Goal: Information Seeking & Learning: Learn about a topic

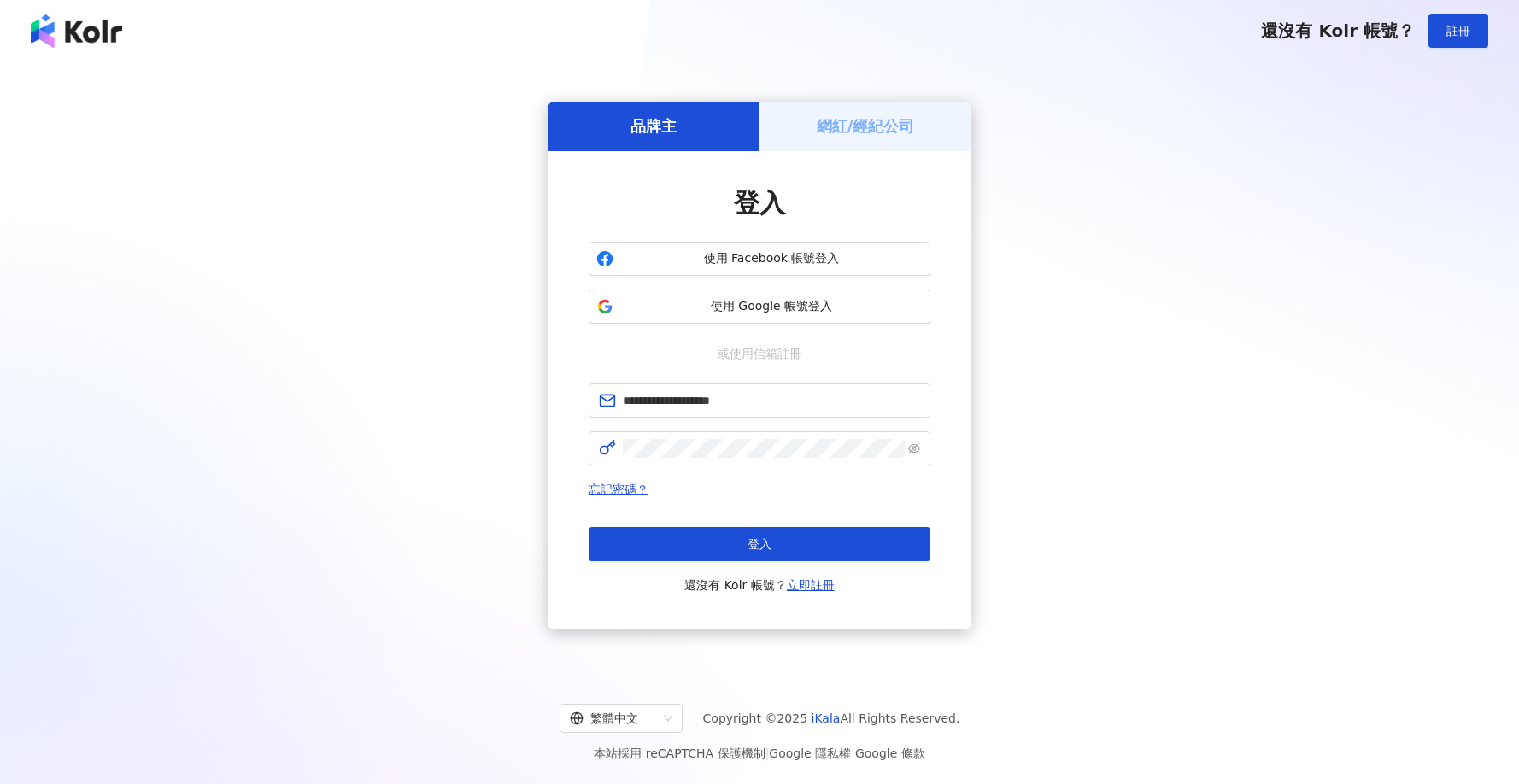
click at [827, 536] on button "登入" at bounding box center [760, 544] width 342 height 34
type input "**********"
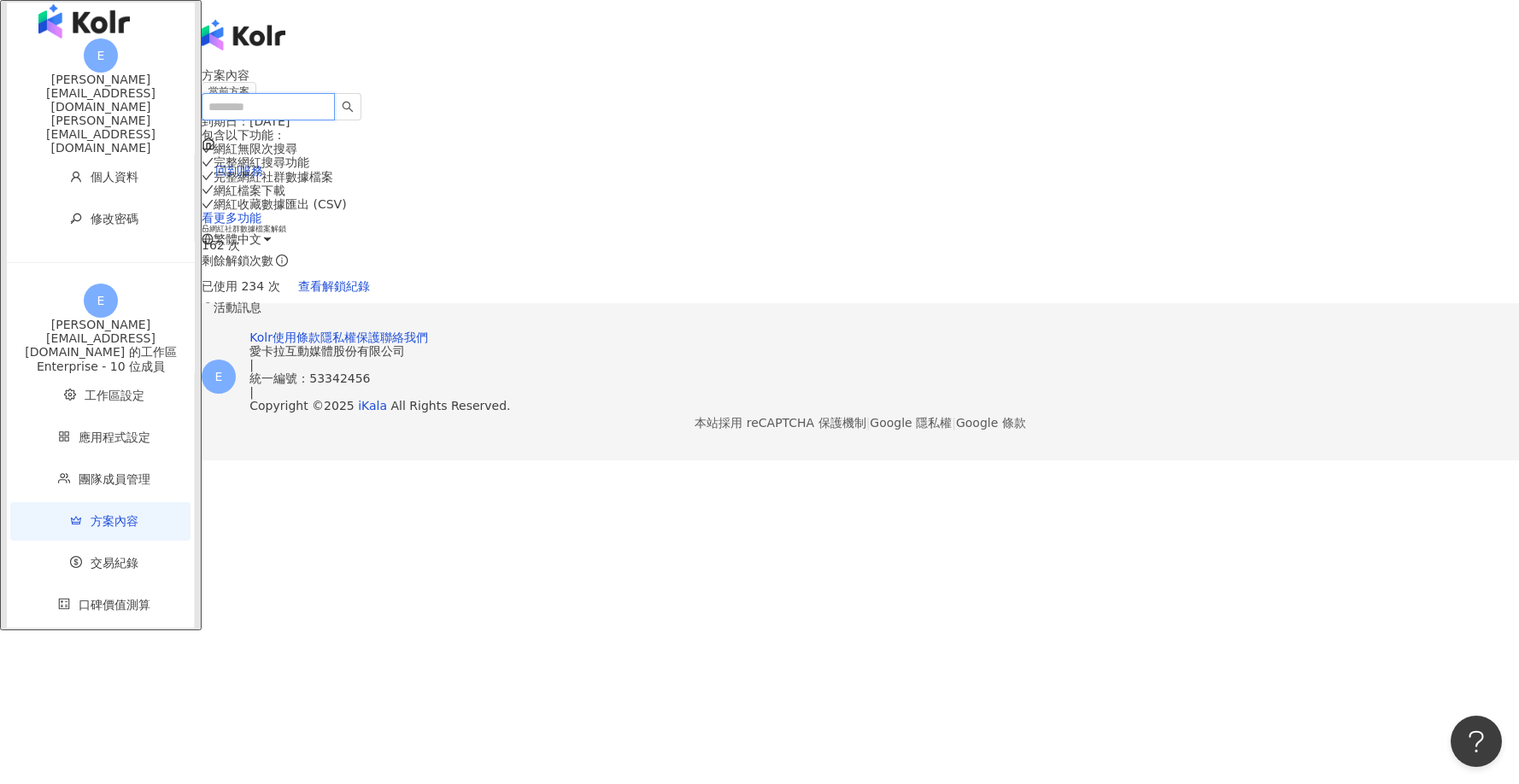
click at [335, 93] on input "search" at bounding box center [268, 106] width 133 height 27
type input "*"
type input "**"
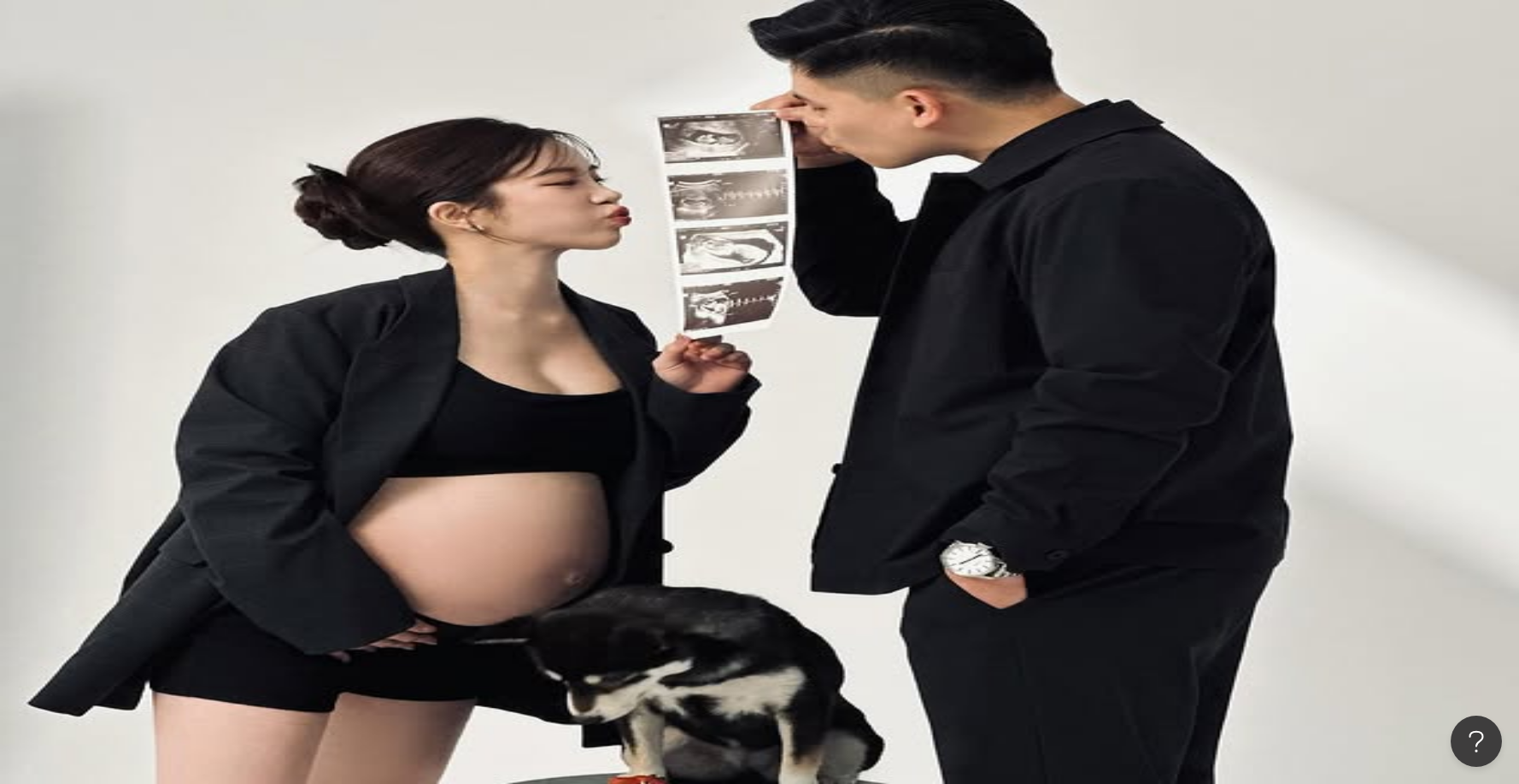
click at [304, 350] on button "更多篩選" at bounding box center [252, 367] width 103 height 34
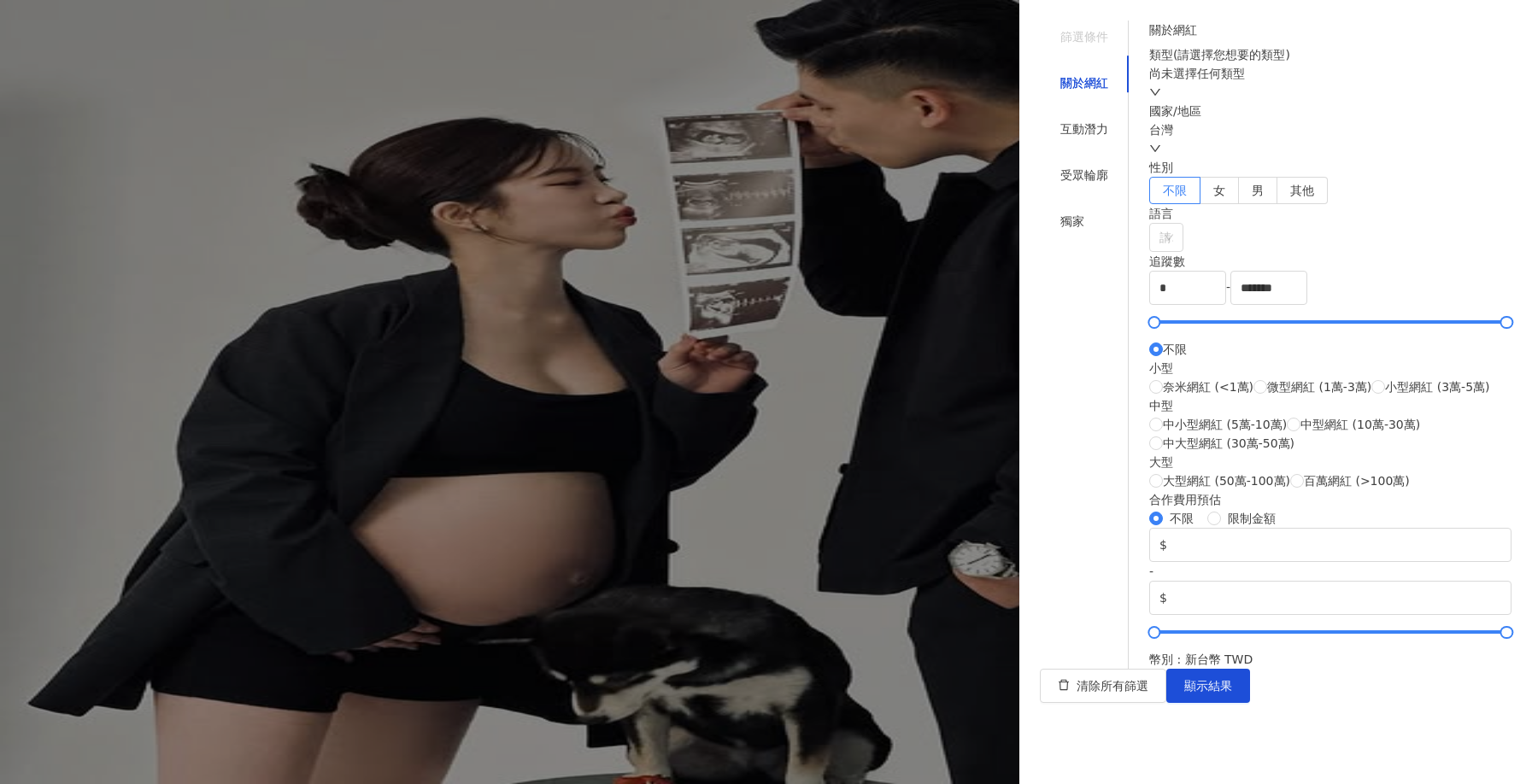
click at [268, 483] on div at bounding box center [766, 392] width 1532 height 784
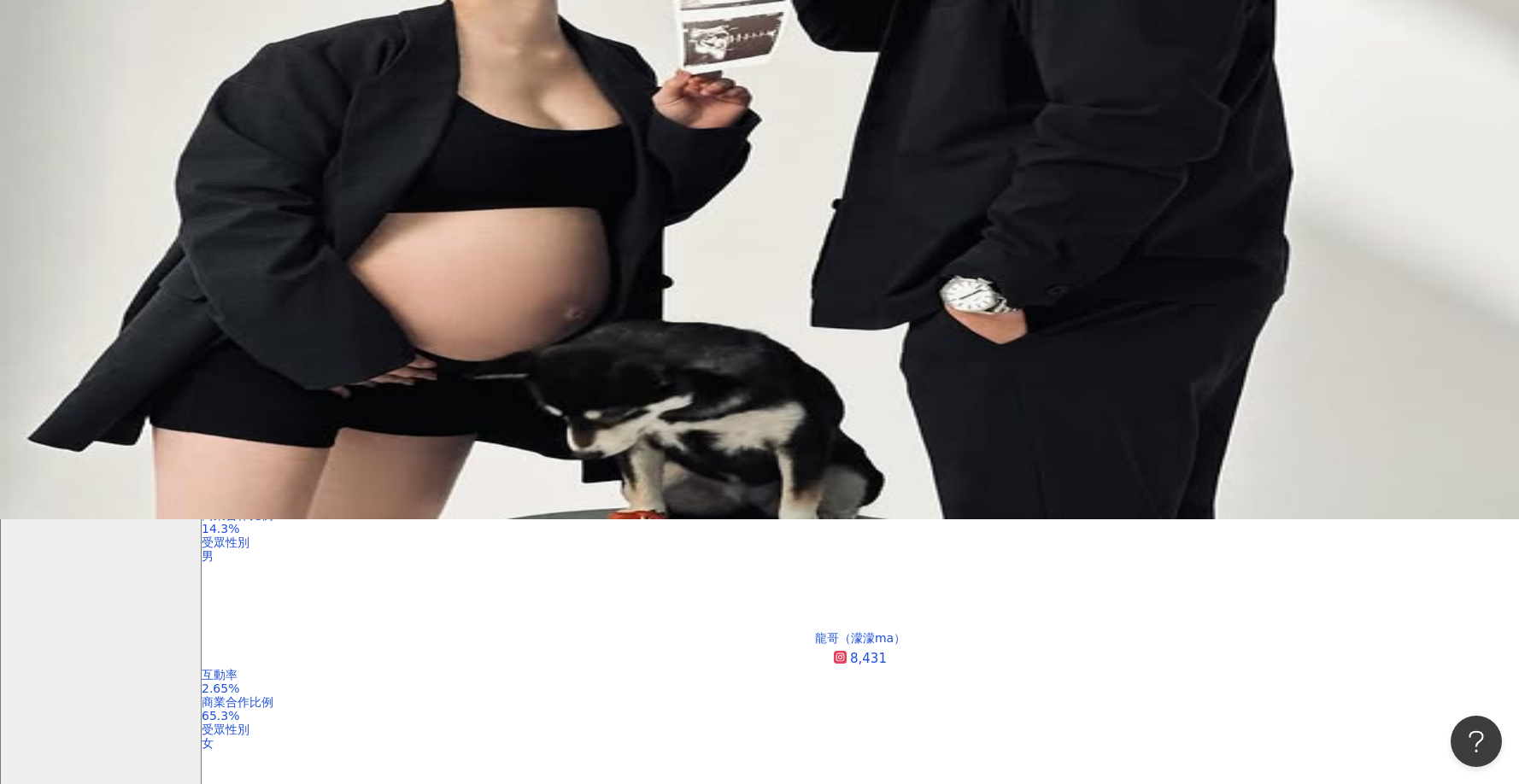
scroll to position [342, 0]
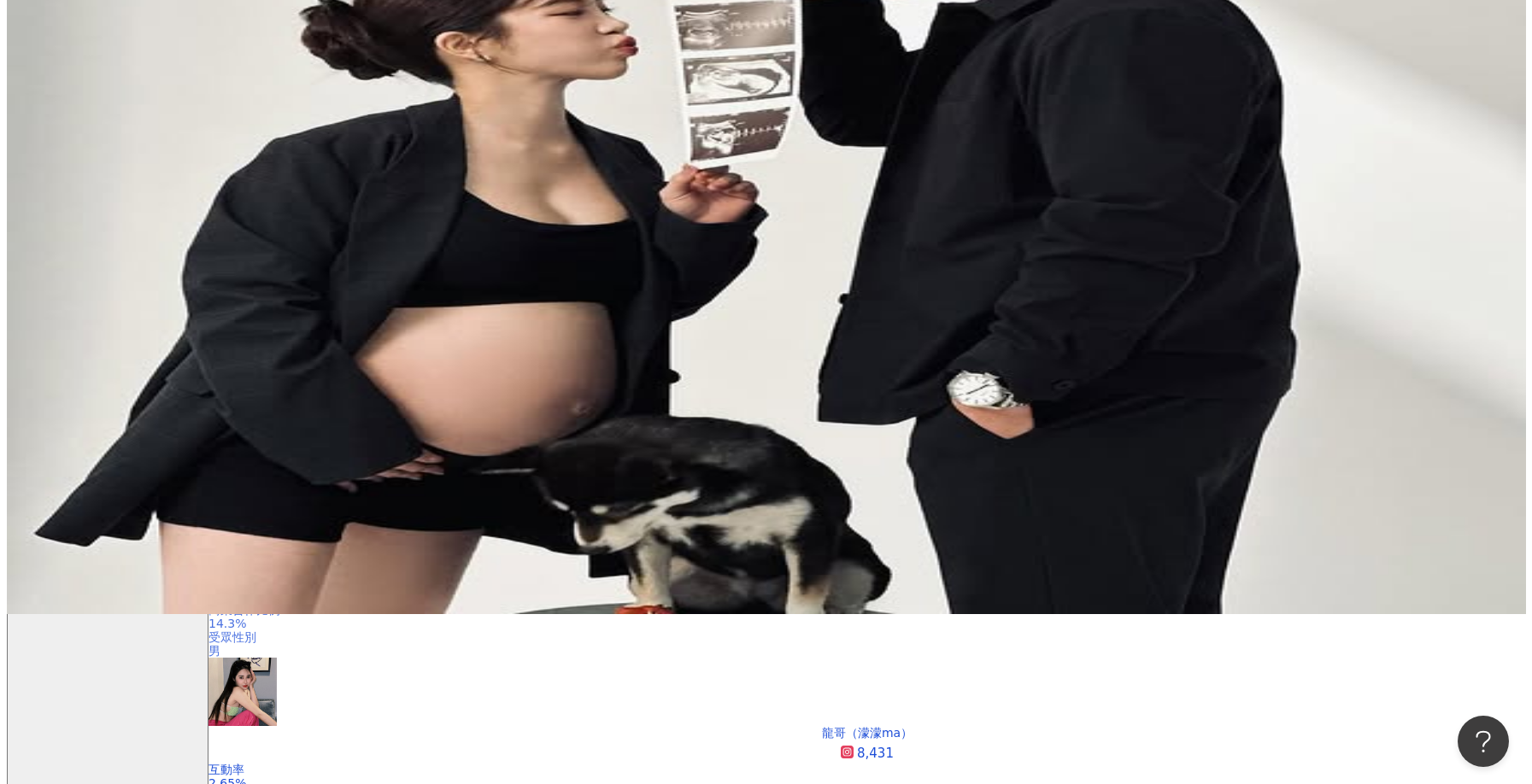
scroll to position [0, 0]
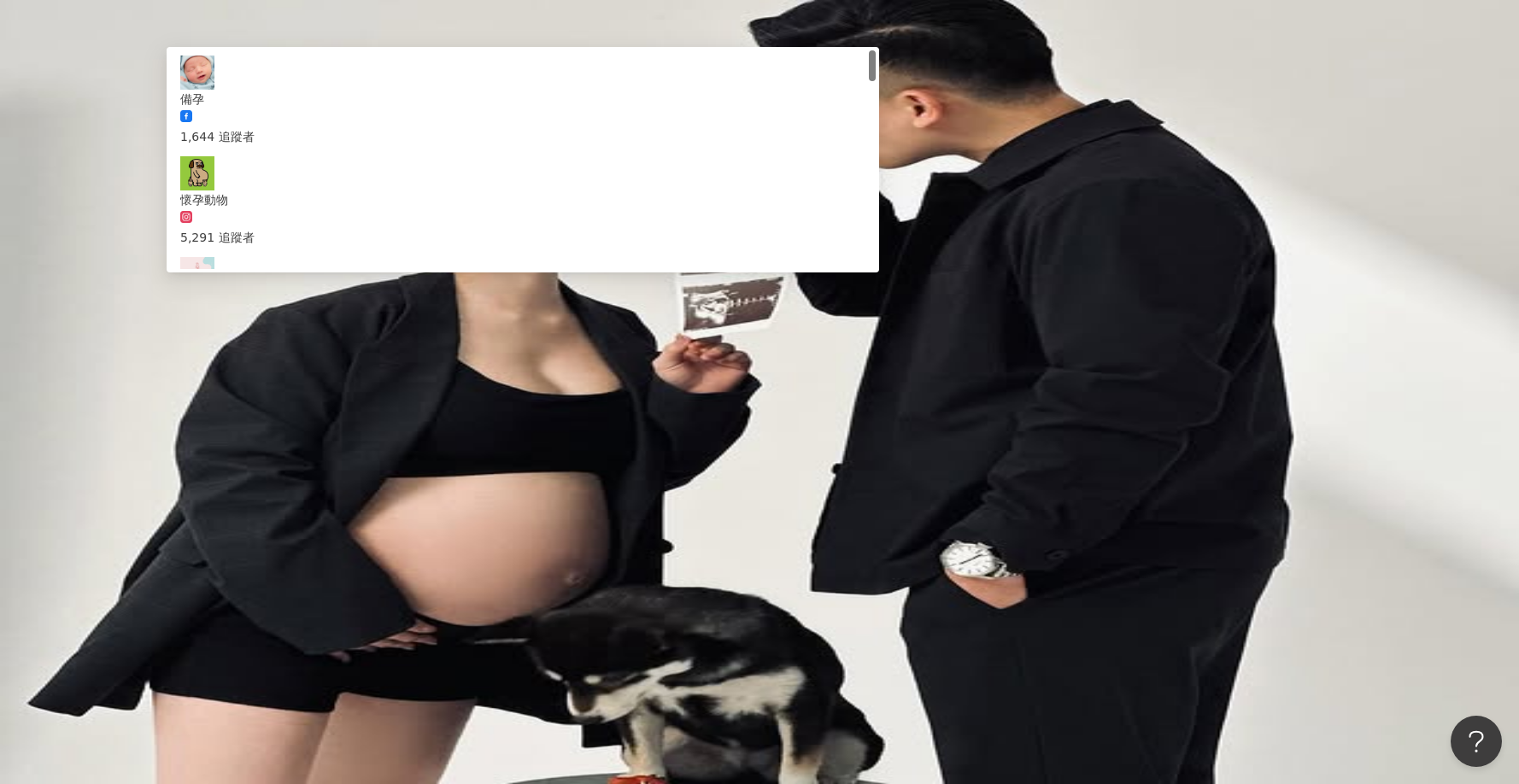
click at [451, 98] on input "**" at bounding box center [381, 84] width 138 height 32
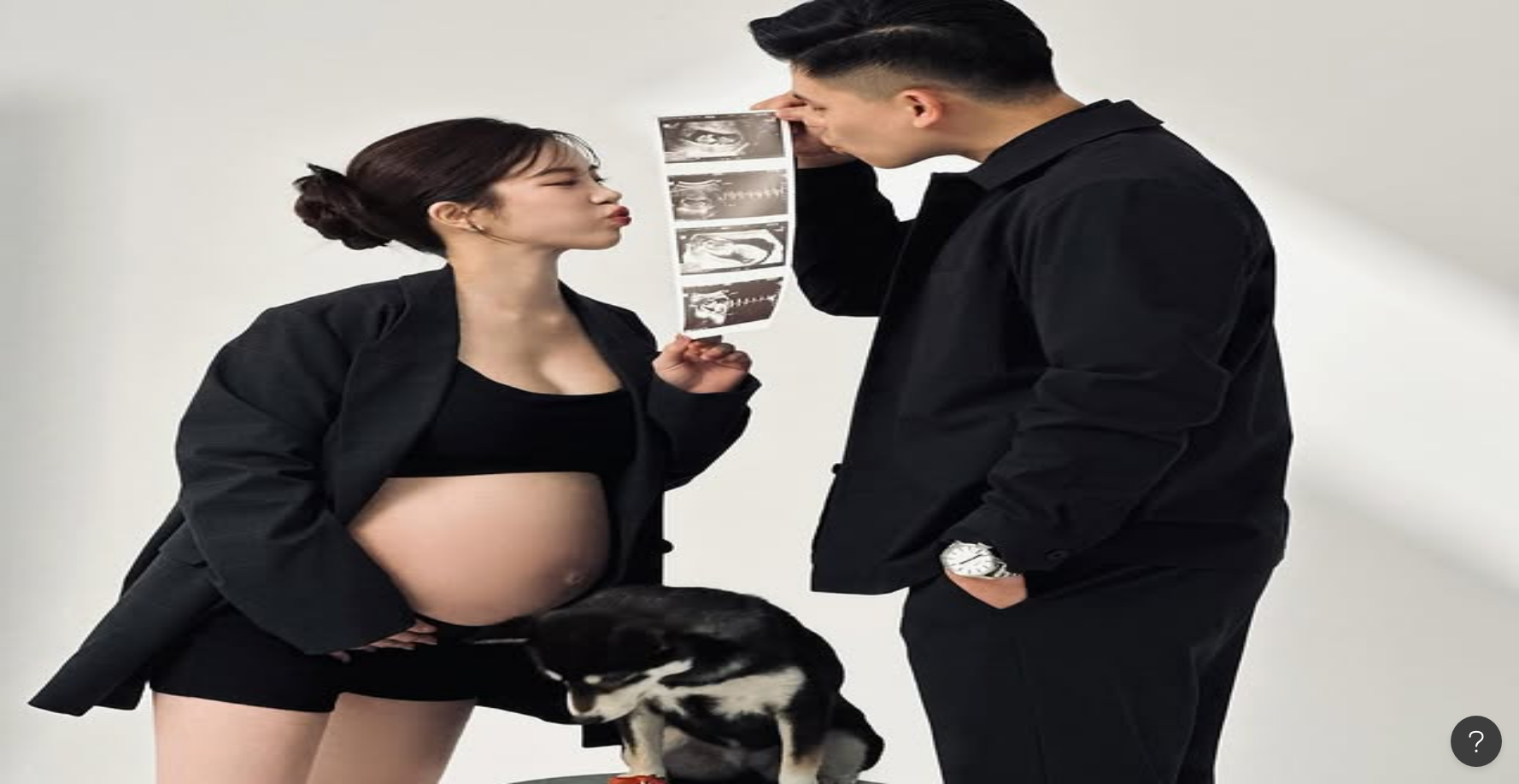
click at [1460, 439] on div "AI 開啟 AI 關閉" at bounding box center [1489, 448] width 59 height 18
click at [287, 360] on span "更多篩選" at bounding box center [262, 367] width 48 height 14
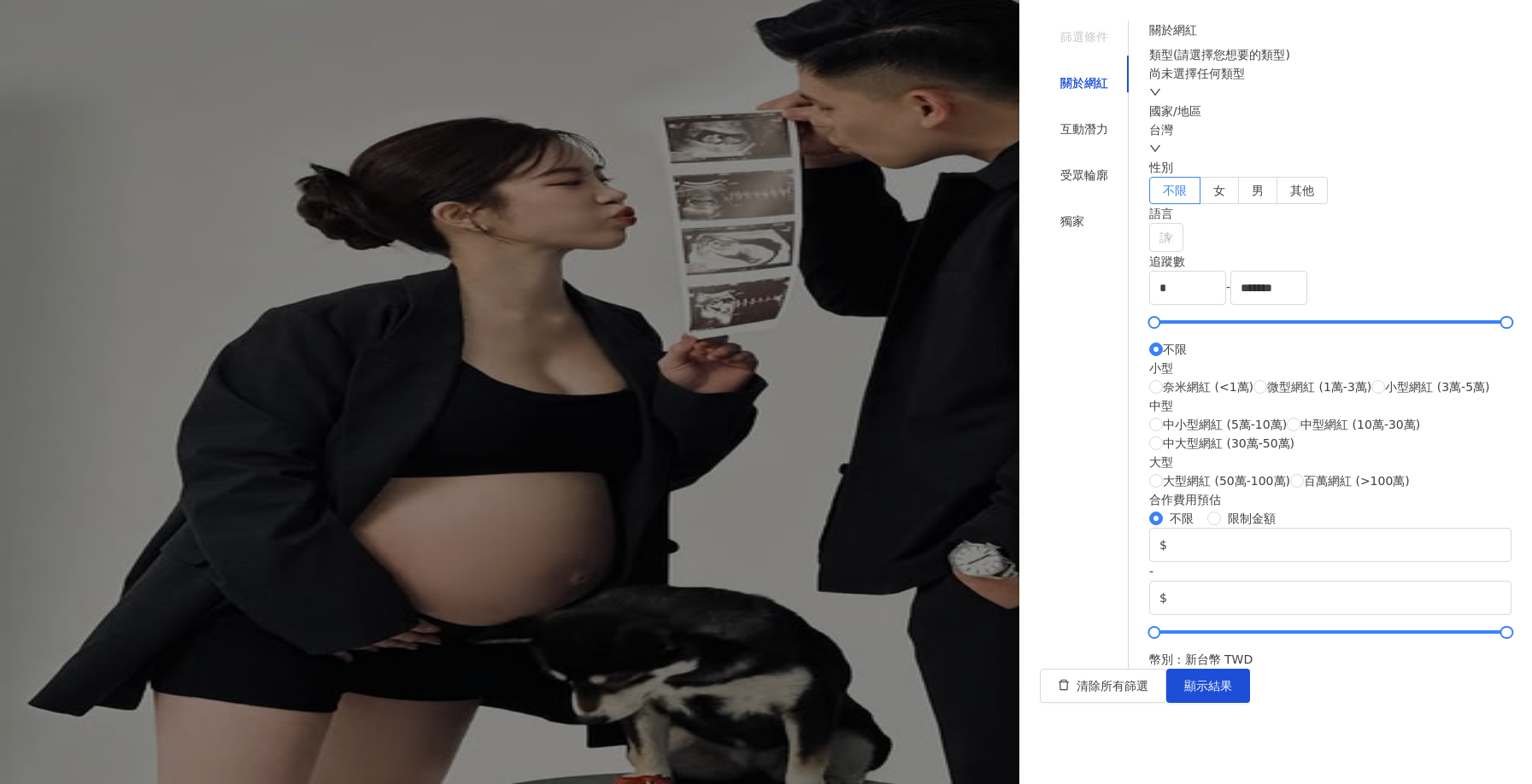
scroll to position [505, 0]
click at [1071, 205] on div "獨家" at bounding box center [1084, 221] width 89 height 32
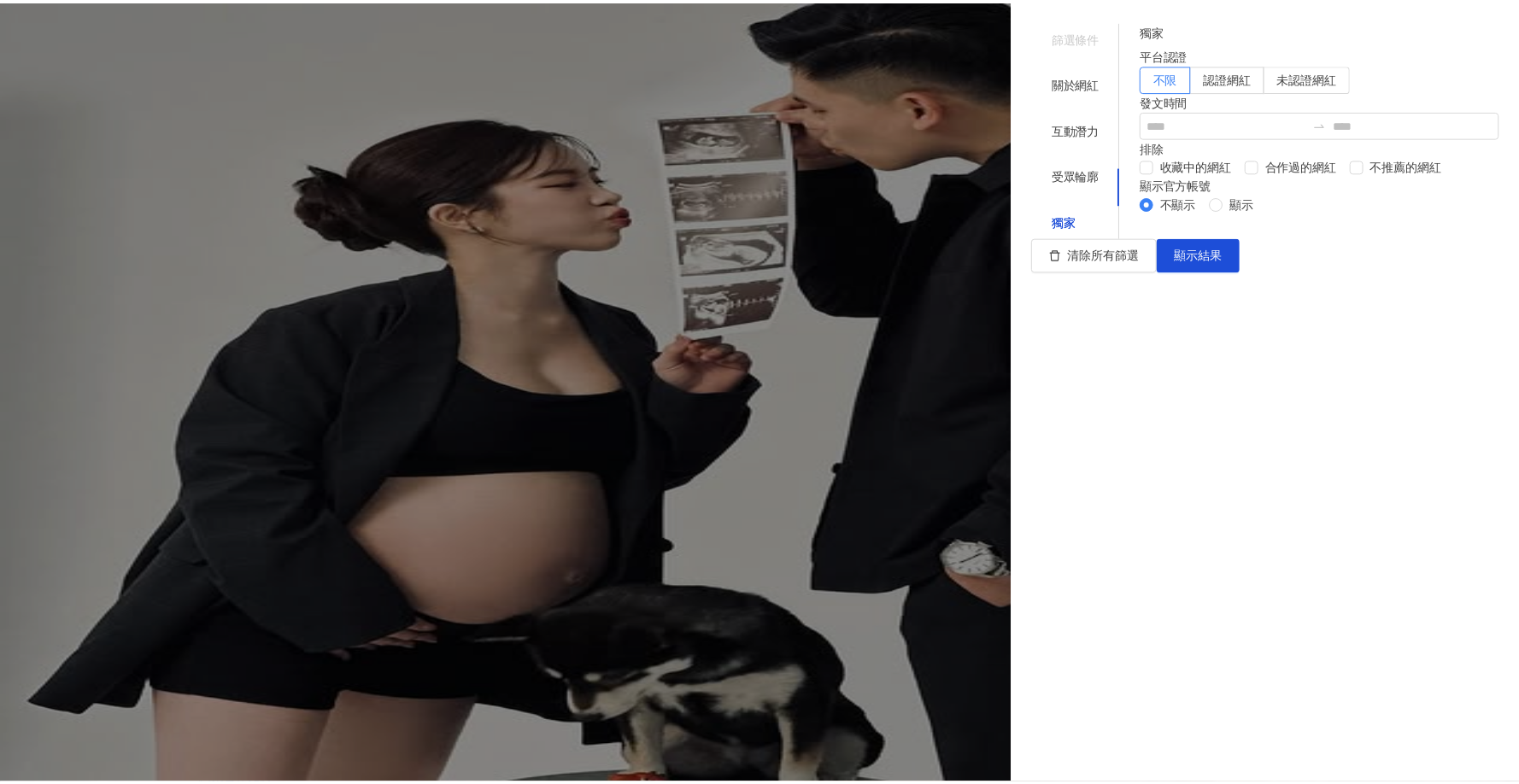
scroll to position [0, 0]
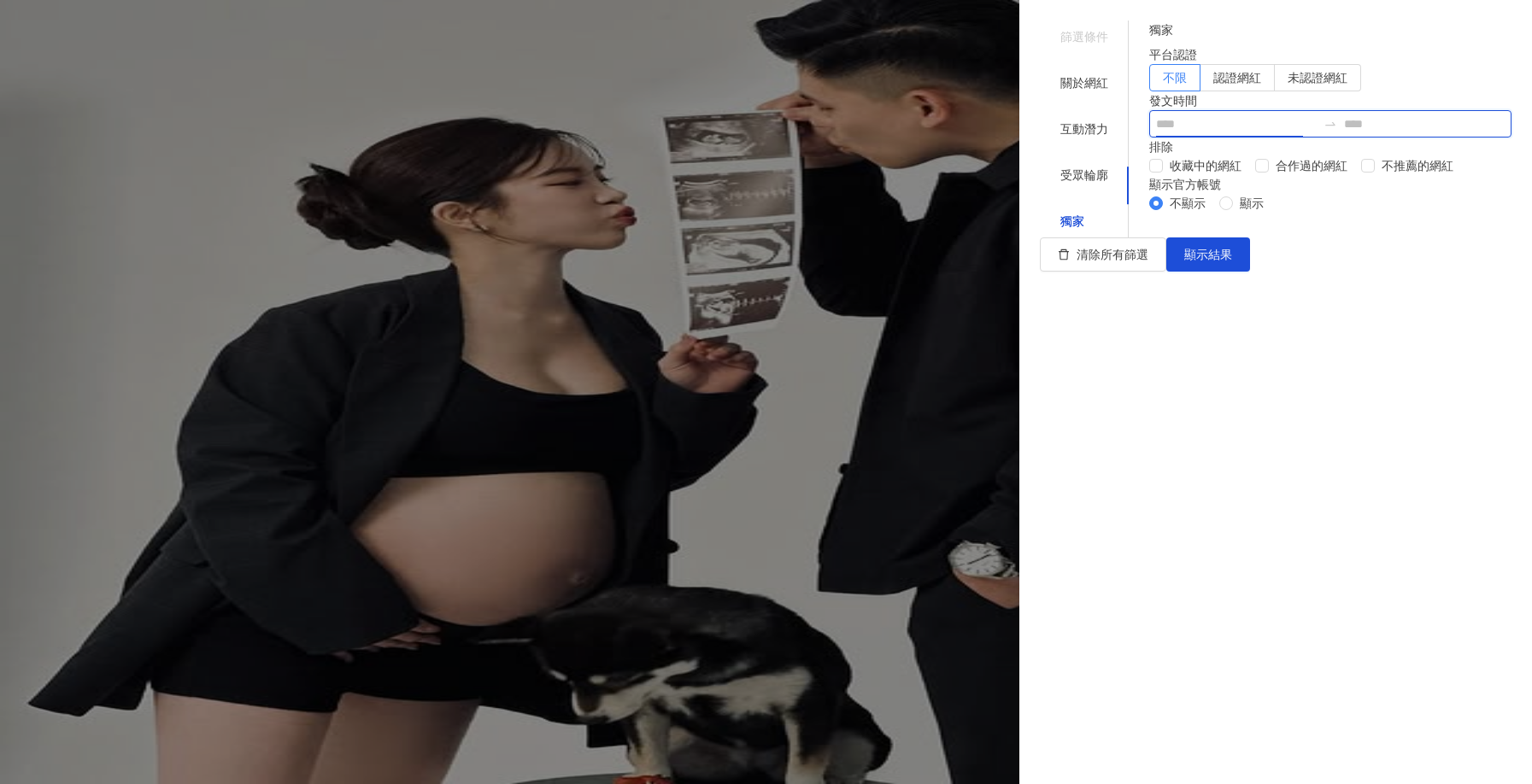
click at [1225, 133] on input at bounding box center [1236, 124] width 160 height 18
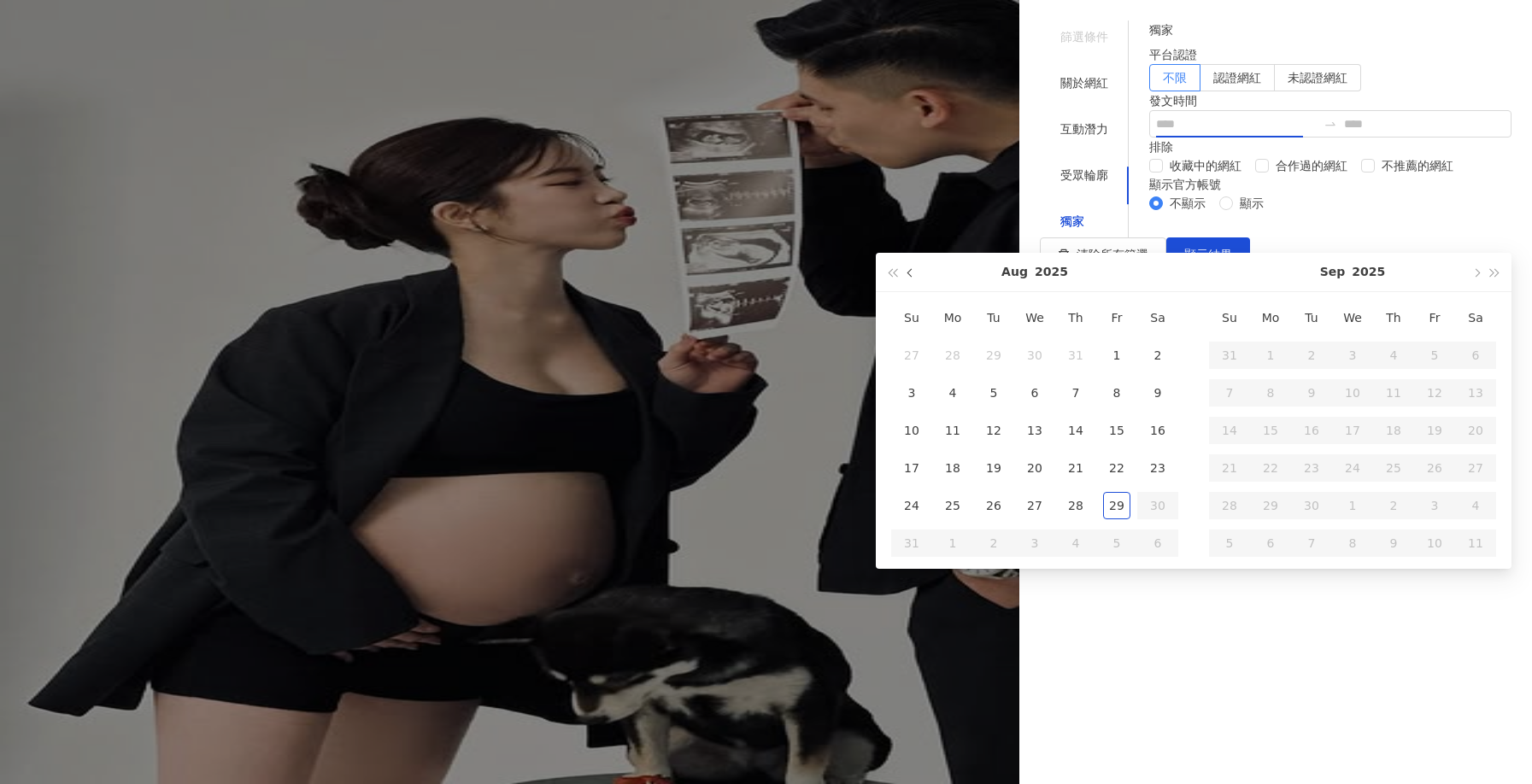
click at [918, 273] on button "button" at bounding box center [911, 272] width 18 height 39
click at [918, 273] on button "button" at bounding box center [911, 272] width 18 height 39
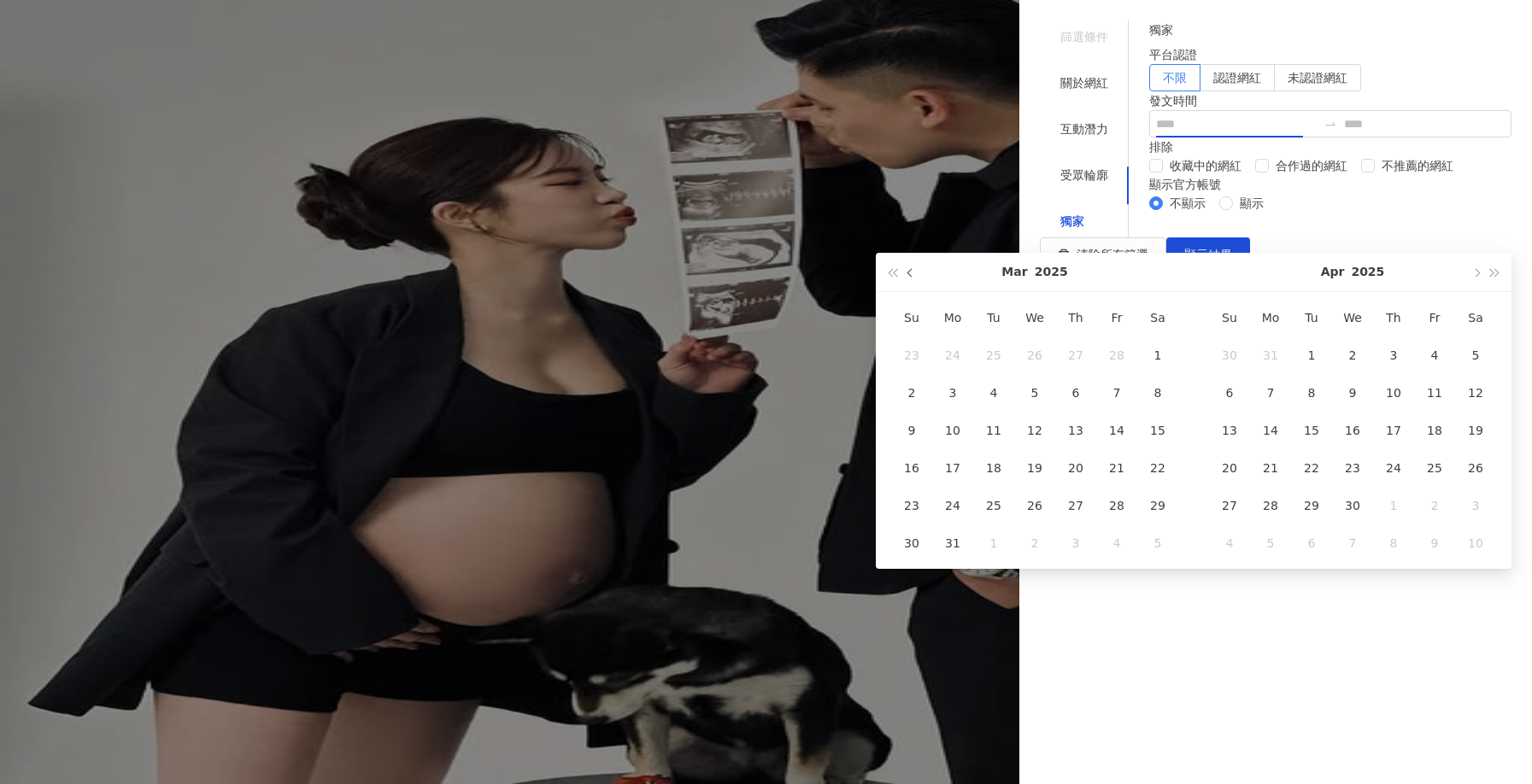
click at [918, 273] on button "button" at bounding box center [911, 272] width 18 height 39
type input "**********"
click at [1031, 356] on div "1" at bounding box center [1034, 355] width 27 height 27
type input "**********"
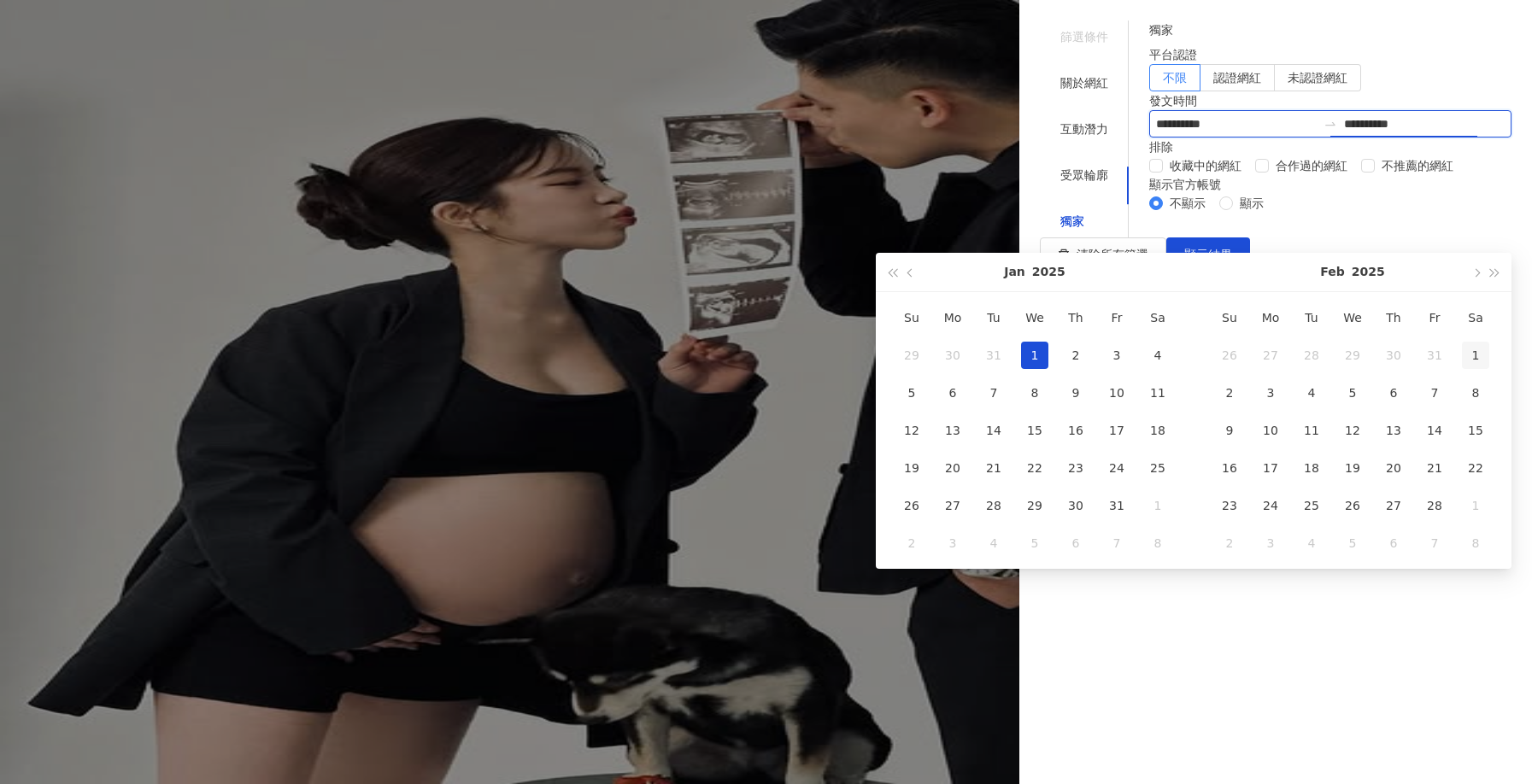
type input "**********"
click at [1471, 280] on button "button" at bounding box center [1475, 272] width 18 height 39
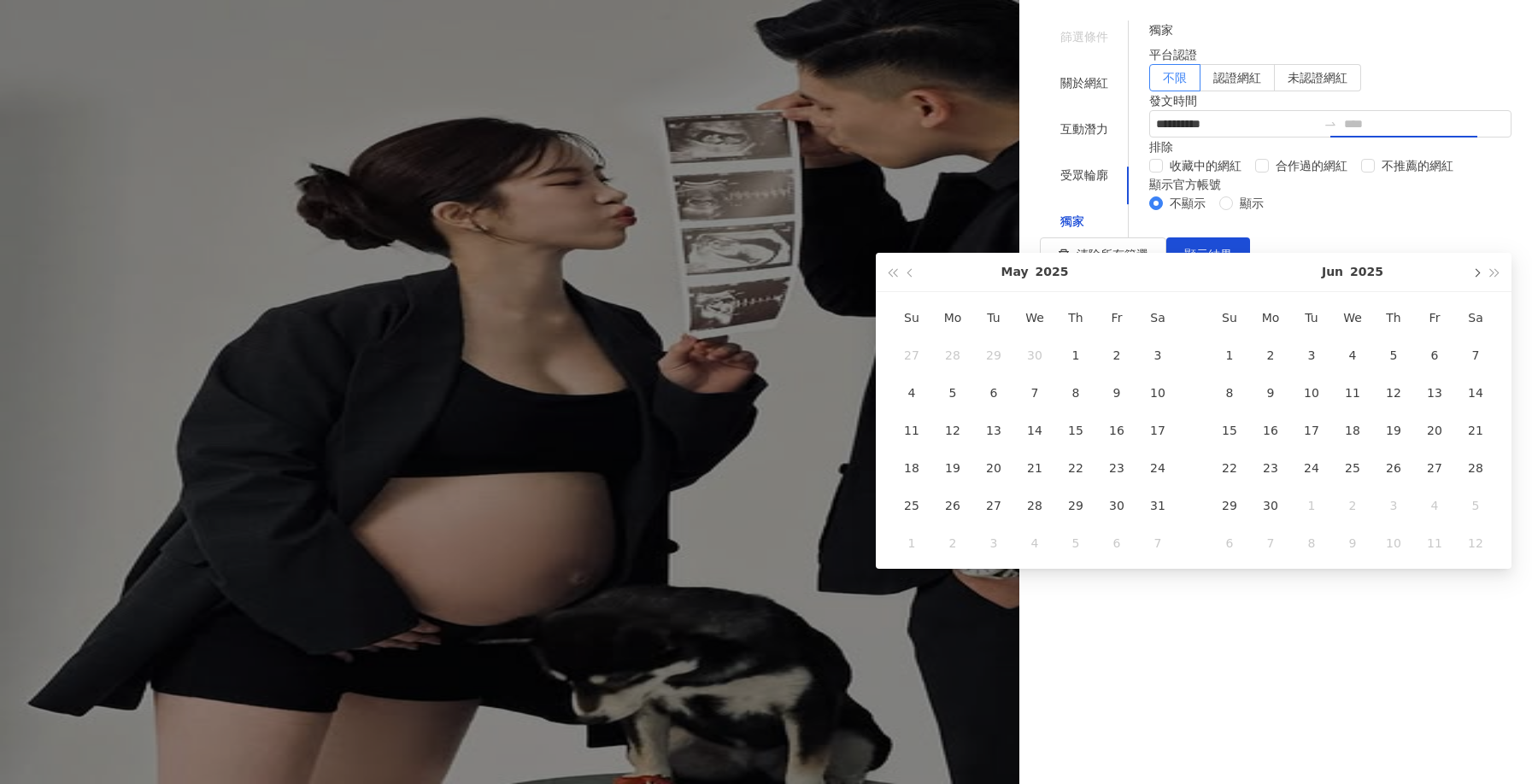
click at [1471, 280] on button "button" at bounding box center [1475, 272] width 18 height 39
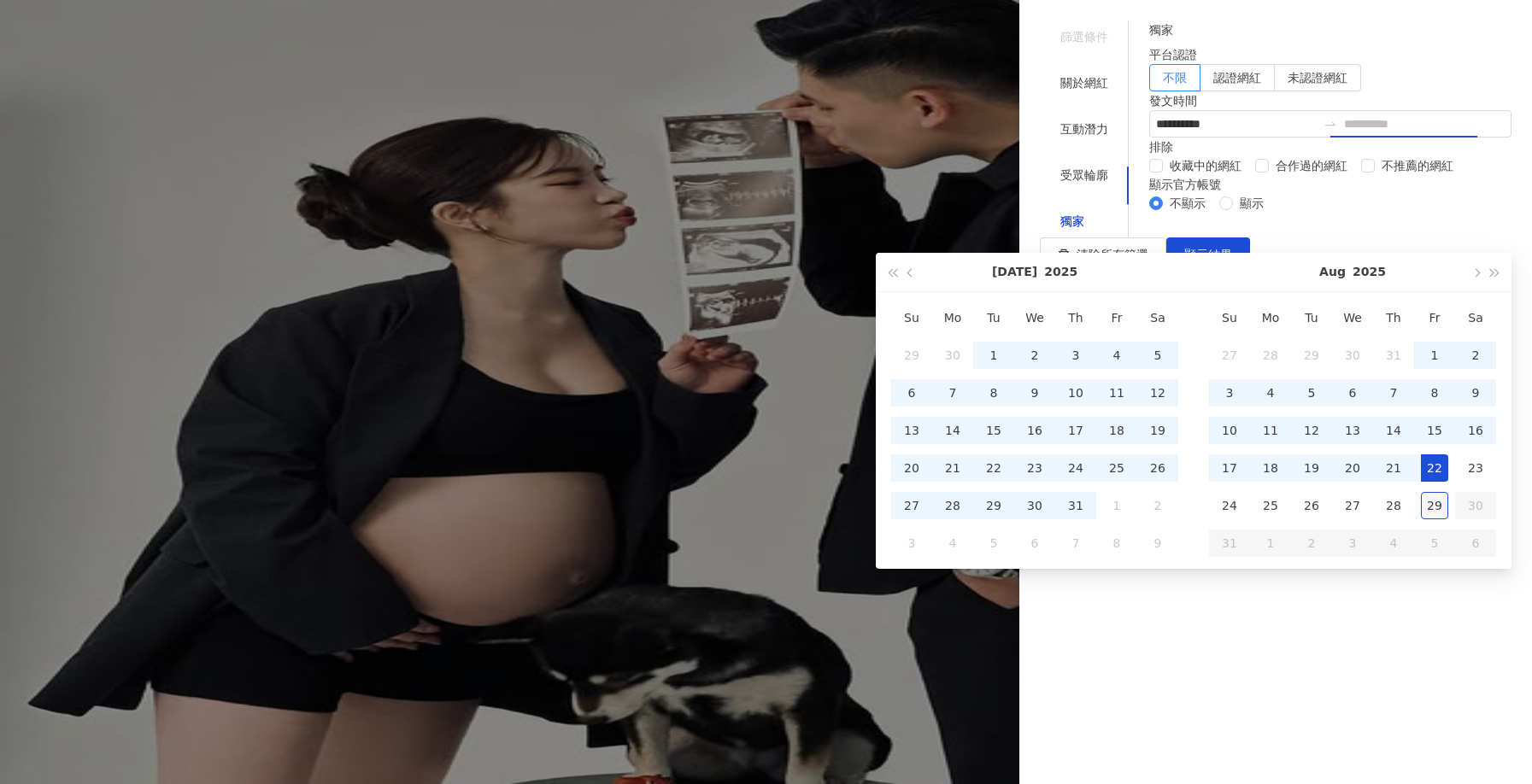
type input "**********"
click at [1436, 505] on div "29" at bounding box center [1434, 505] width 27 height 27
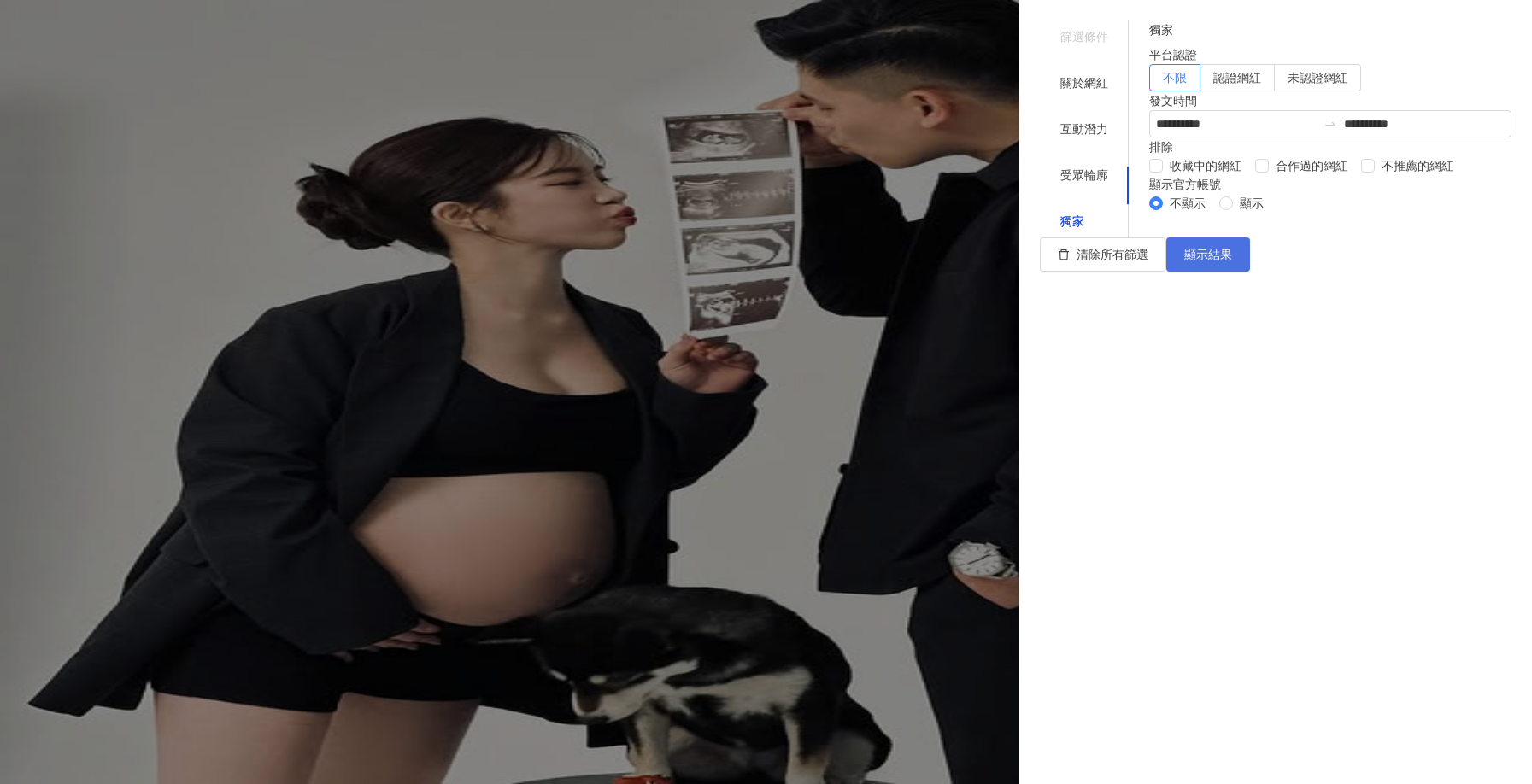
click at [1232, 261] on span "顯示結果" at bounding box center [1208, 255] width 48 height 14
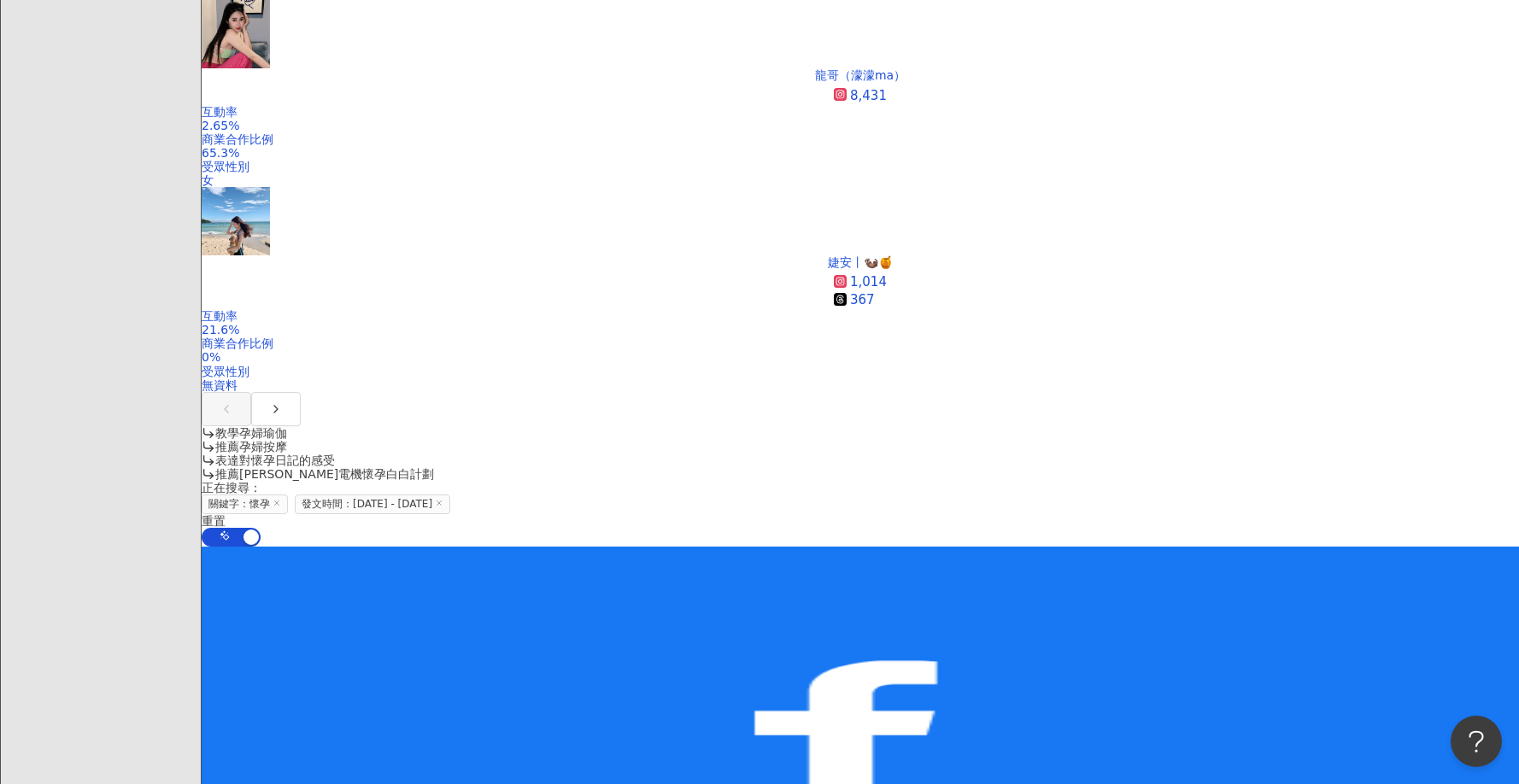
scroll to position [1110, 0]
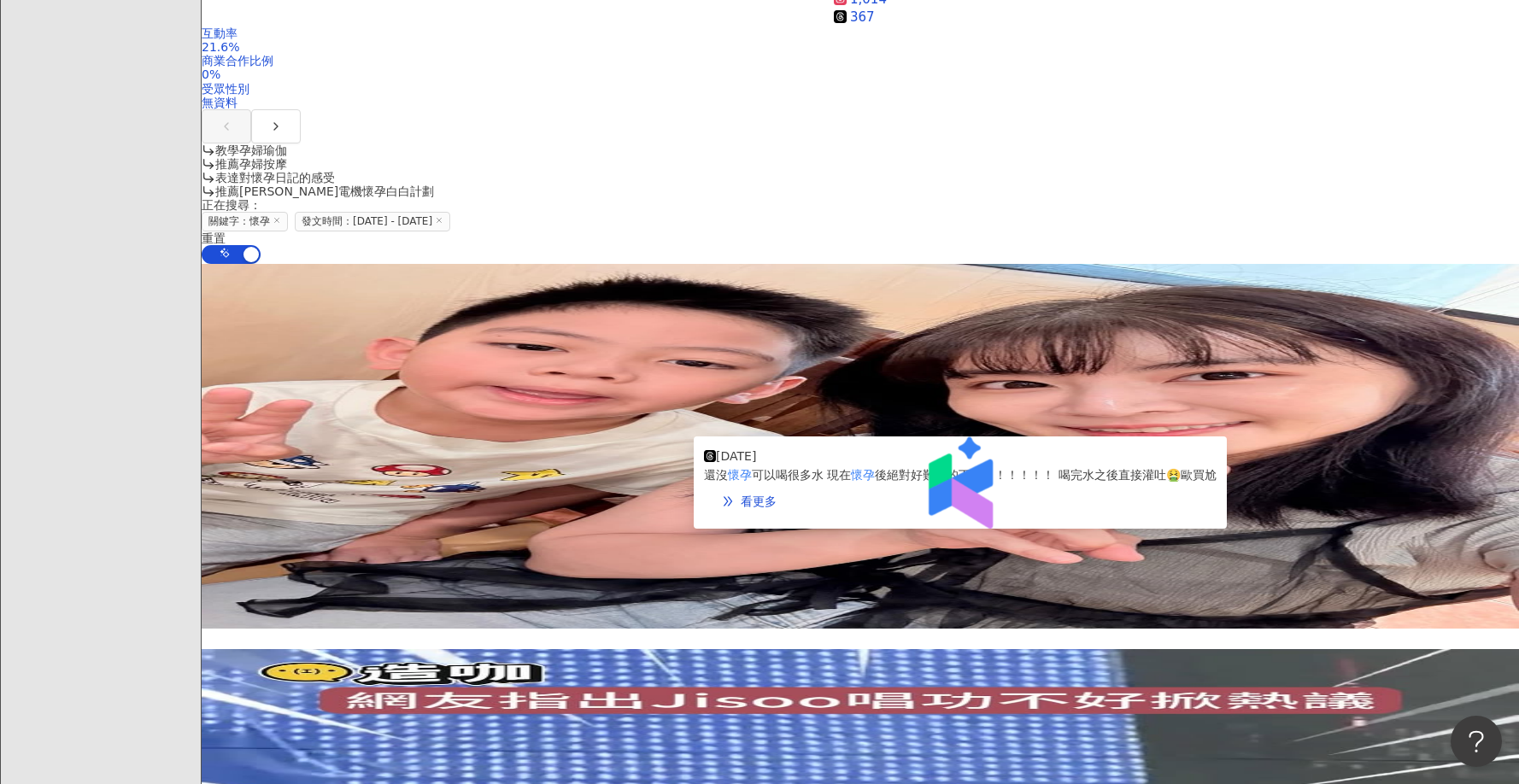
drag, startPoint x: 637, startPoint y: 506, endPoint x: 661, endPoint y: 515, distance: 25.6
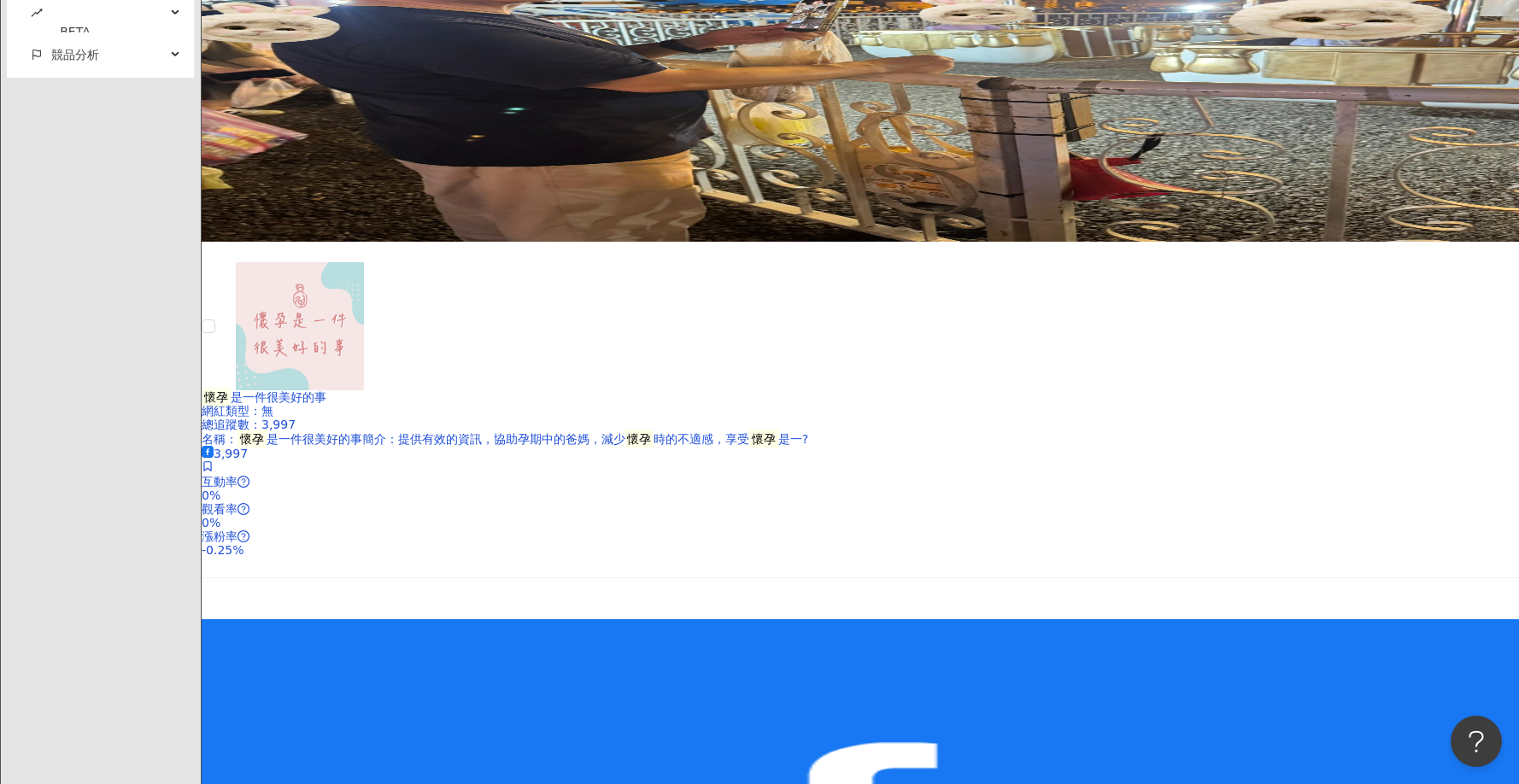
scroll to position [3528, 0]
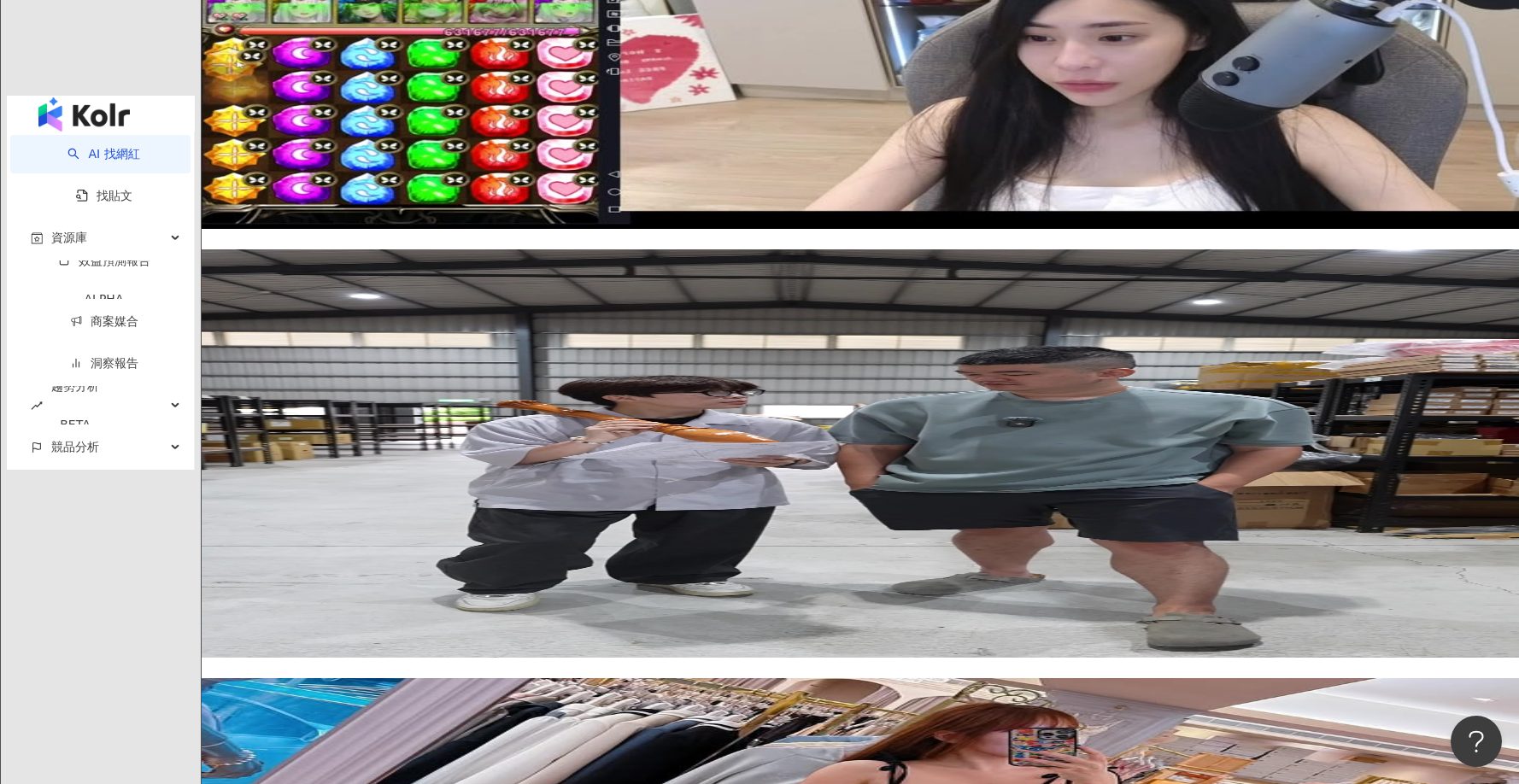
scroll to position [3416, 0]
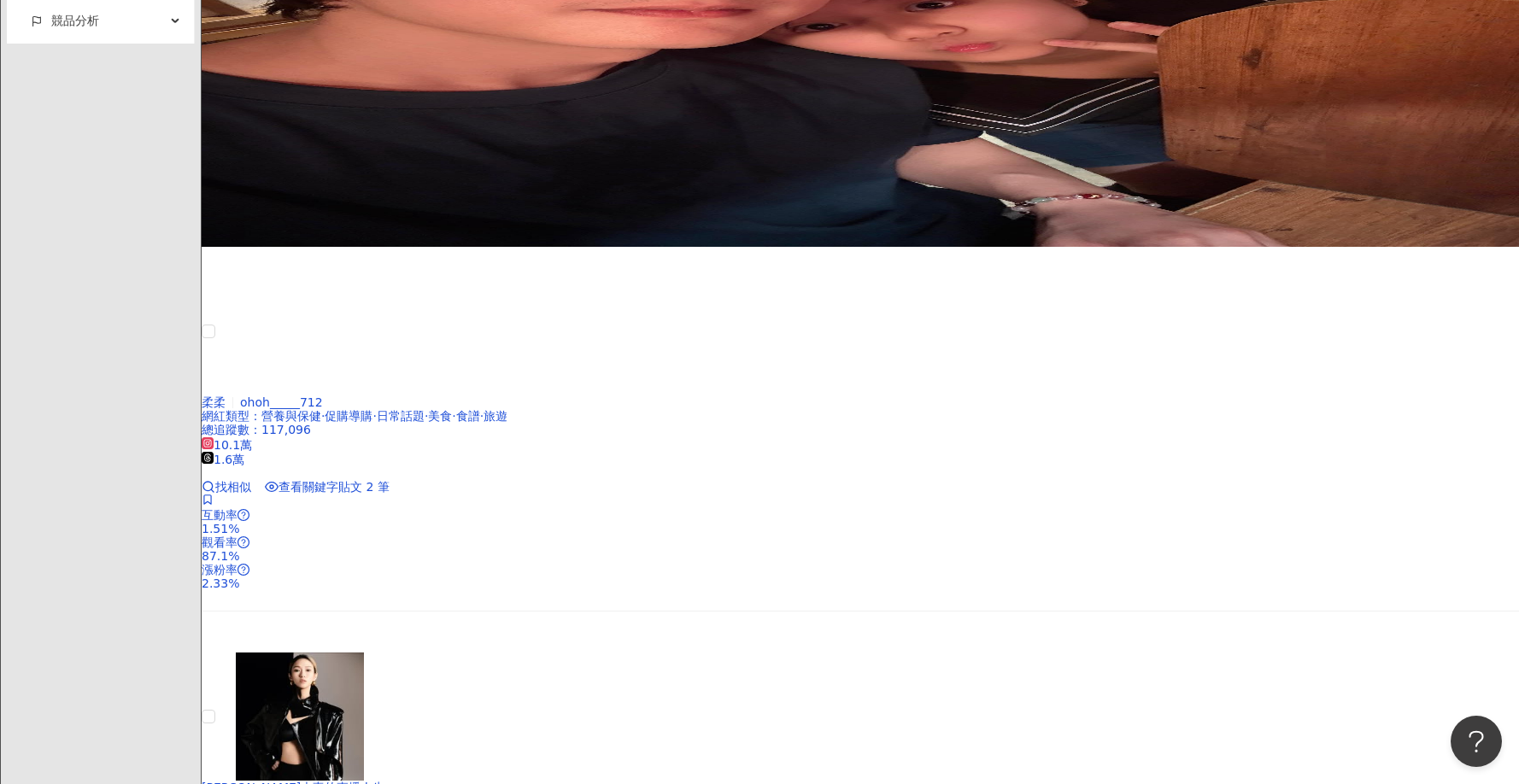
scroll to position [3528, 0]
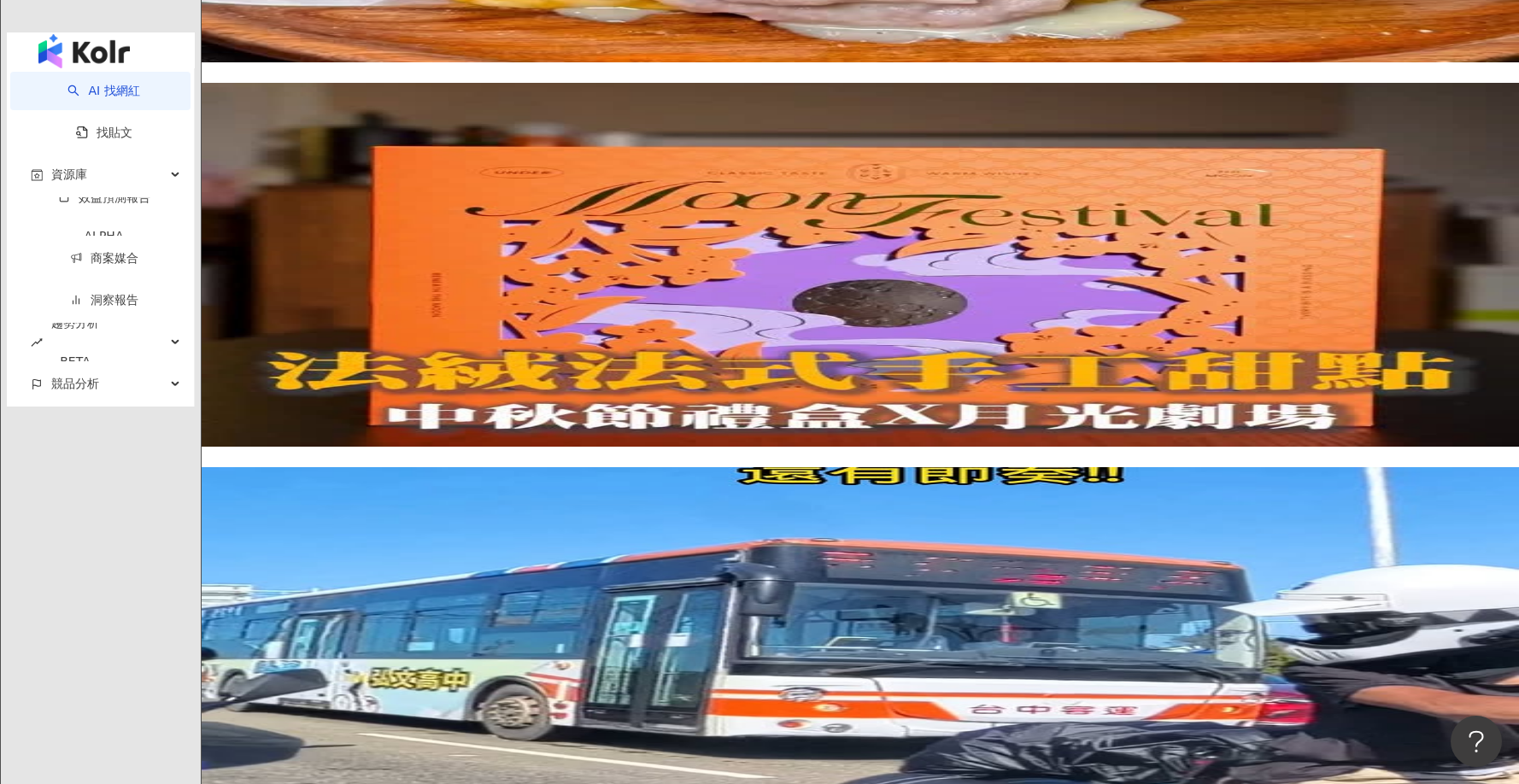
scroll to position [3501, 0]
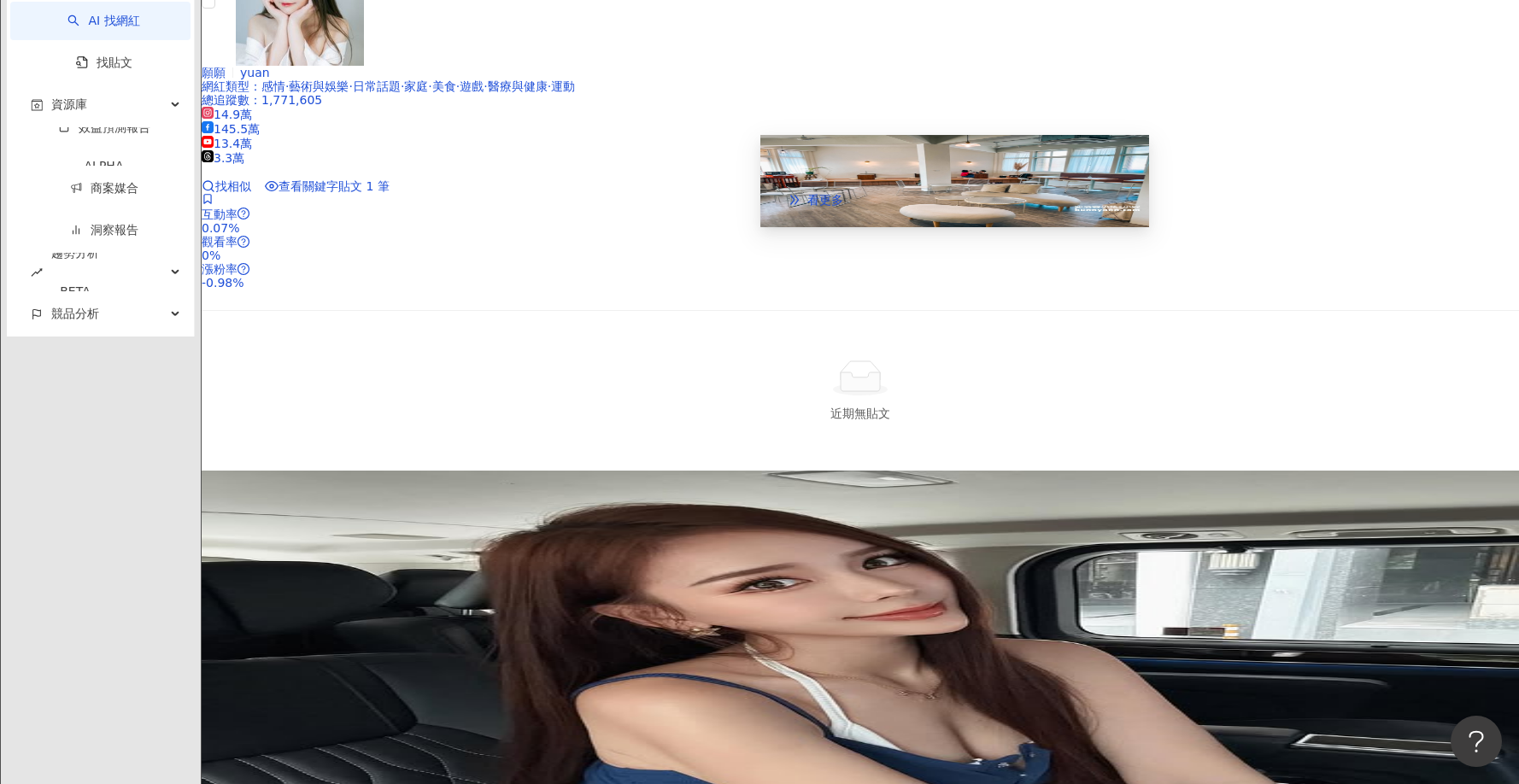
scroll to position [3587, 0]
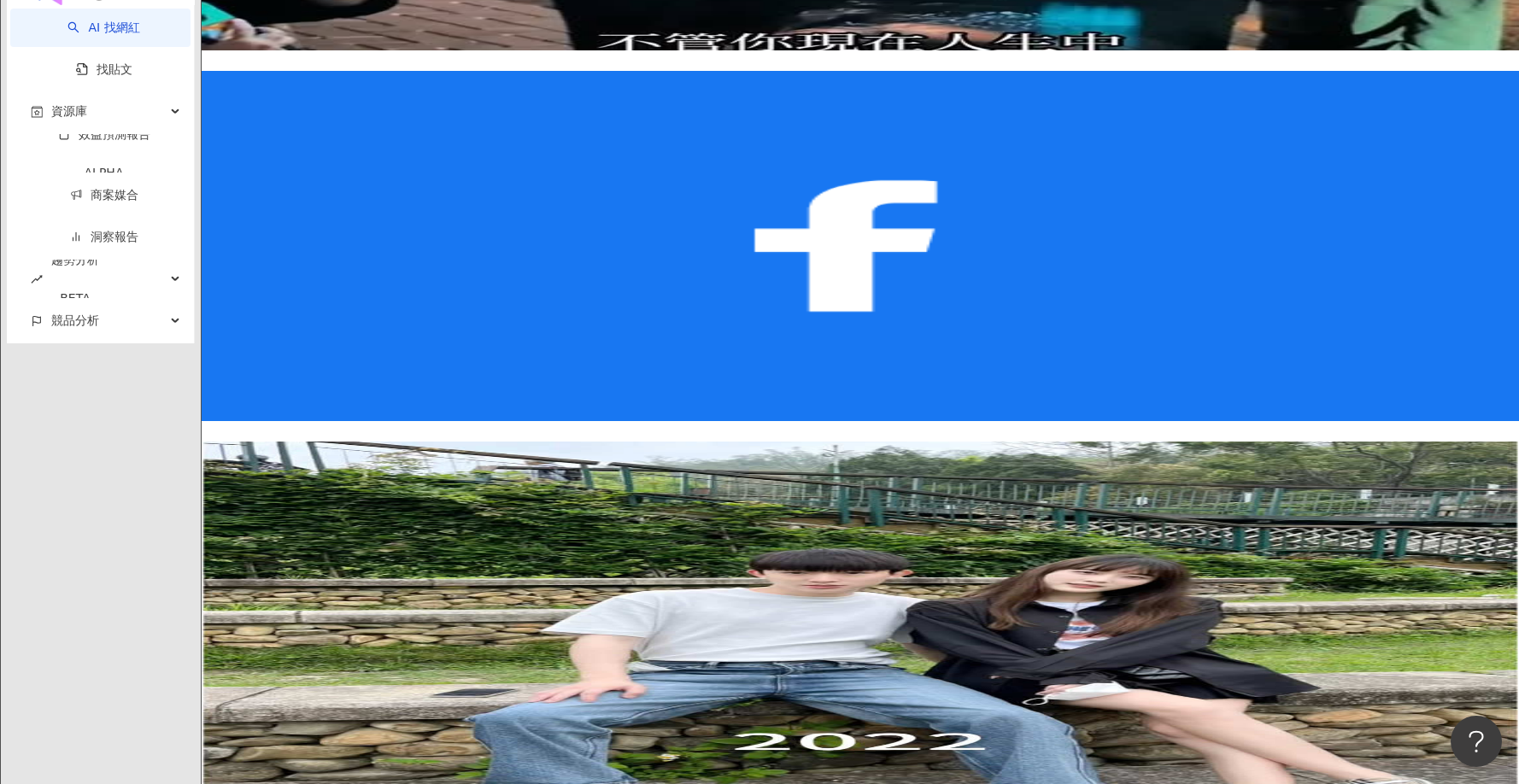
scroll to position [3416, 0]
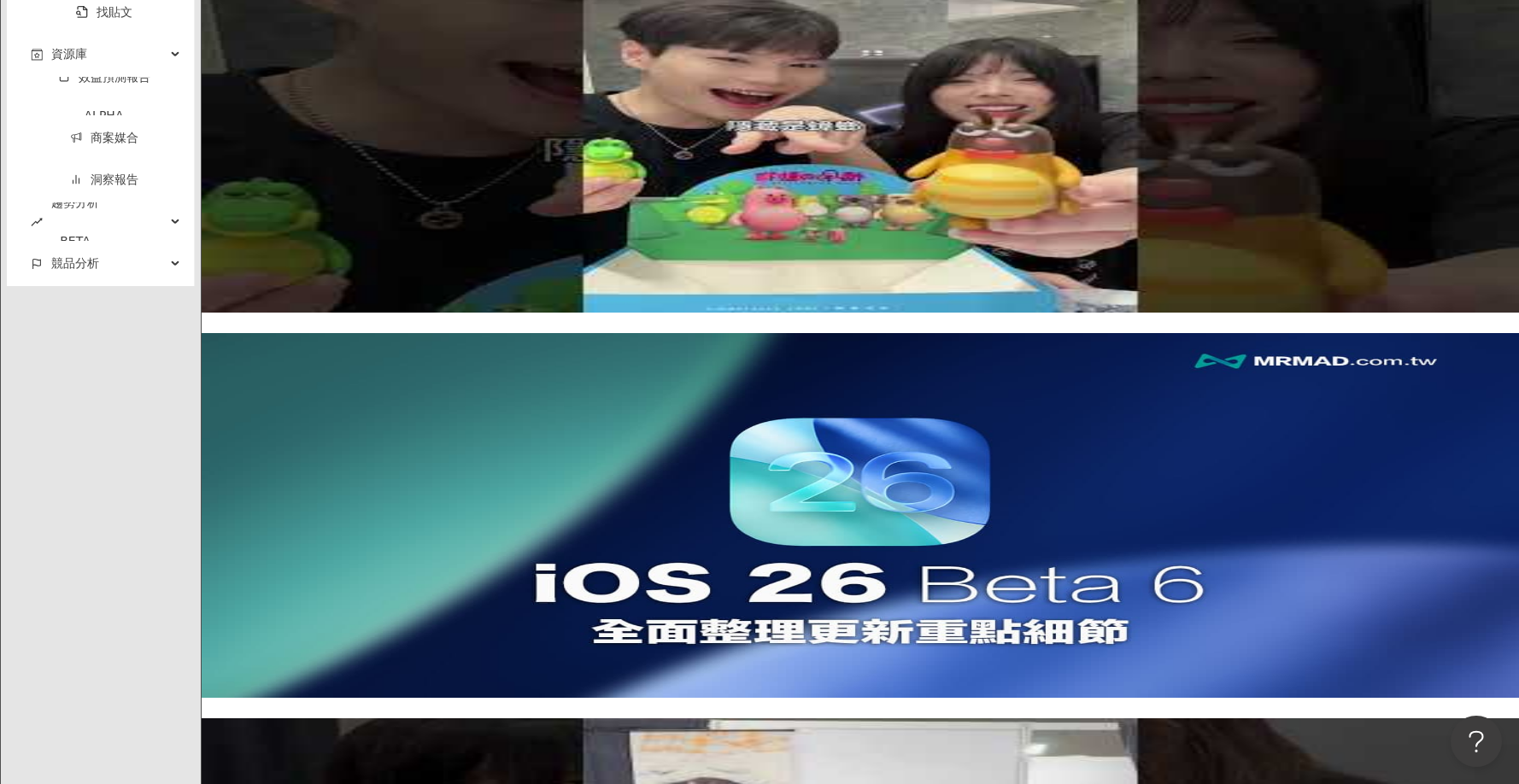
scroll to position [3528, 0]
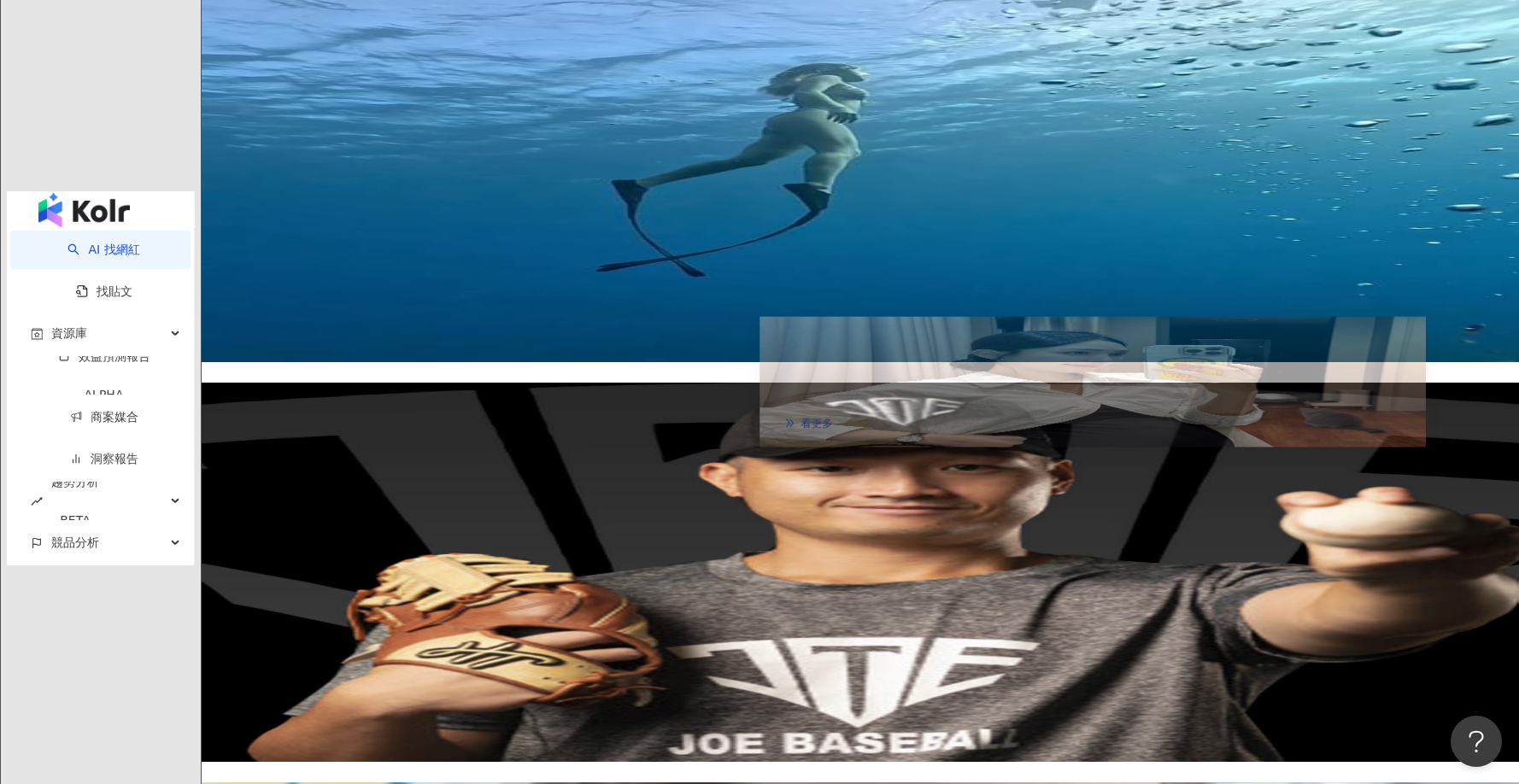
scroll to position [3160, 0]
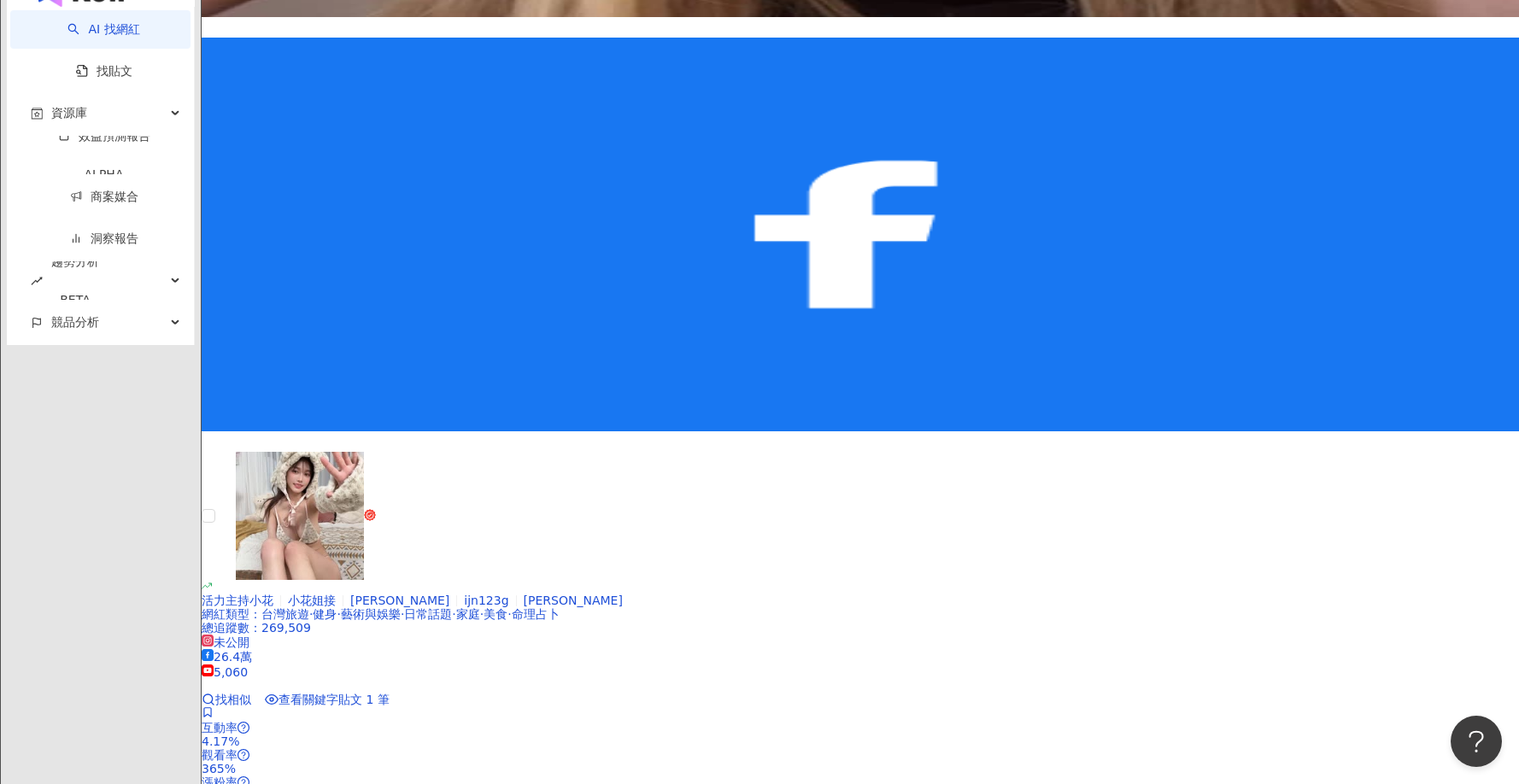
scroll to position [3577, 0]
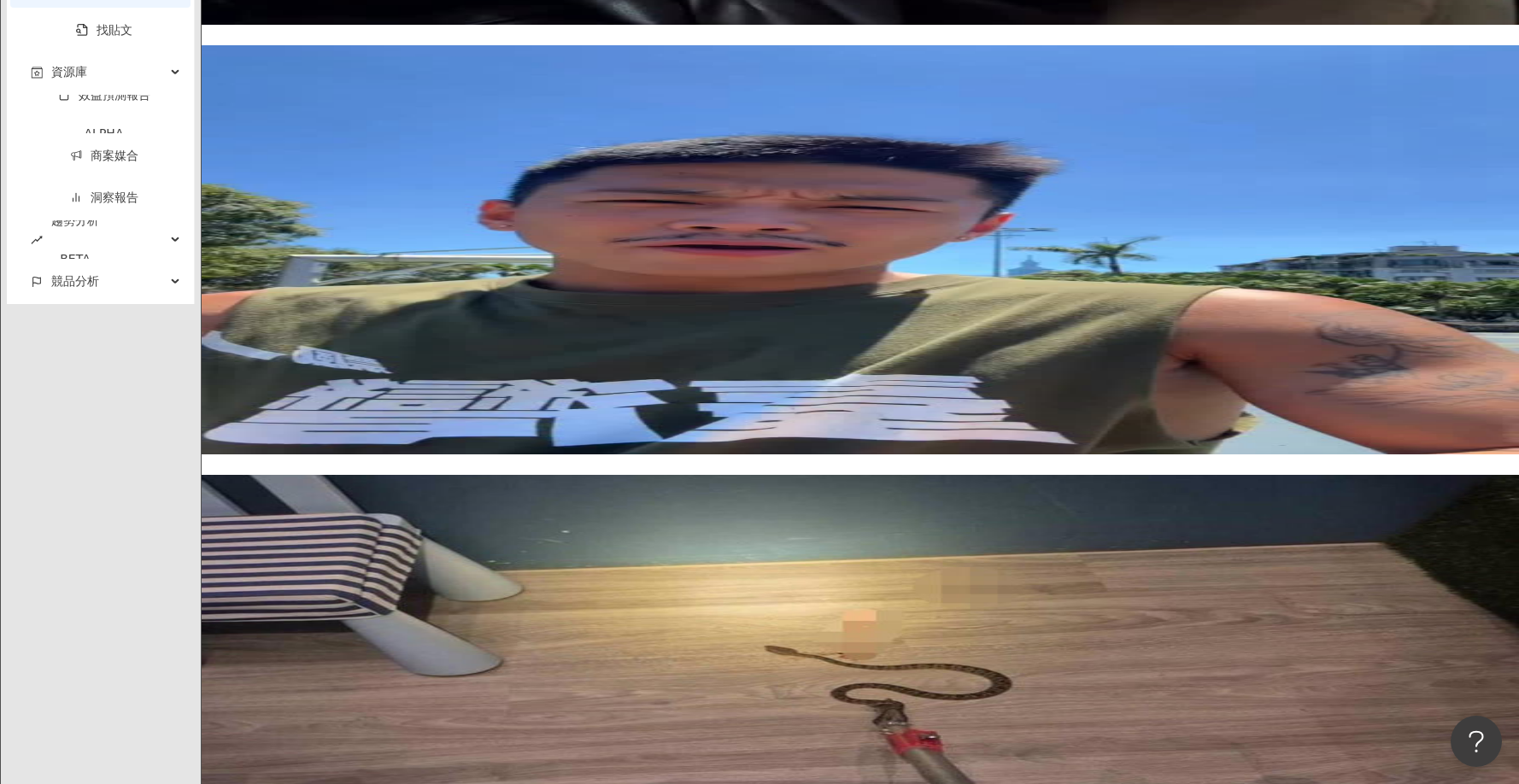
scroll to position [3501, 0]
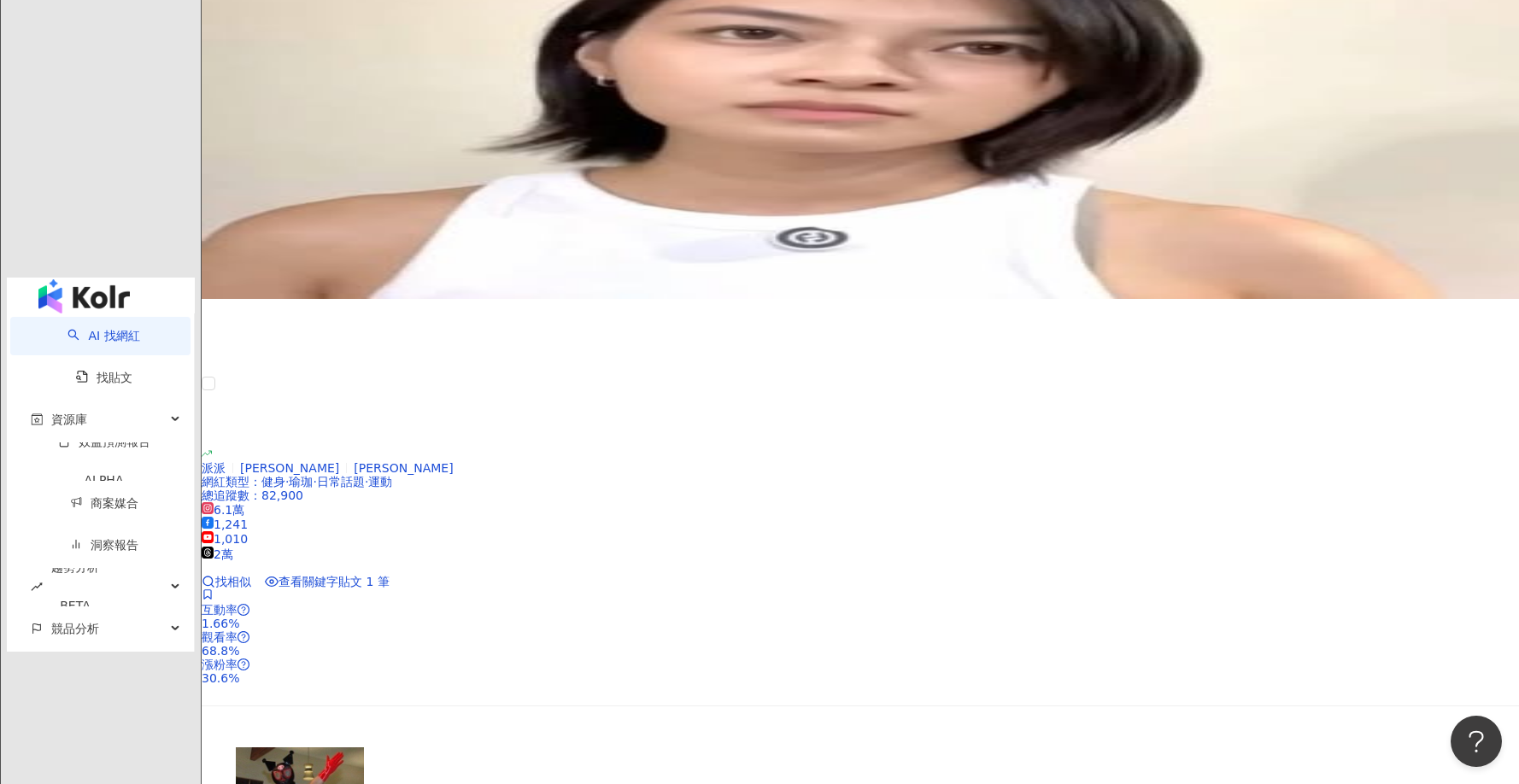
scroll to position [2554, 0]
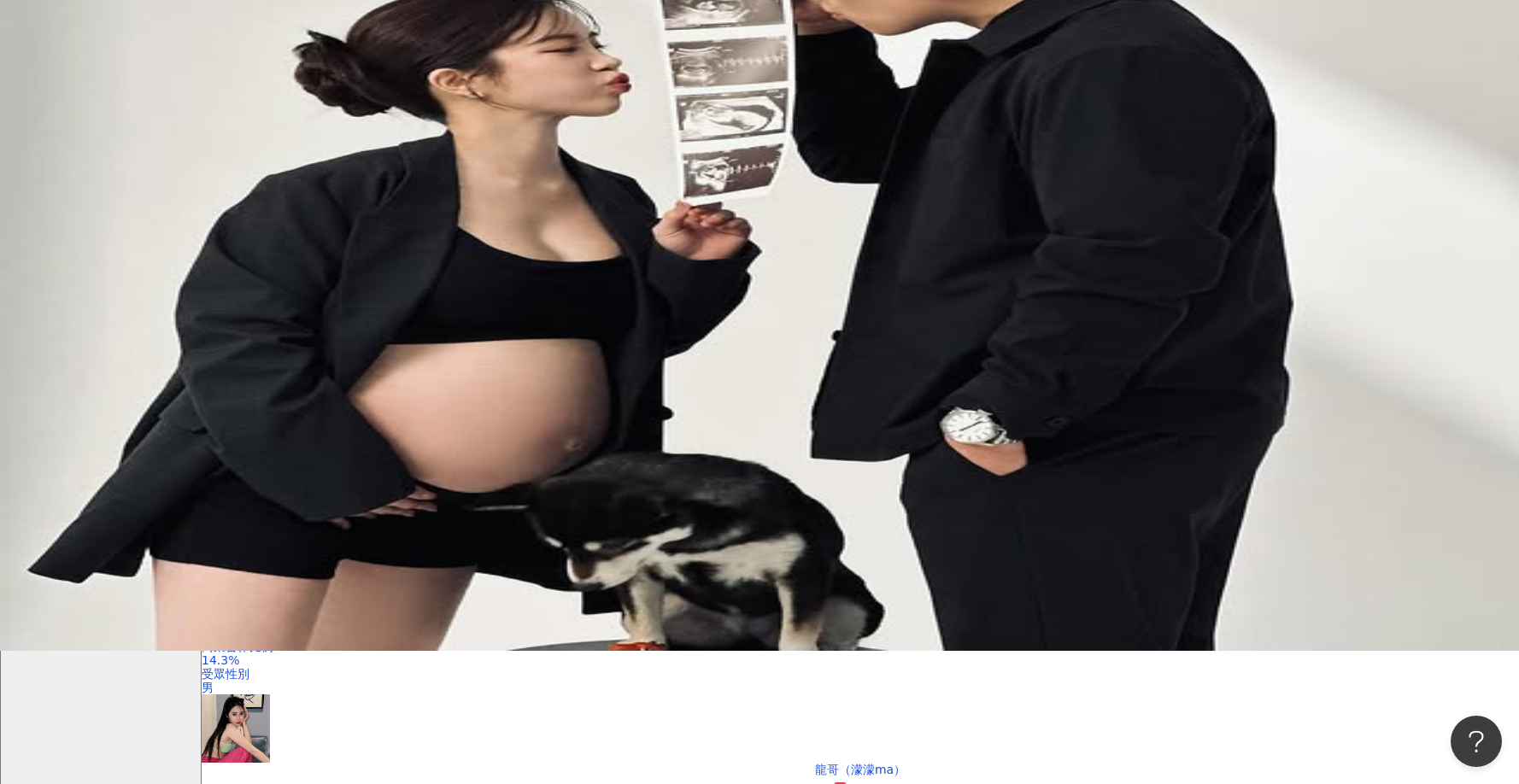
drag, startPoint x: 1519, startPoint y: 57, endPoint x: 1525, endPoint y: 17, distance: 40.4
click at [1519, 17] on html "AI 找網紅 找貼文 資源庫 效益預測報告 ALPHA 商案媒合 洞察報告 趨勢分析 BETA 競品分析 繁體中文 活動訊息 E 不分平台 ** 台灣 搜尋 …" at bounding box center [759, 258] width 1519 height 784
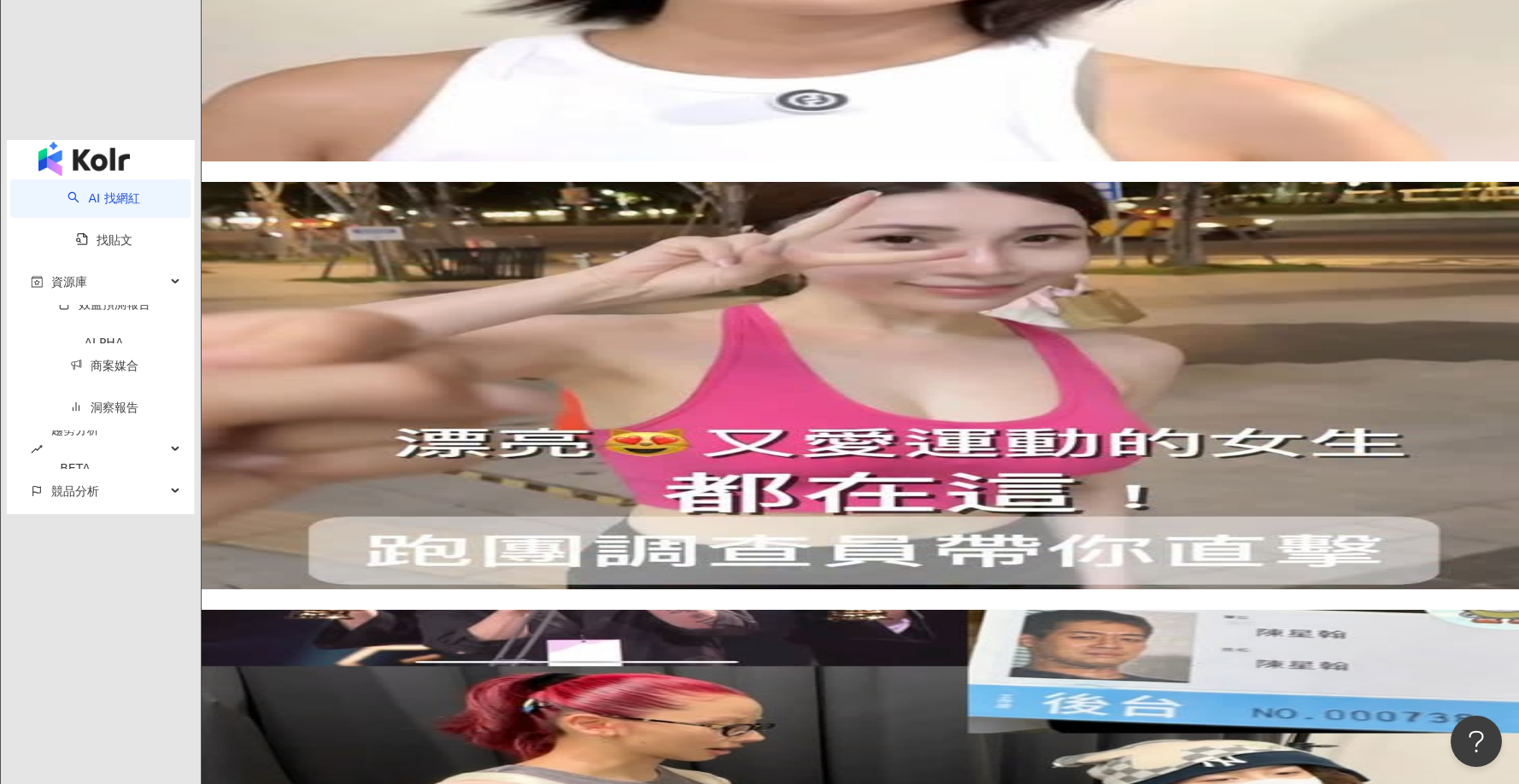
scroll to position [3464, 0]
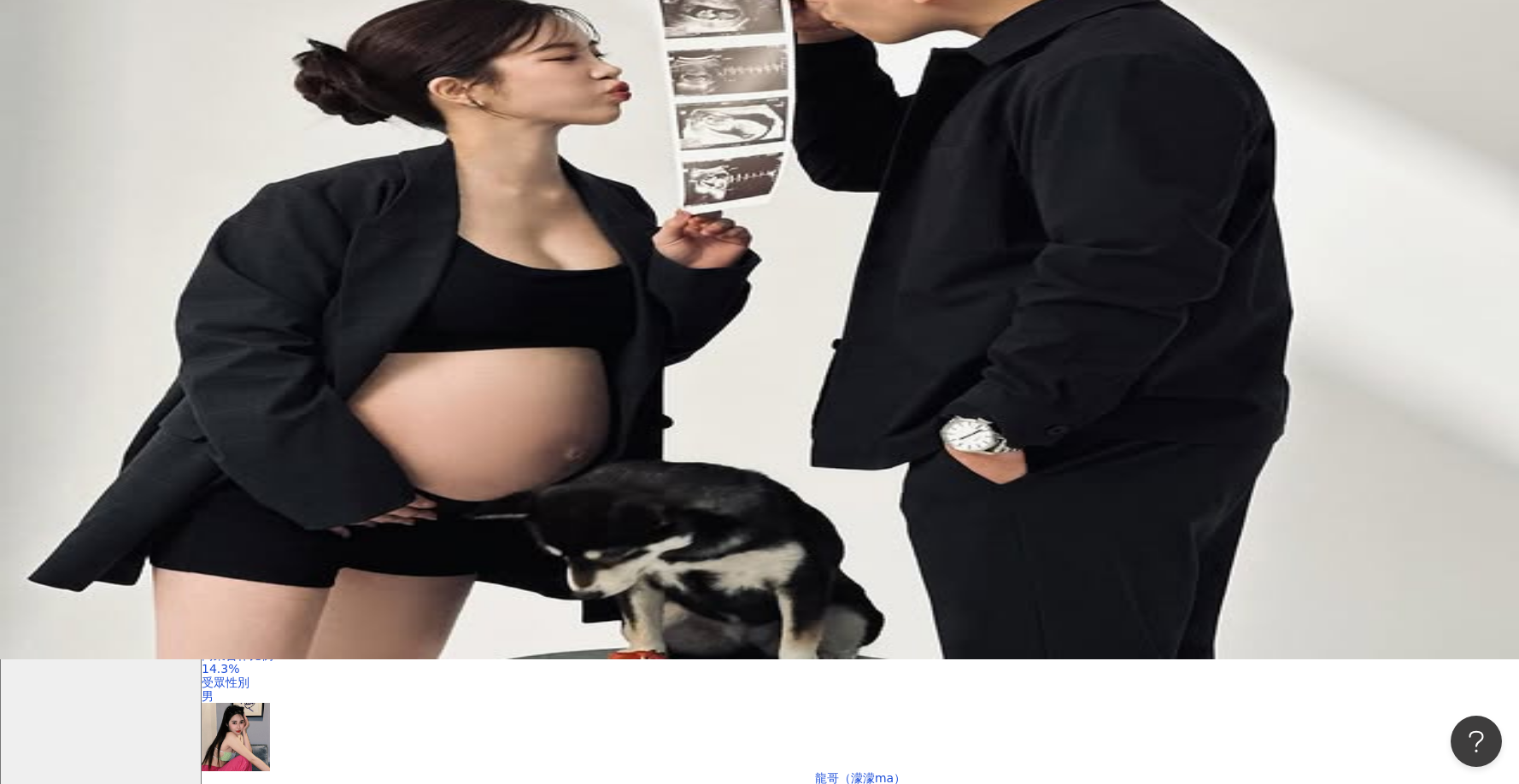
scroll to position [256, 0]
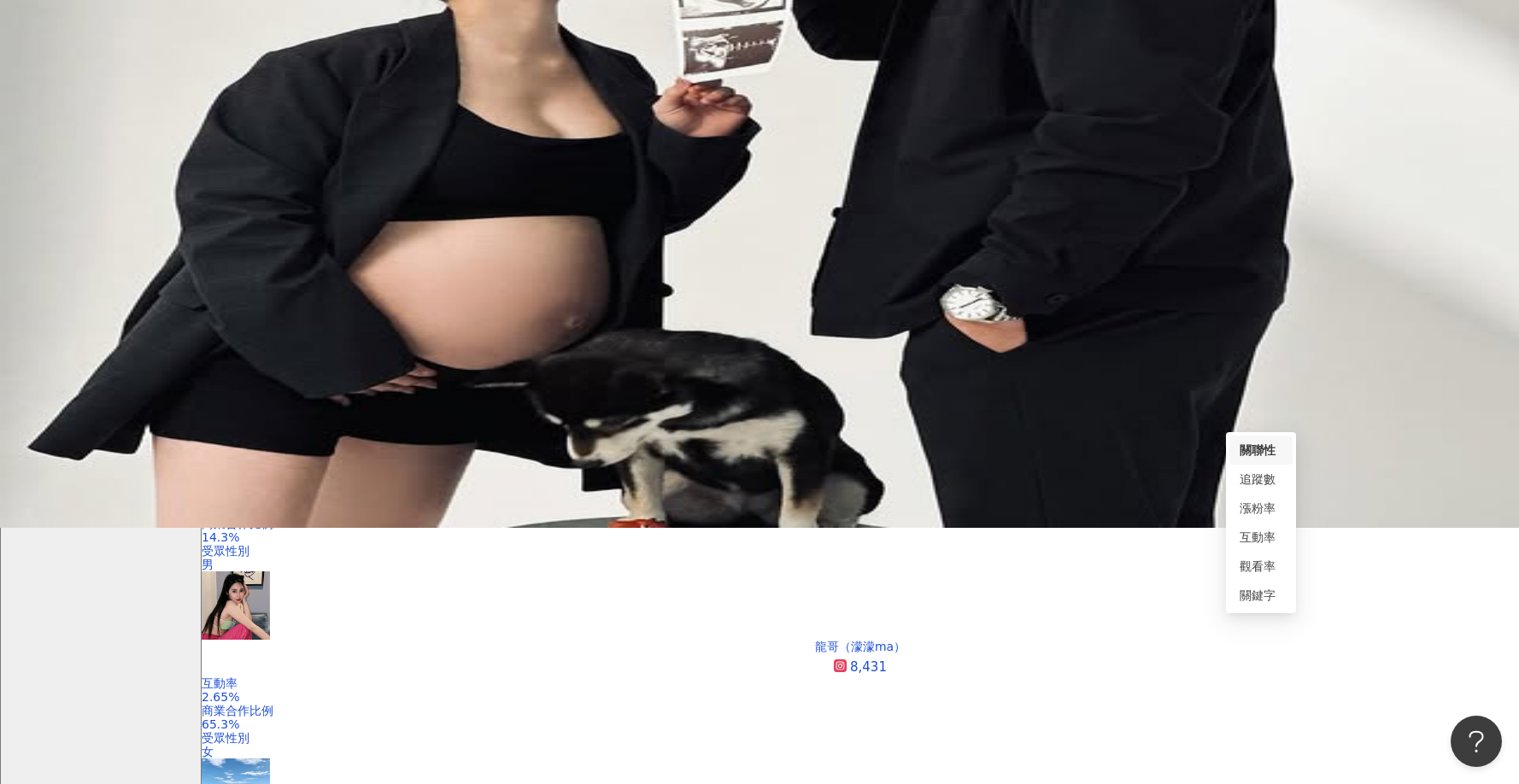
click at [1268, 477] on div "追蹤數" at bounding box center [1261, 478] width 43 height 18
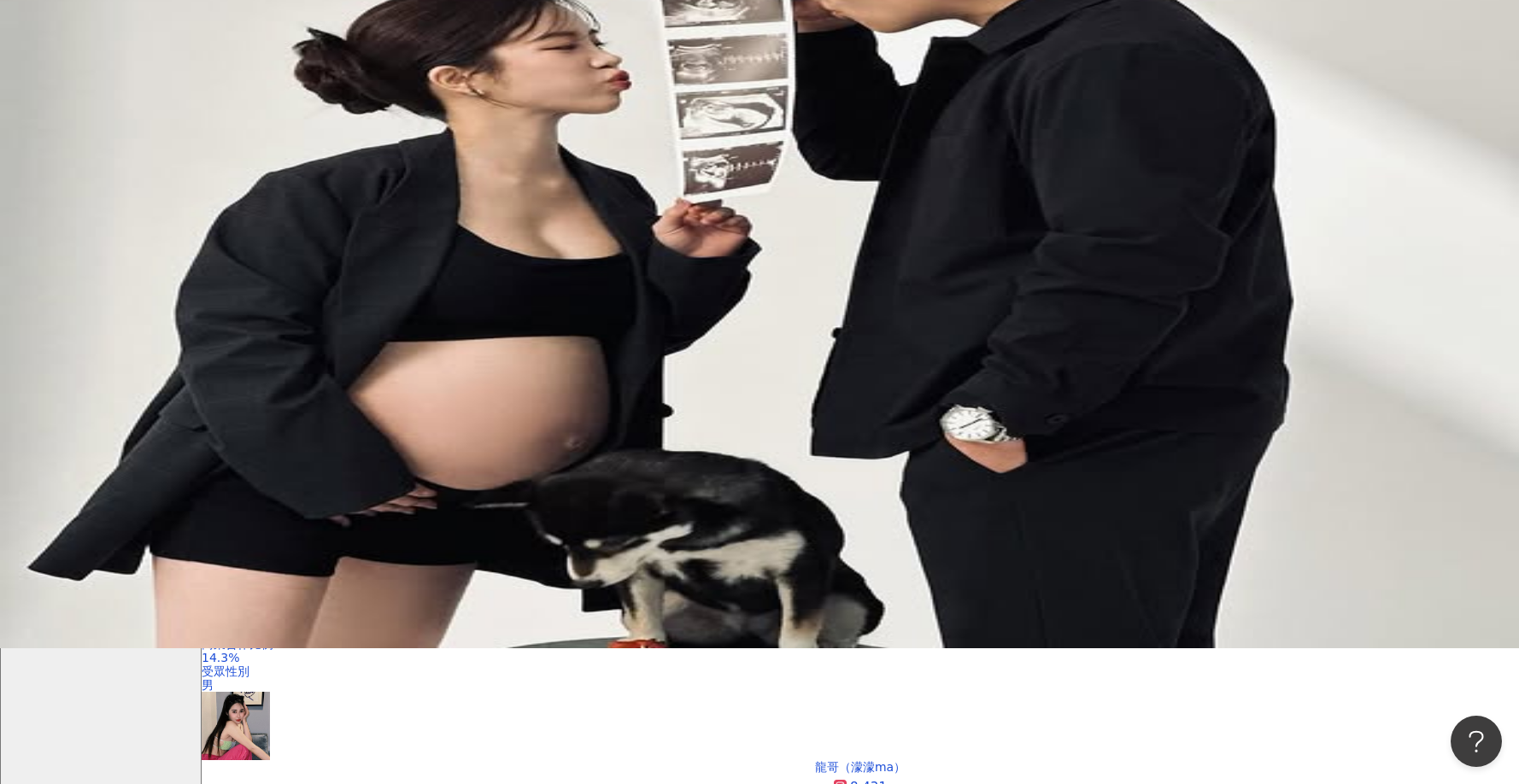
scroll to position [427, 0]
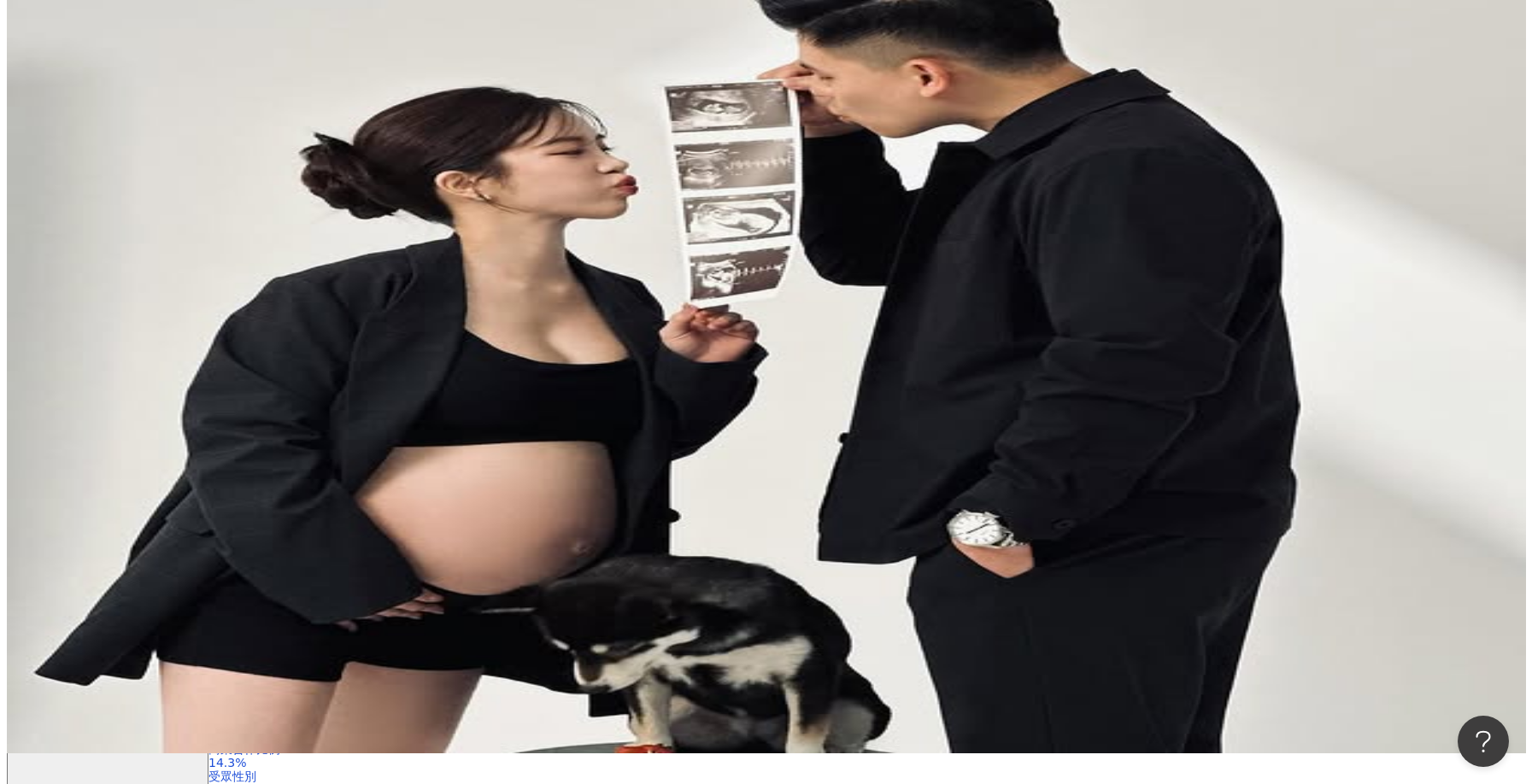
scroll to position [0, 0]
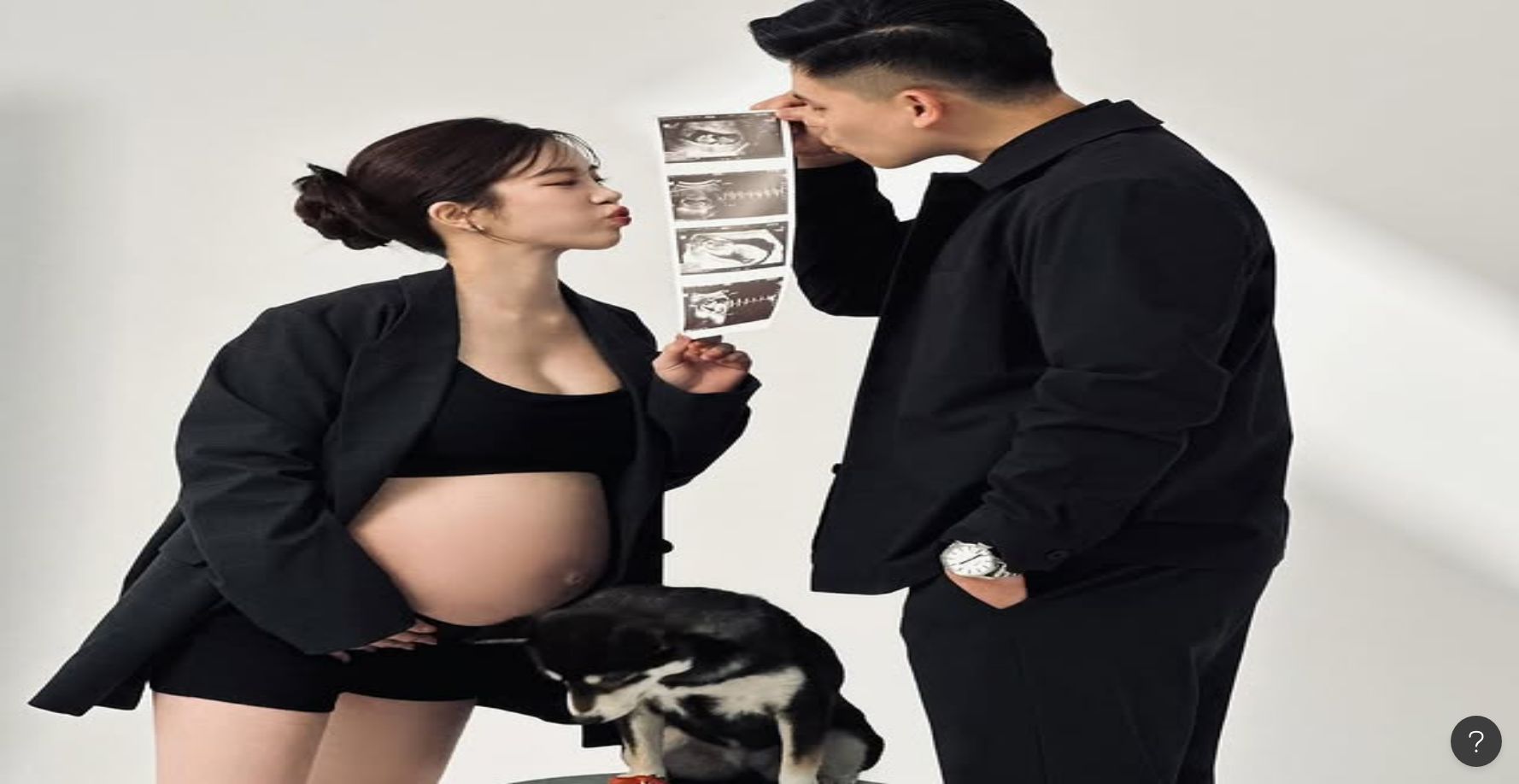
click at [304, 350] on button "更多篩選" at bounding box center [252, 367] width 103 height 34
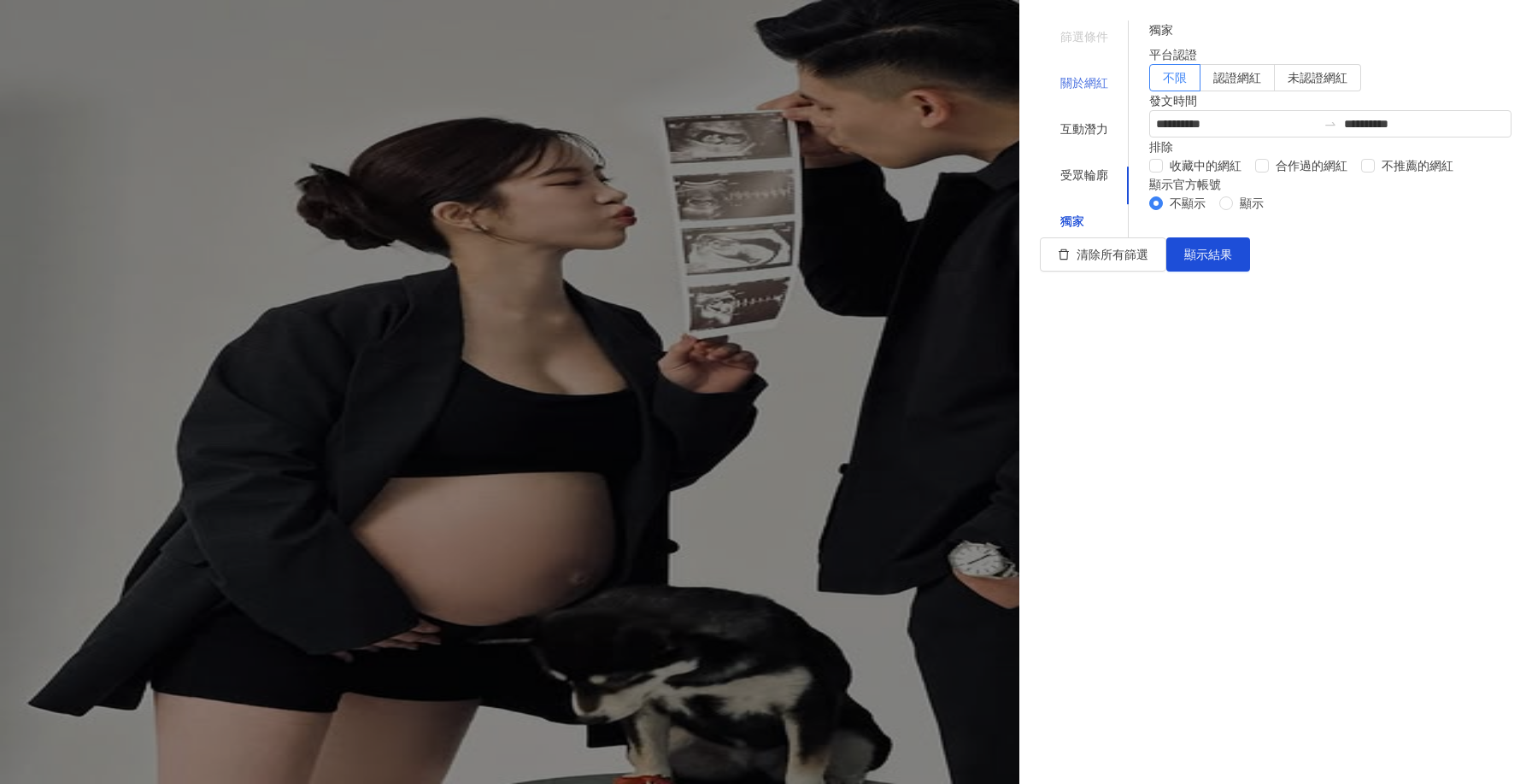
click at [1097, 71] on div "關於網紅" at bounding box center [1084, 82] width 89 height 32
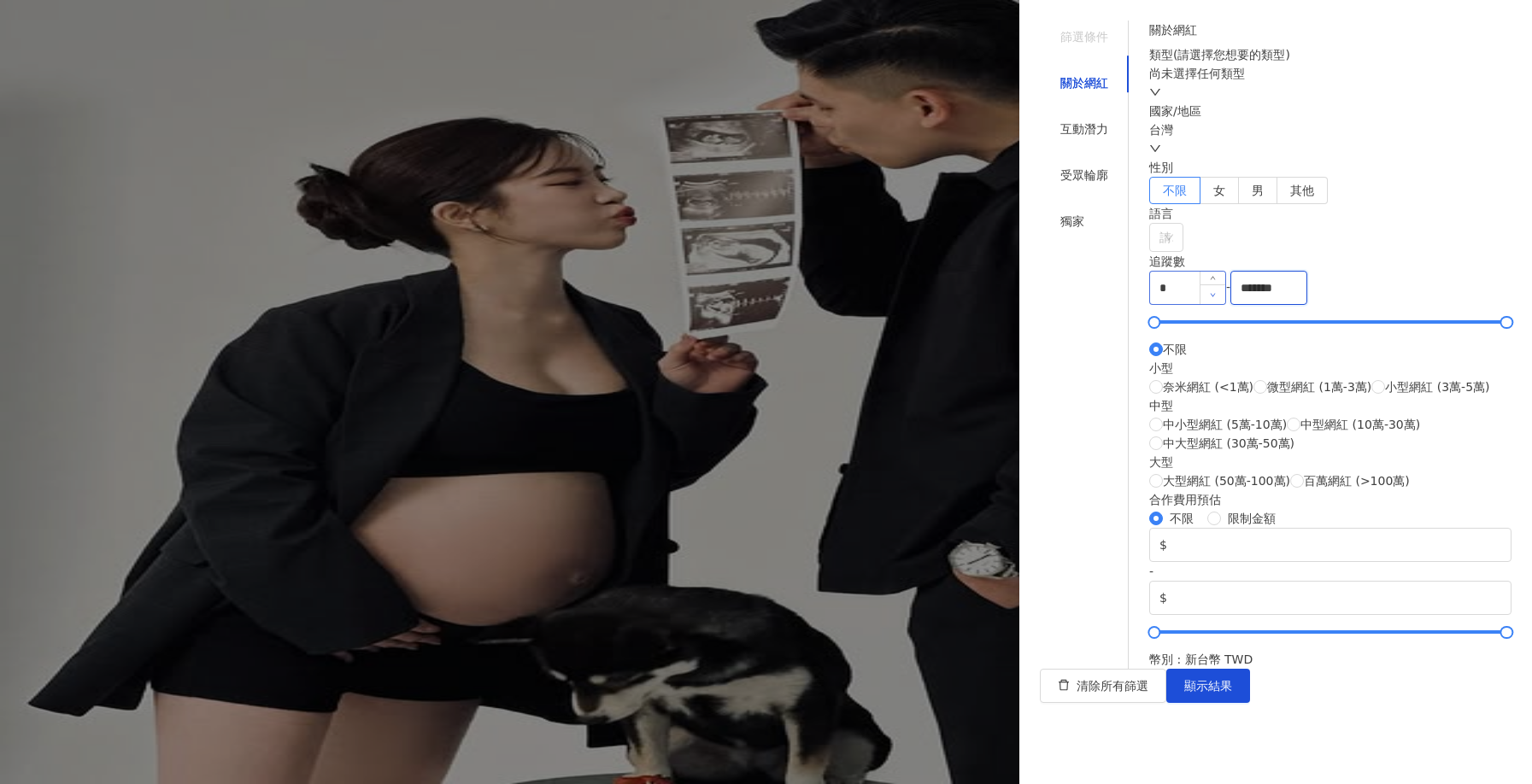
drag, startPoint x: 1429, startPoint y: 535, endPoint x: 1312, endPoint y: 541, distance: 117.2
click at [1324, 491] on div "* - ******* 不限 小型 奈米網紅 (<1萬) 微型網紅 (1萬-3萬) 小型網紅 (3萬-5萬) 中型 中小型網紅 (5萬-10萬) 中型網紅 (…" at bounding box center [1330, 380] width 362 height 220
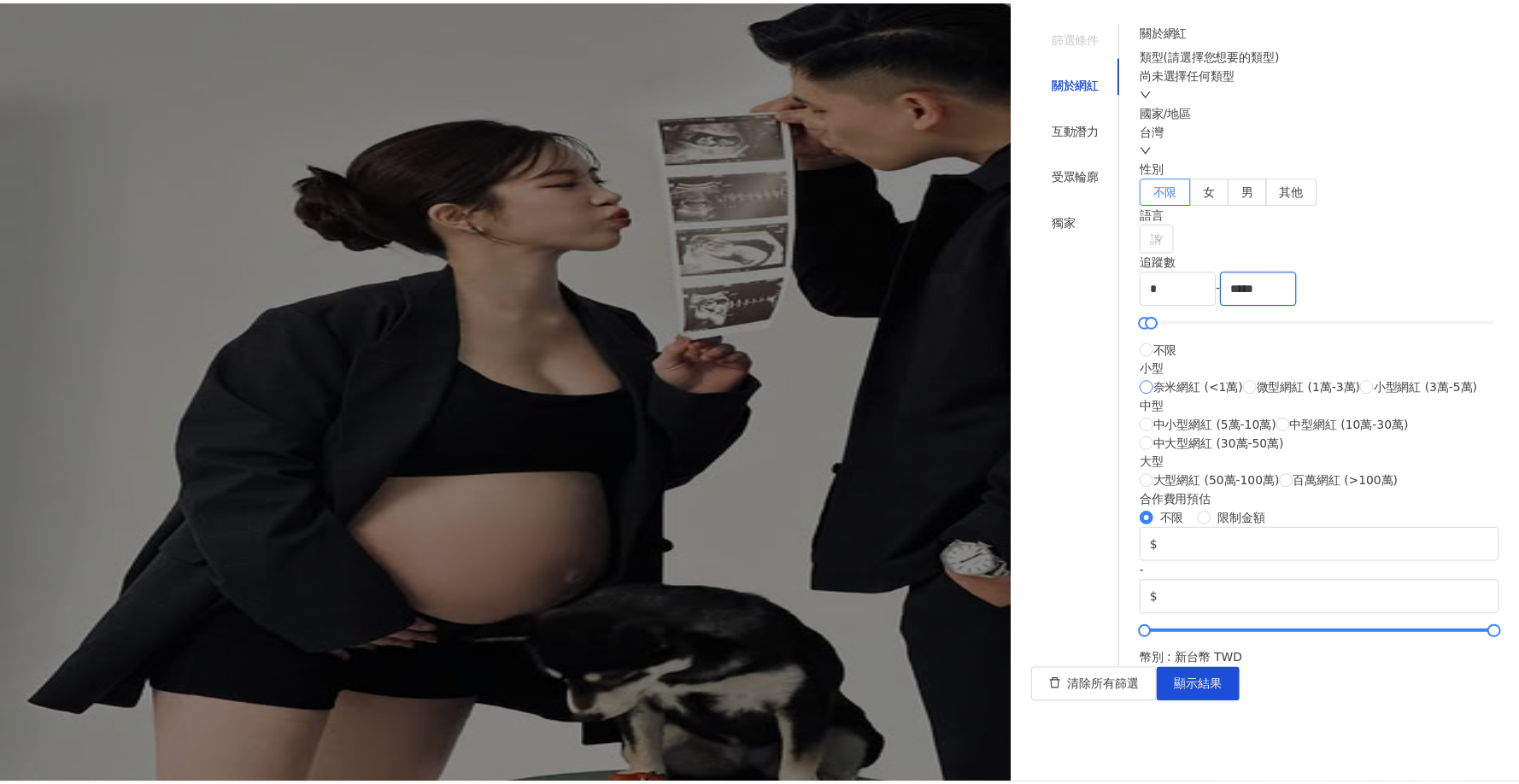
scroll to position [256, 0]
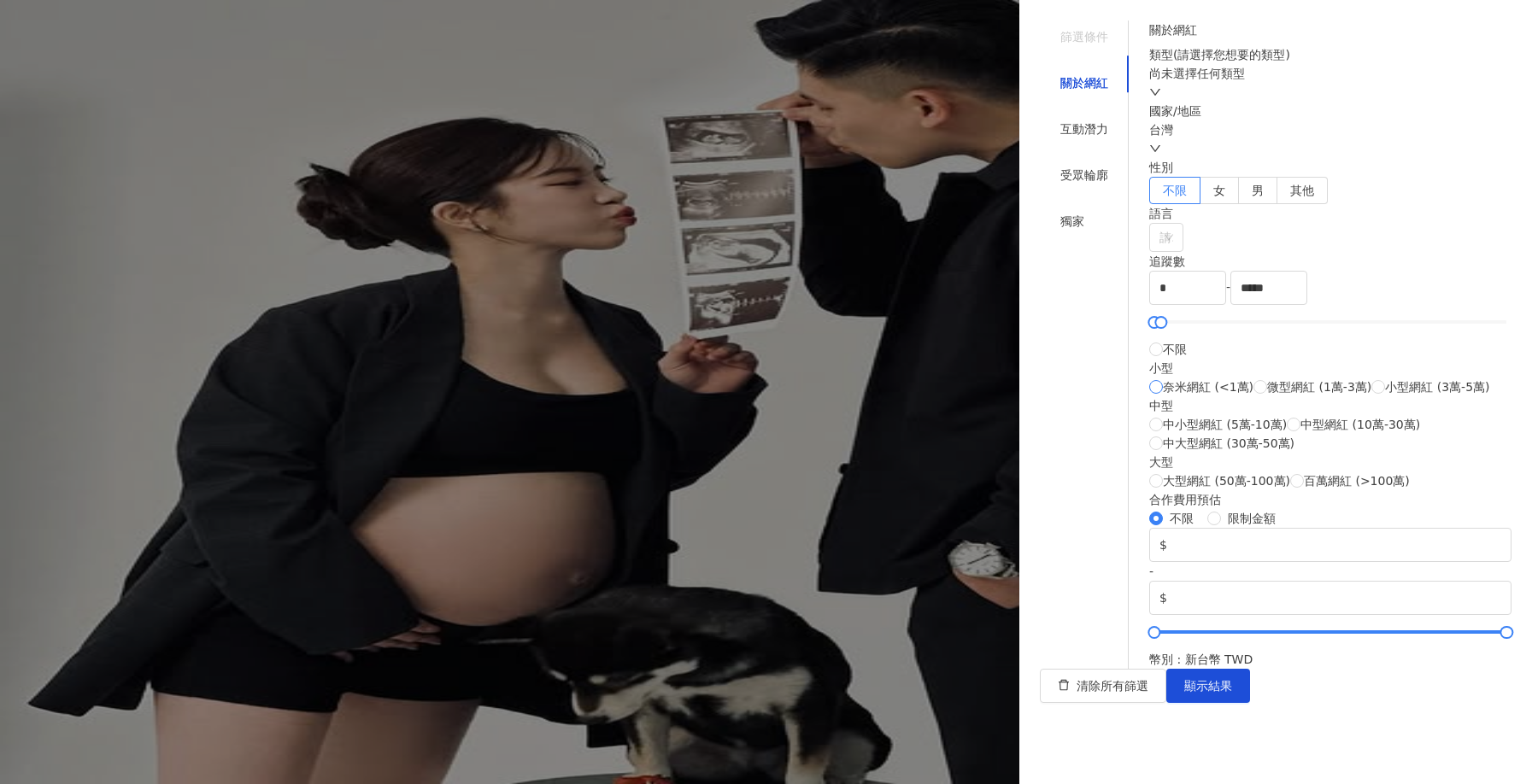
click at [1253, 396] on span "奈米網紅 (<1萬)" at bounding box center [1208, 386] width 90 height 18
type input "****"
click at [1232, 693] on span "顯示結果" at bounding box center [1208, 686] width 48 height 14
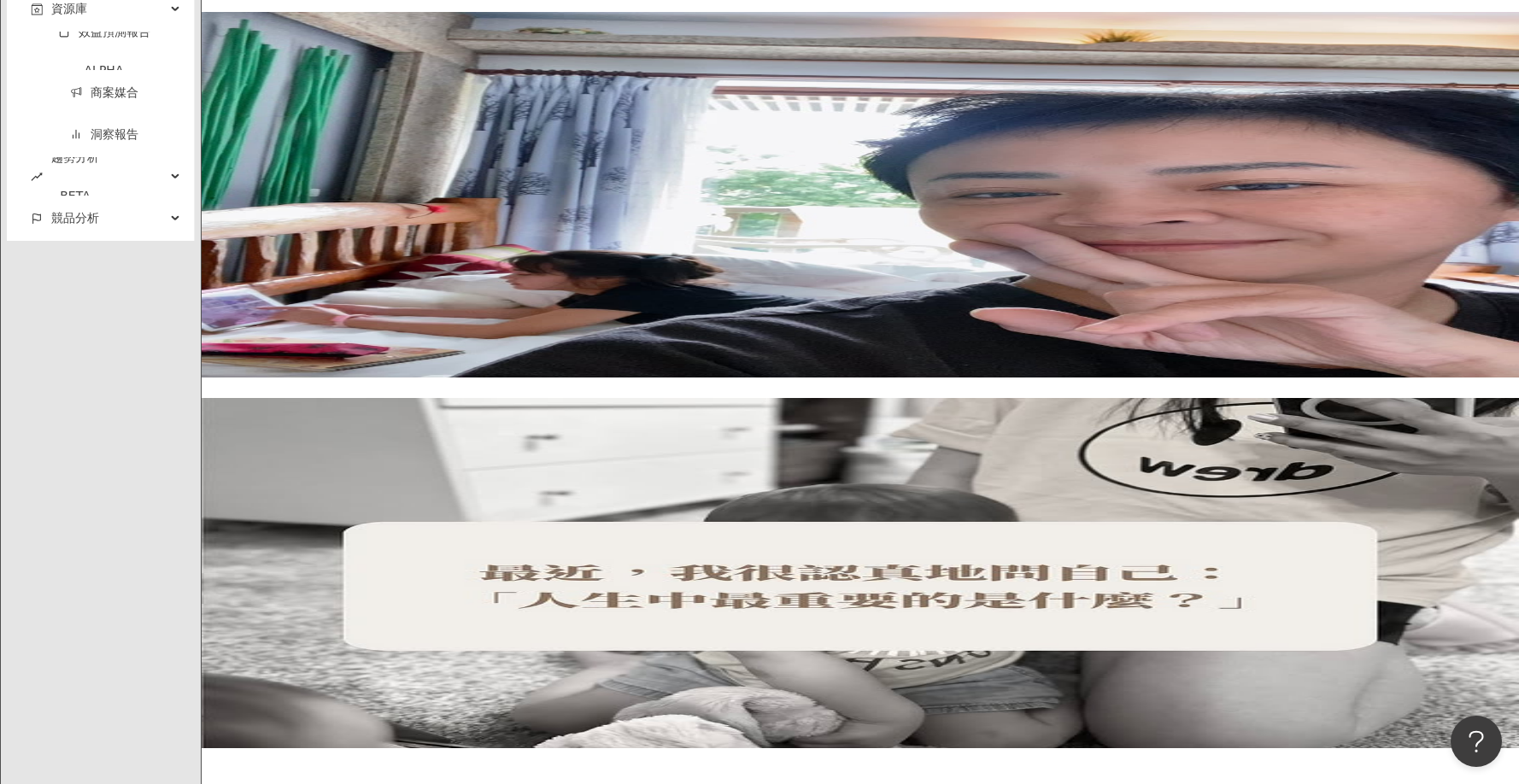
scroll to position [3577, 0]
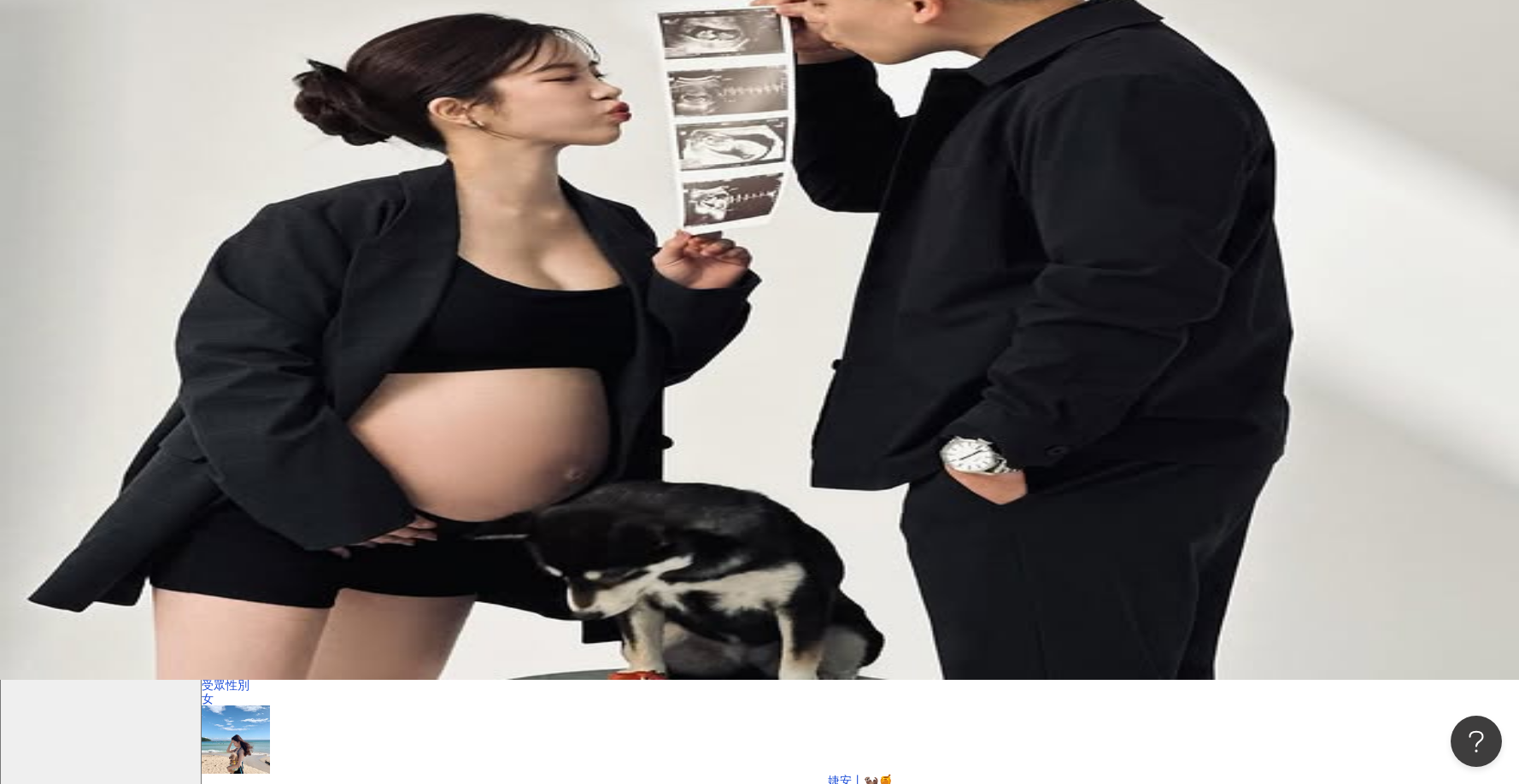
scroll to position [0, 0]
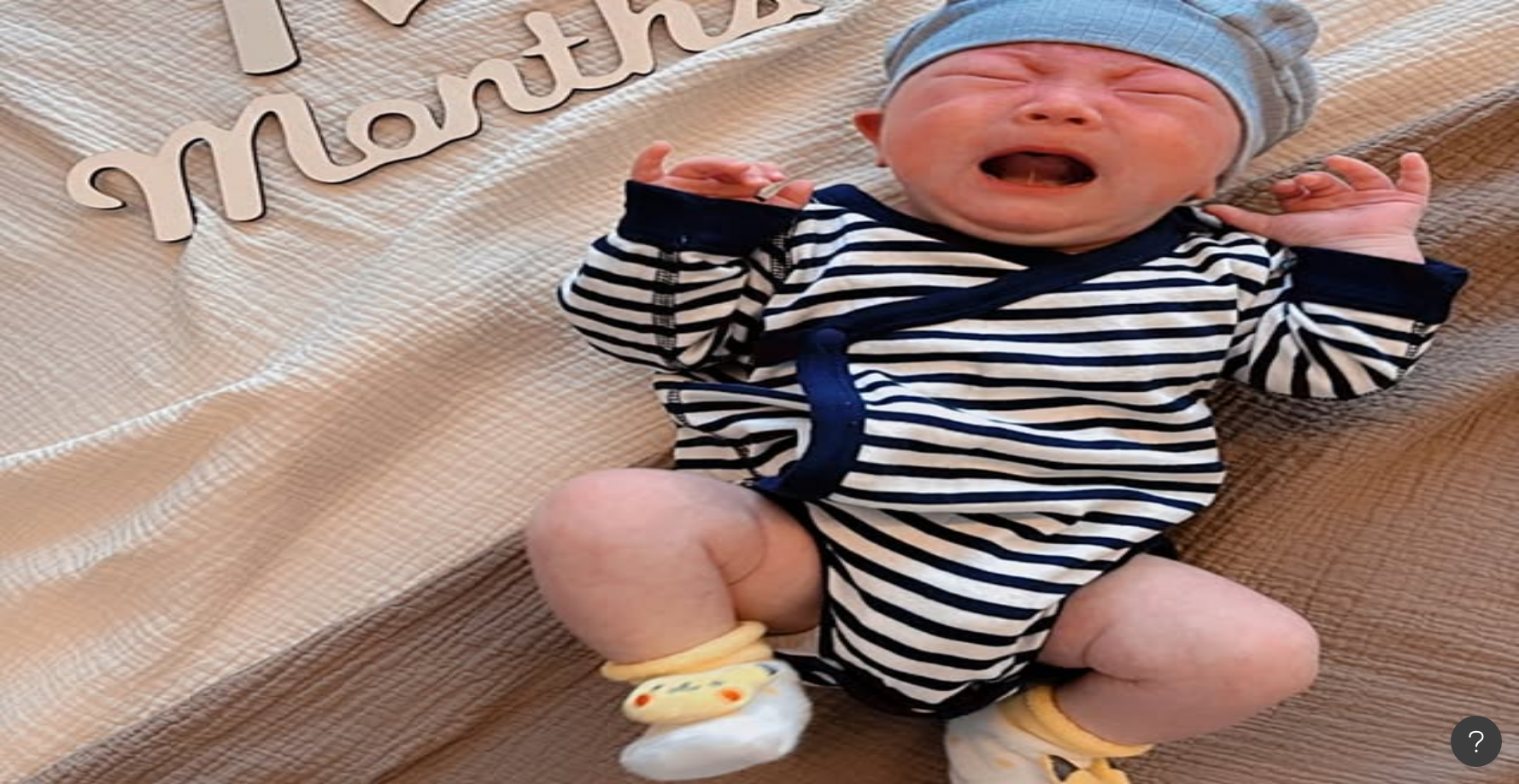
click at [1193, 162] on div "**********" at bounding box center [860, 309] width 1317 height 295
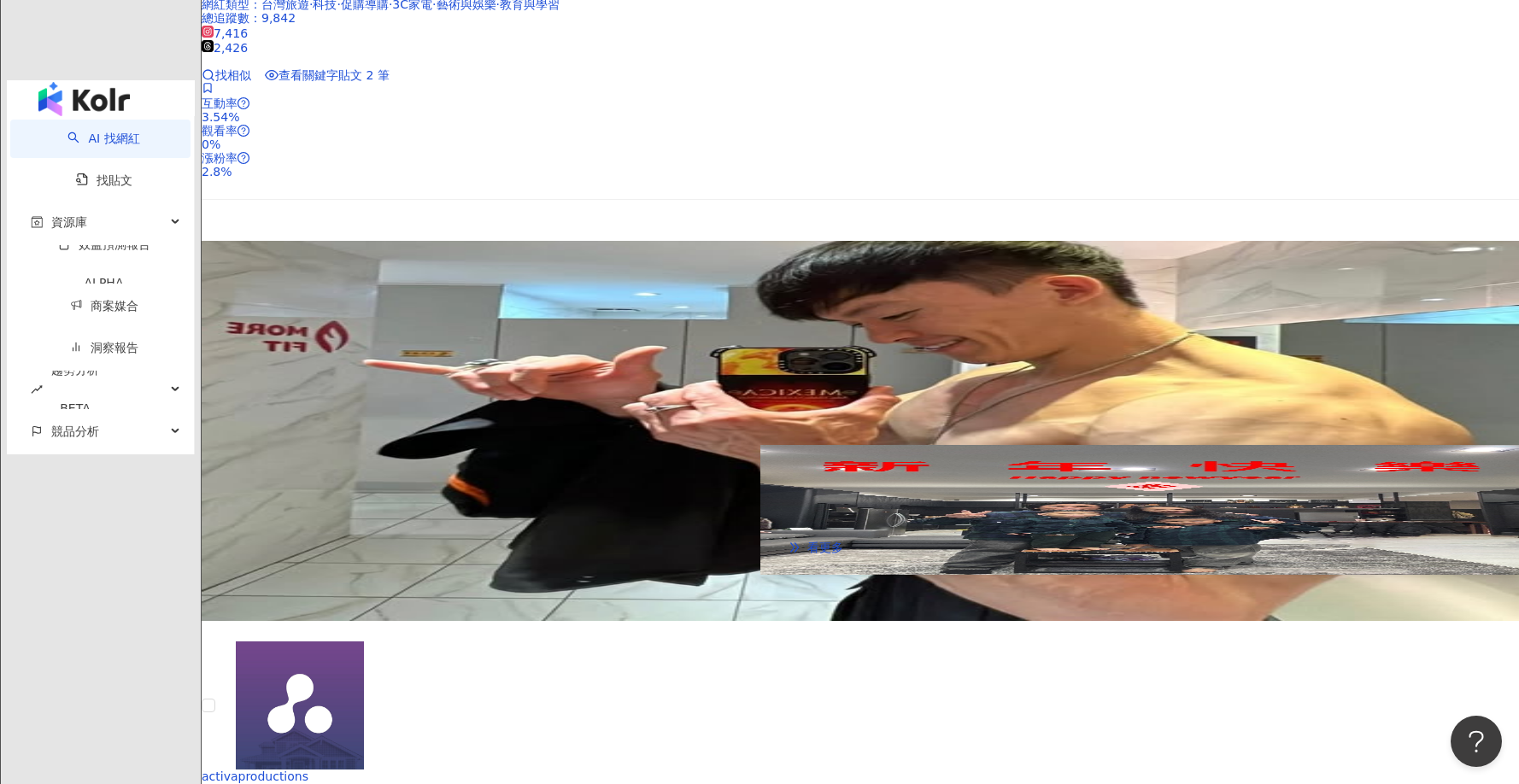
scroll to position [3501, 0]
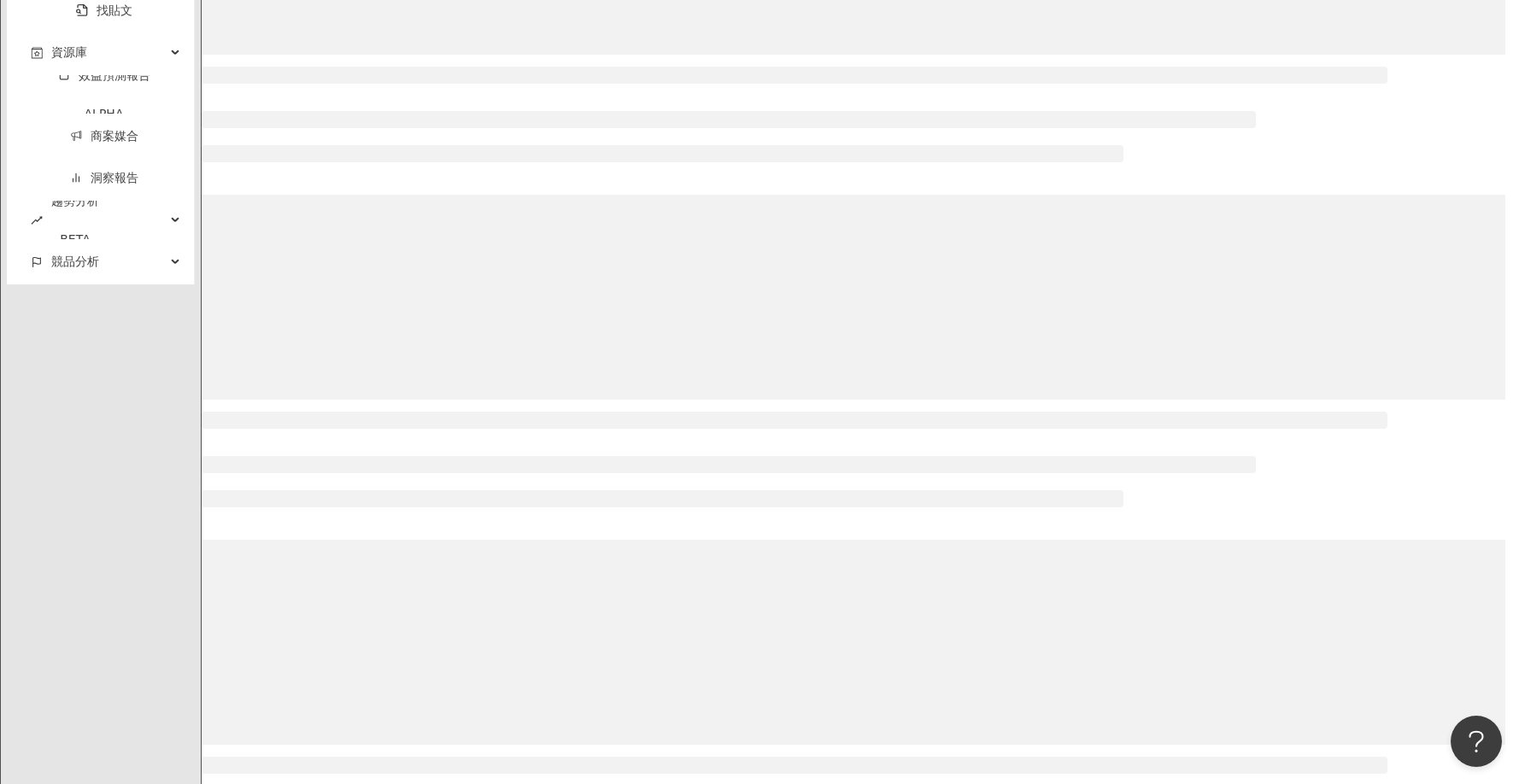
scroll to position [1588, 0]
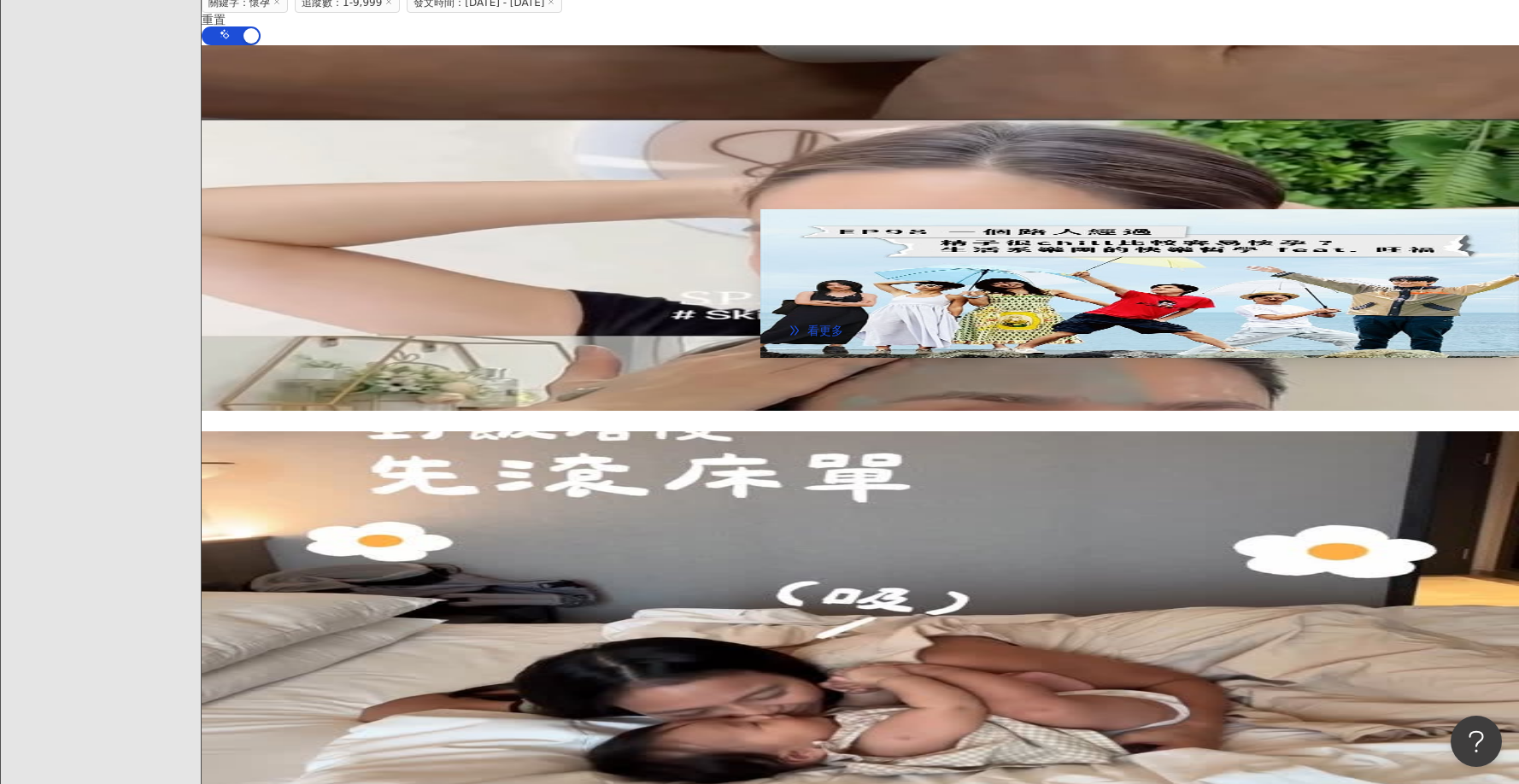
scroll to position [1451, 0]
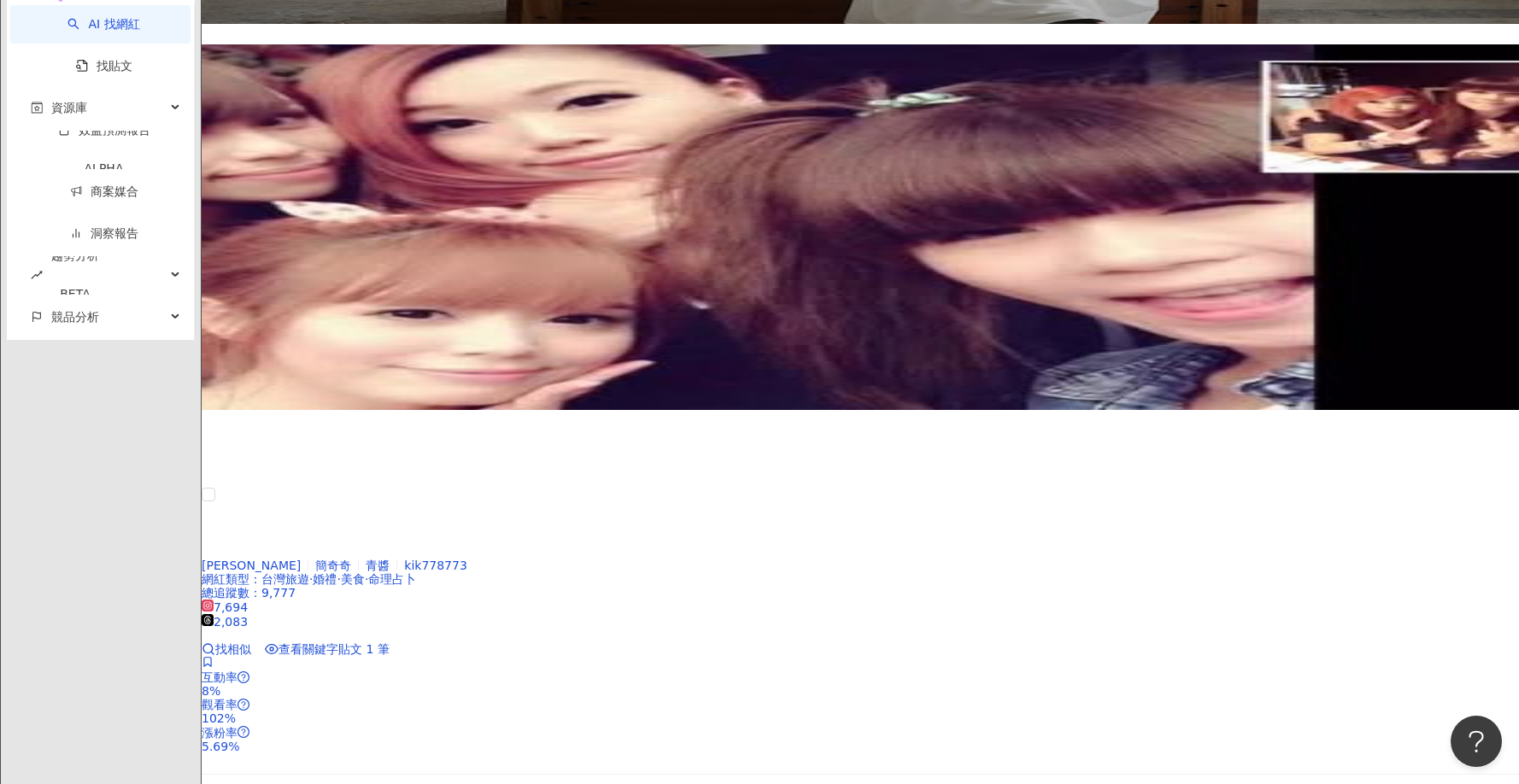
scroll to position [3245, 0]
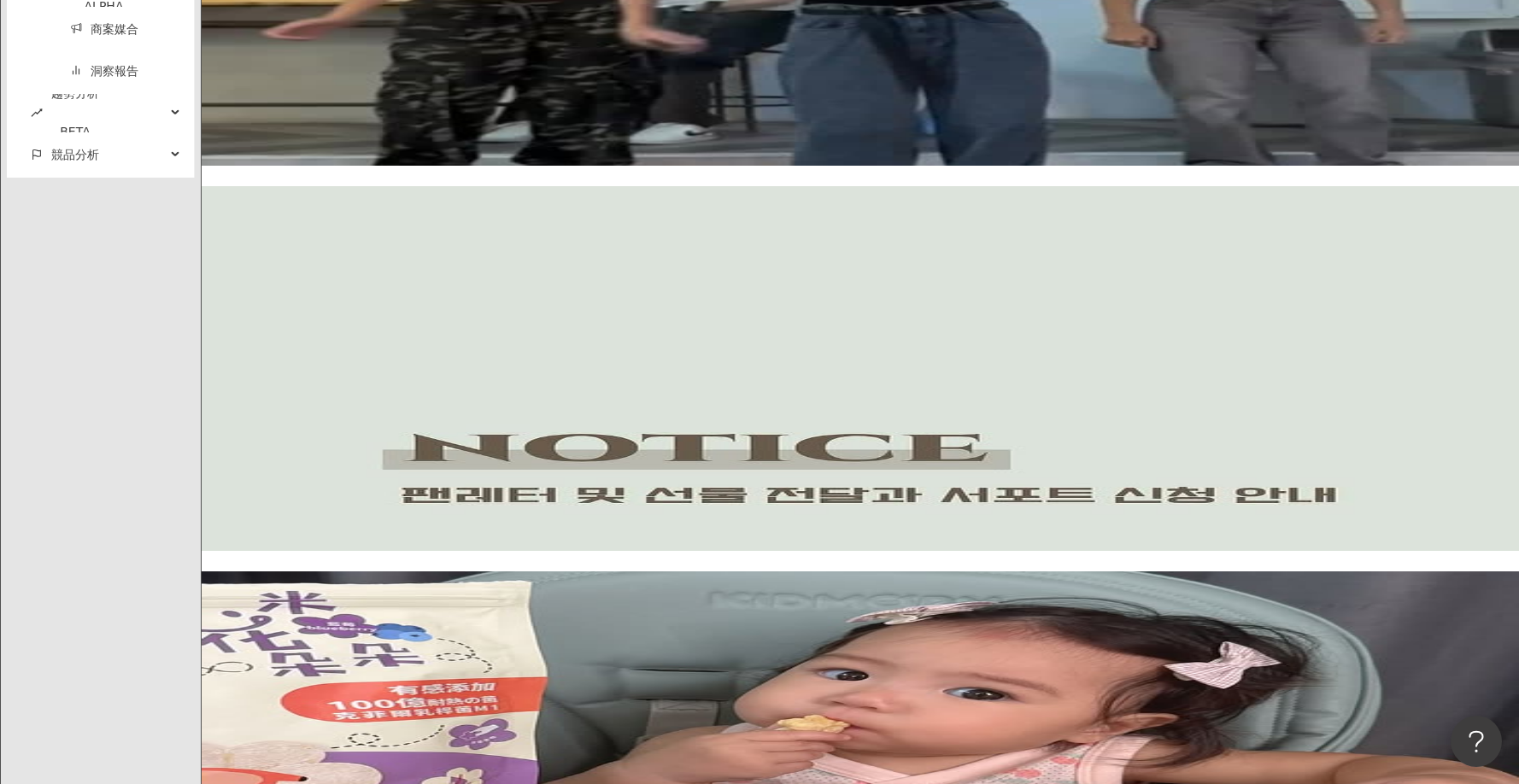
scroll to position [3501, 0]
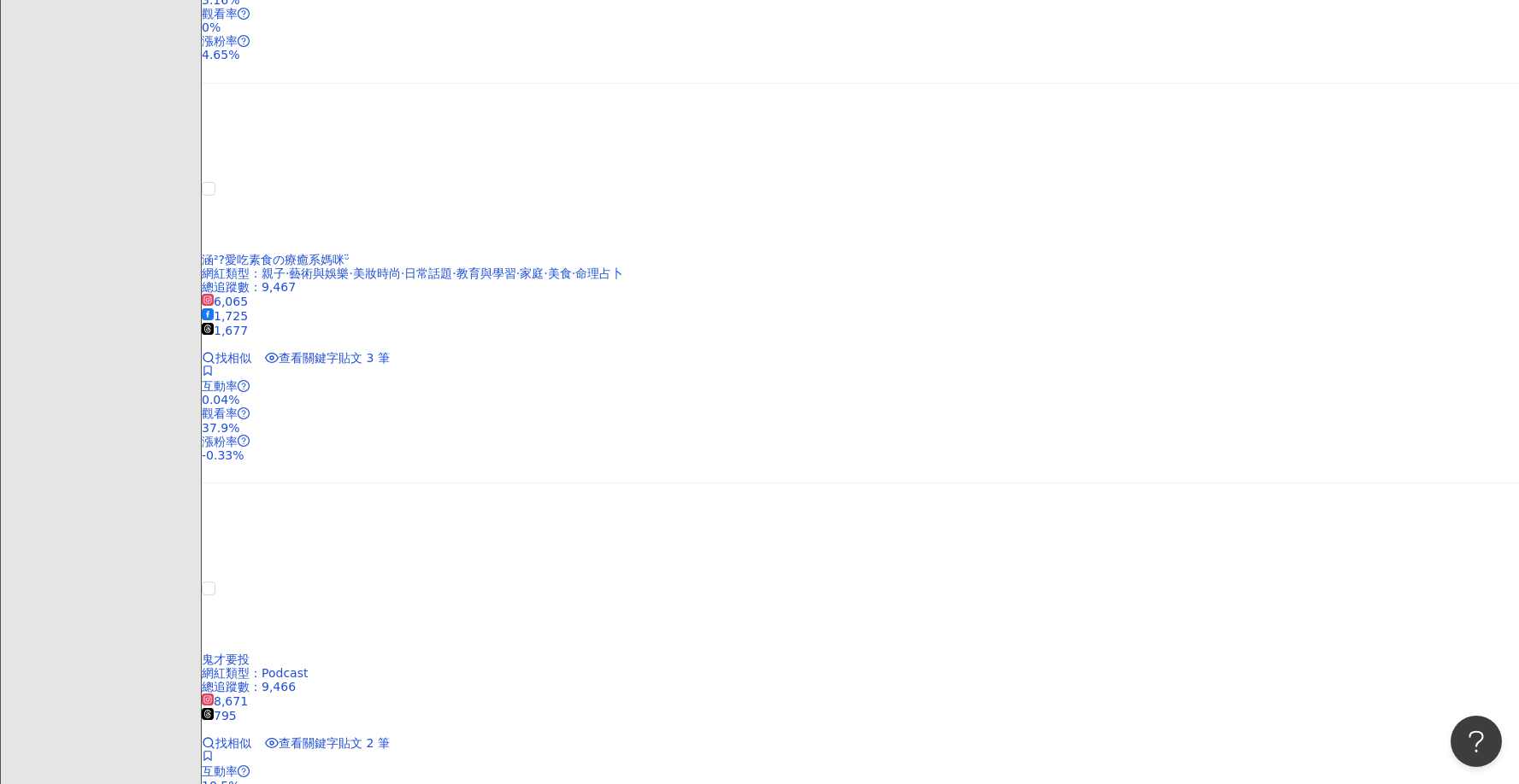
scroll to position [3600, 0]
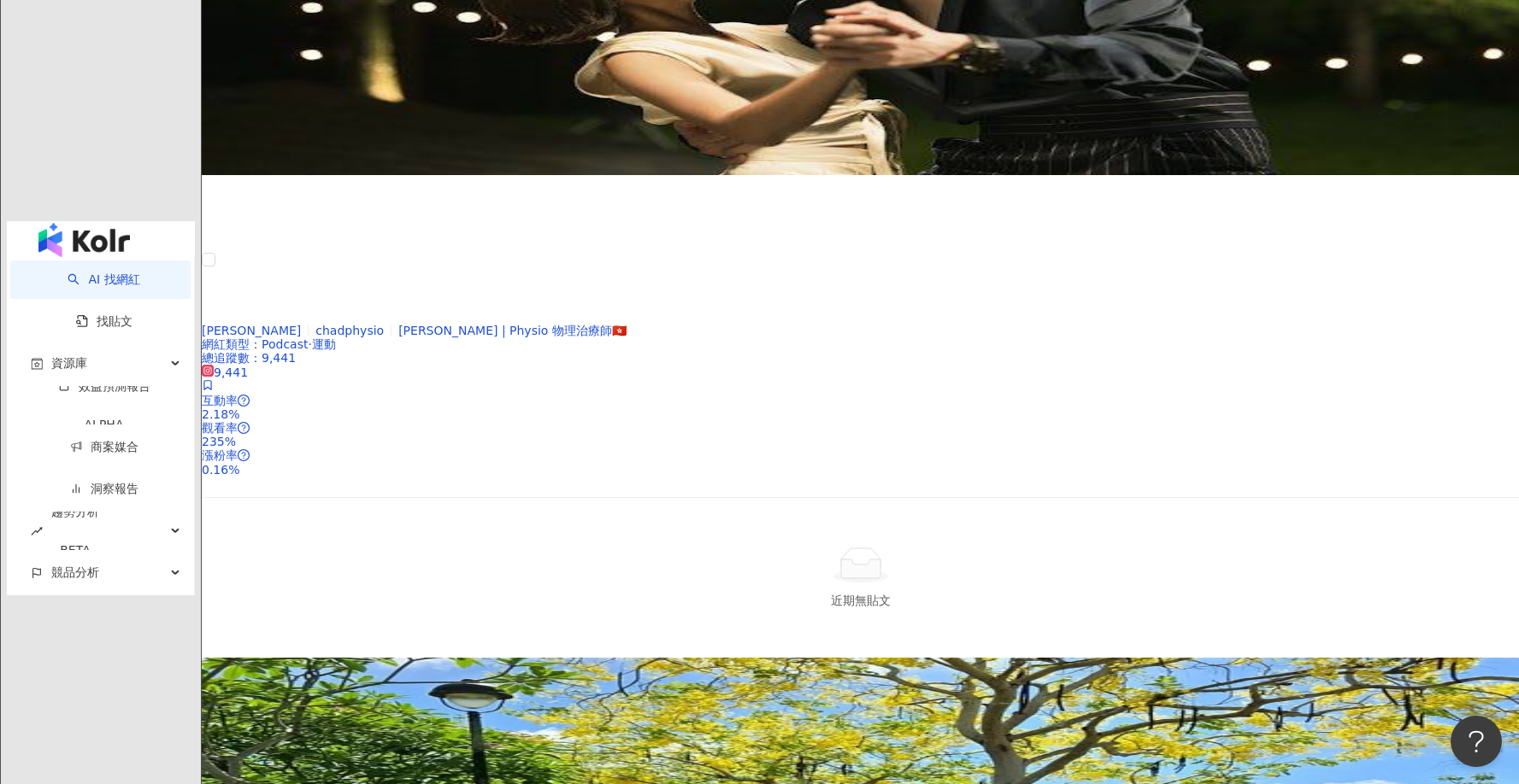
scroll to position [3416, 0]
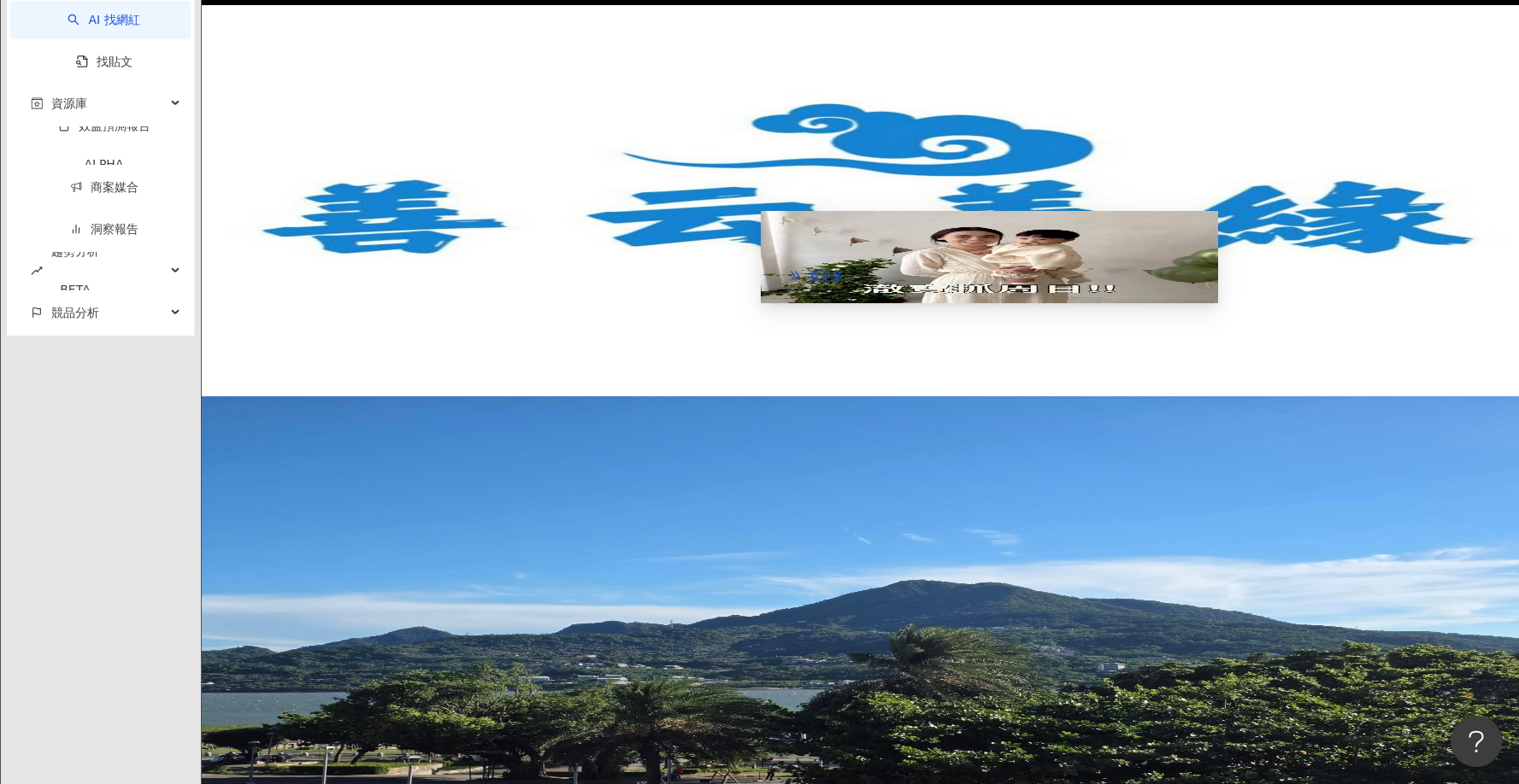
scroll to position [3501, 0]
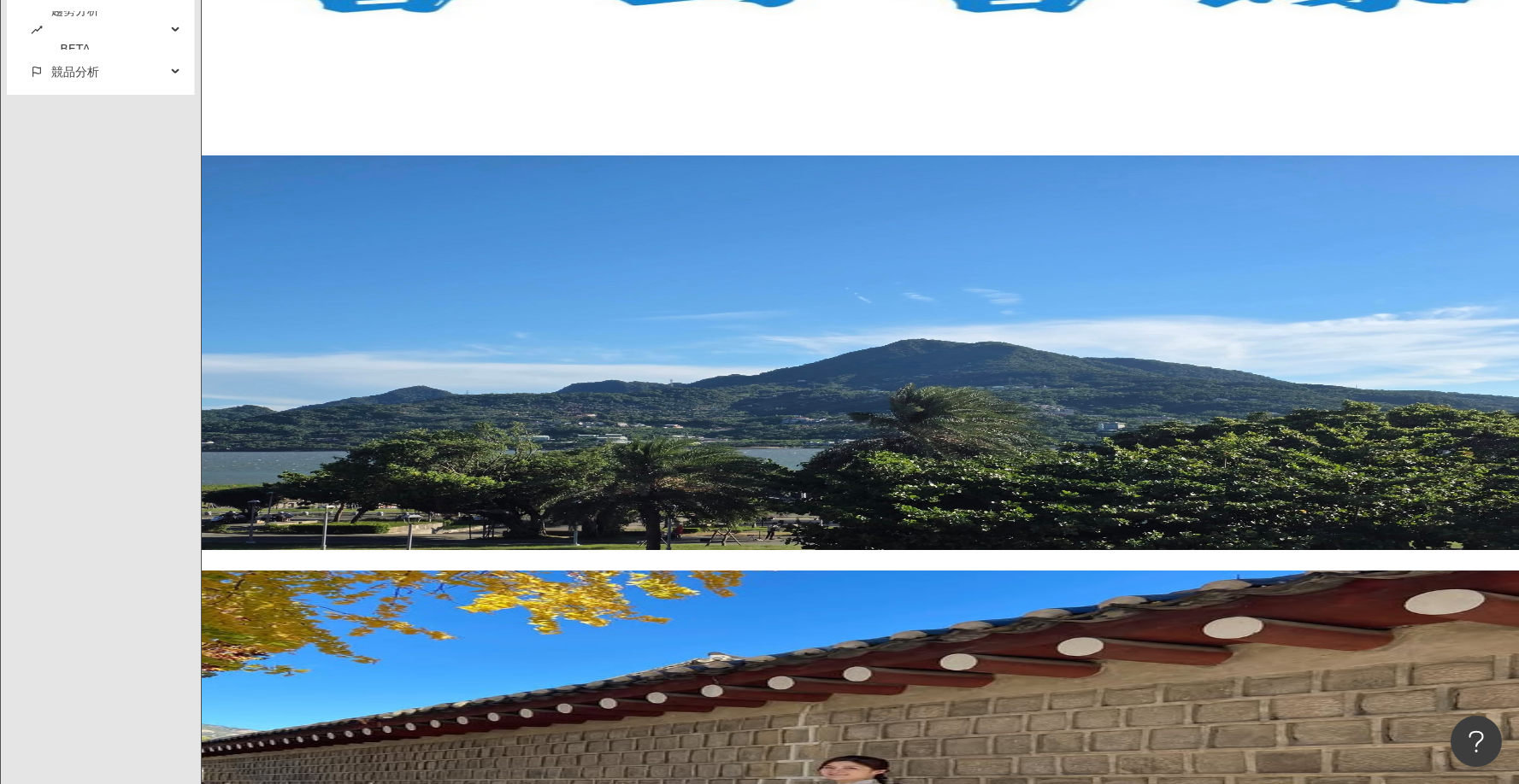
drag, startPoint x: 912, startPoint y: 496, endPoint x: 923, endPoint y: 493, distance: 11.4
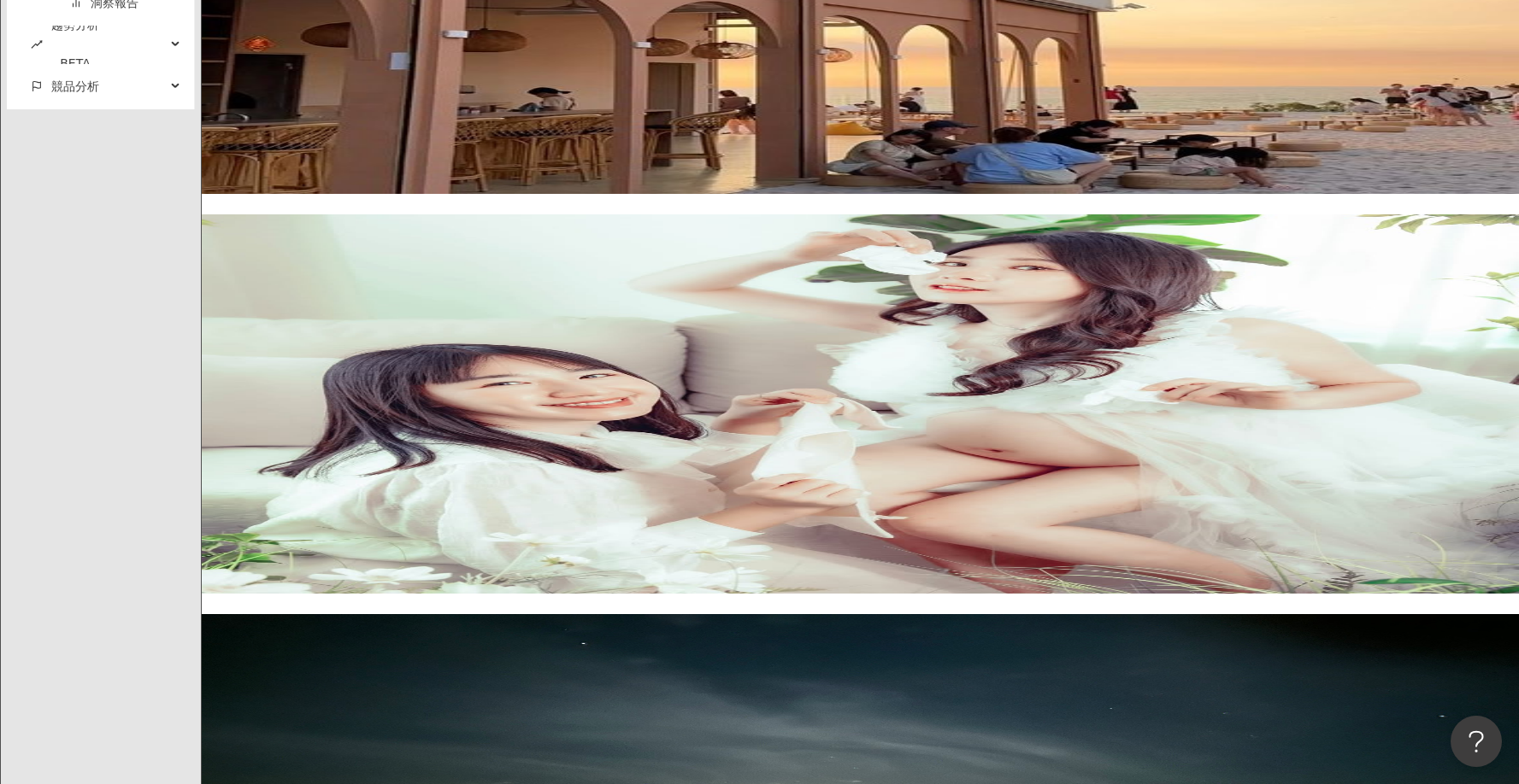
drag, startPoint x: 1431, startPoint y: 606, endPoint x: 1495, endPoint y: 622, distance: 66.0
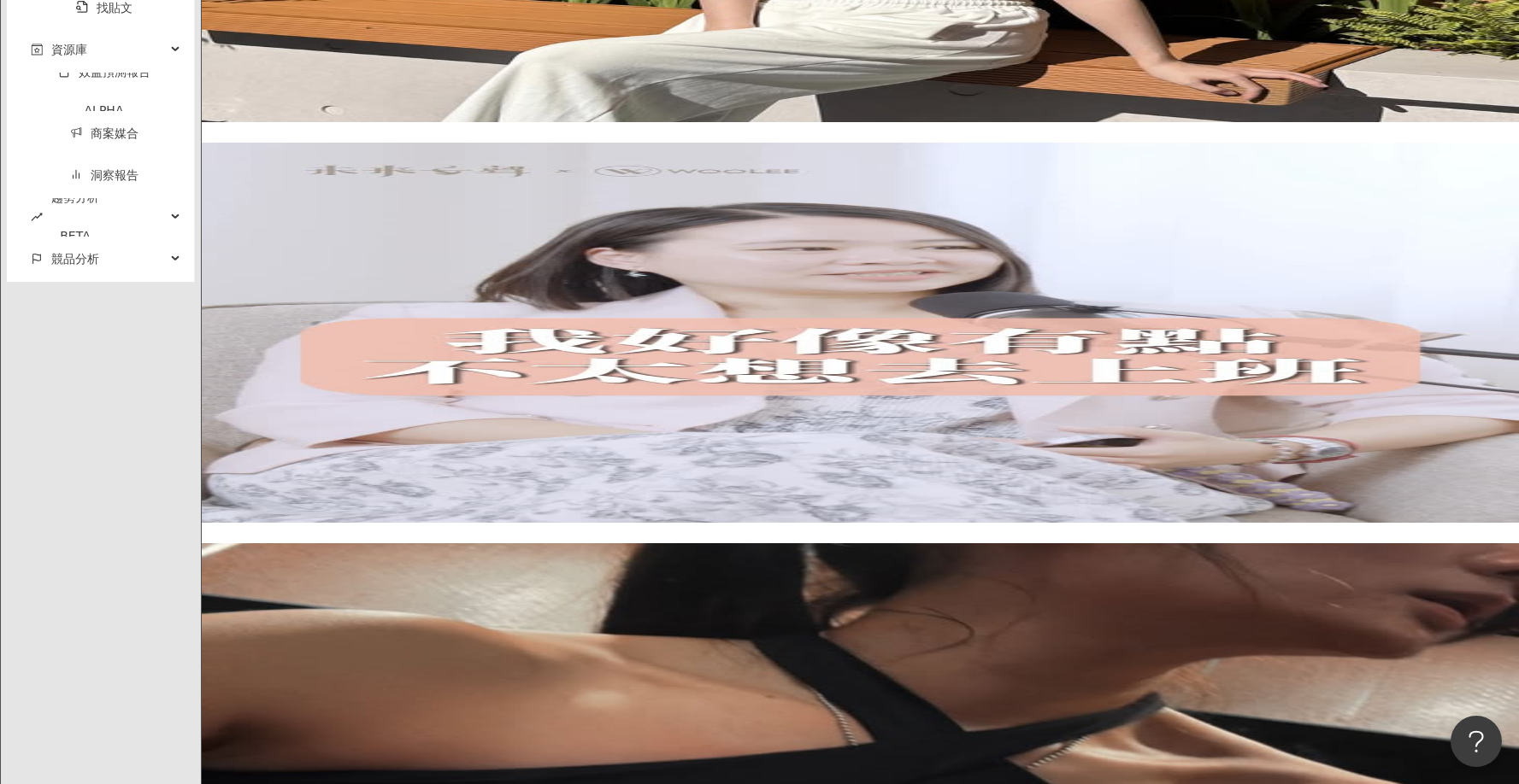
scroll to position [3287, 0]
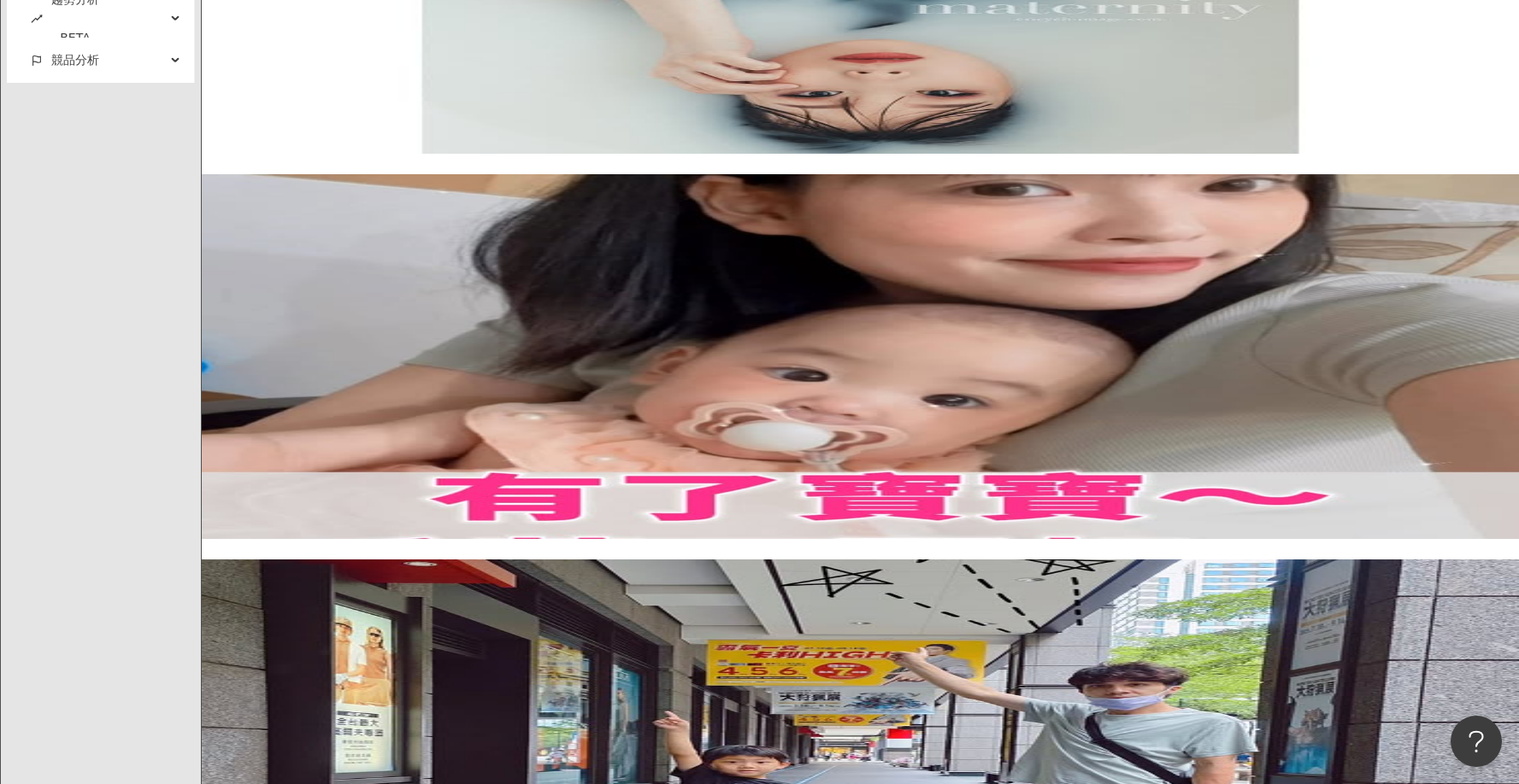
scroll to position [3528, 0]
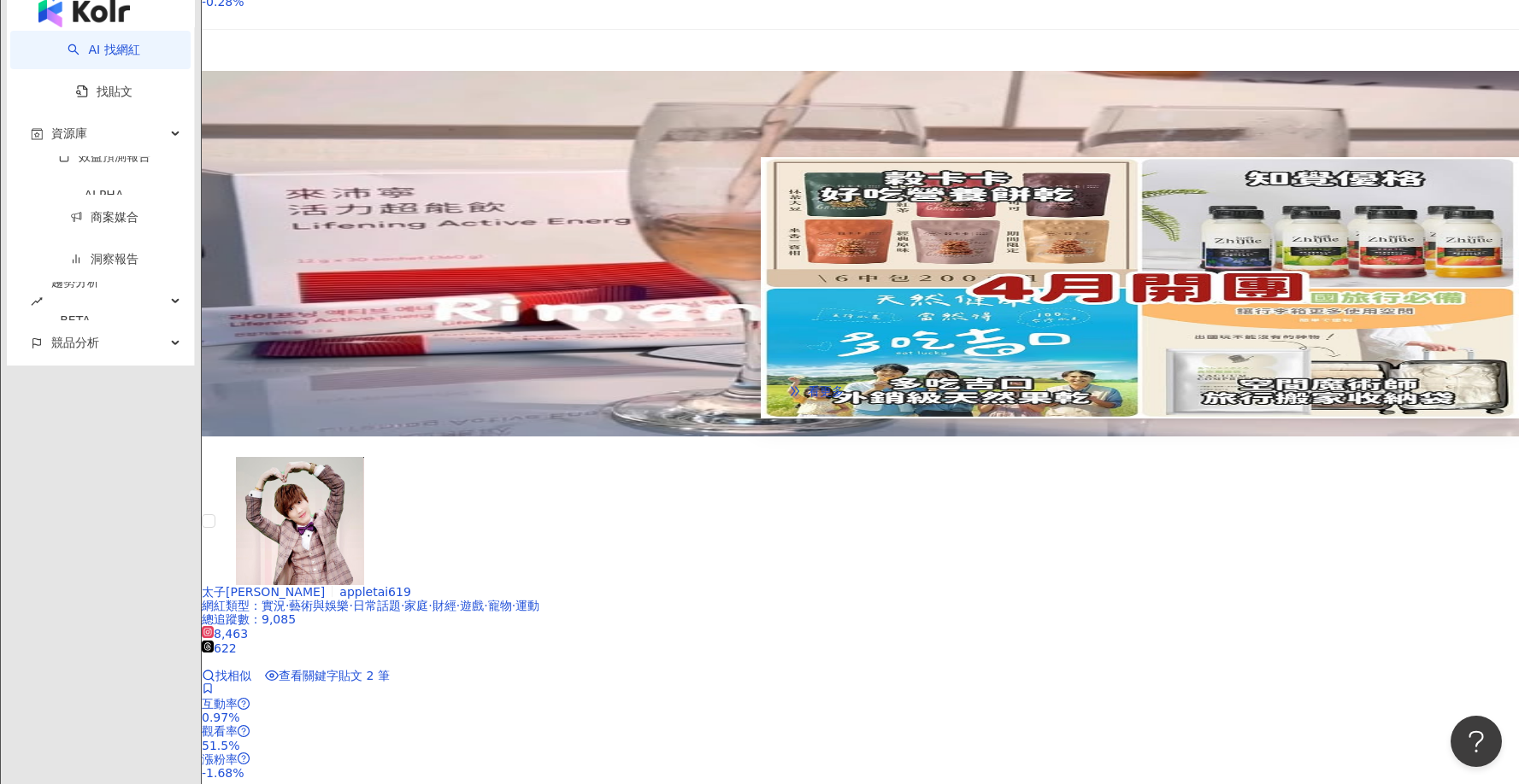
scroll to position [3416, 0]
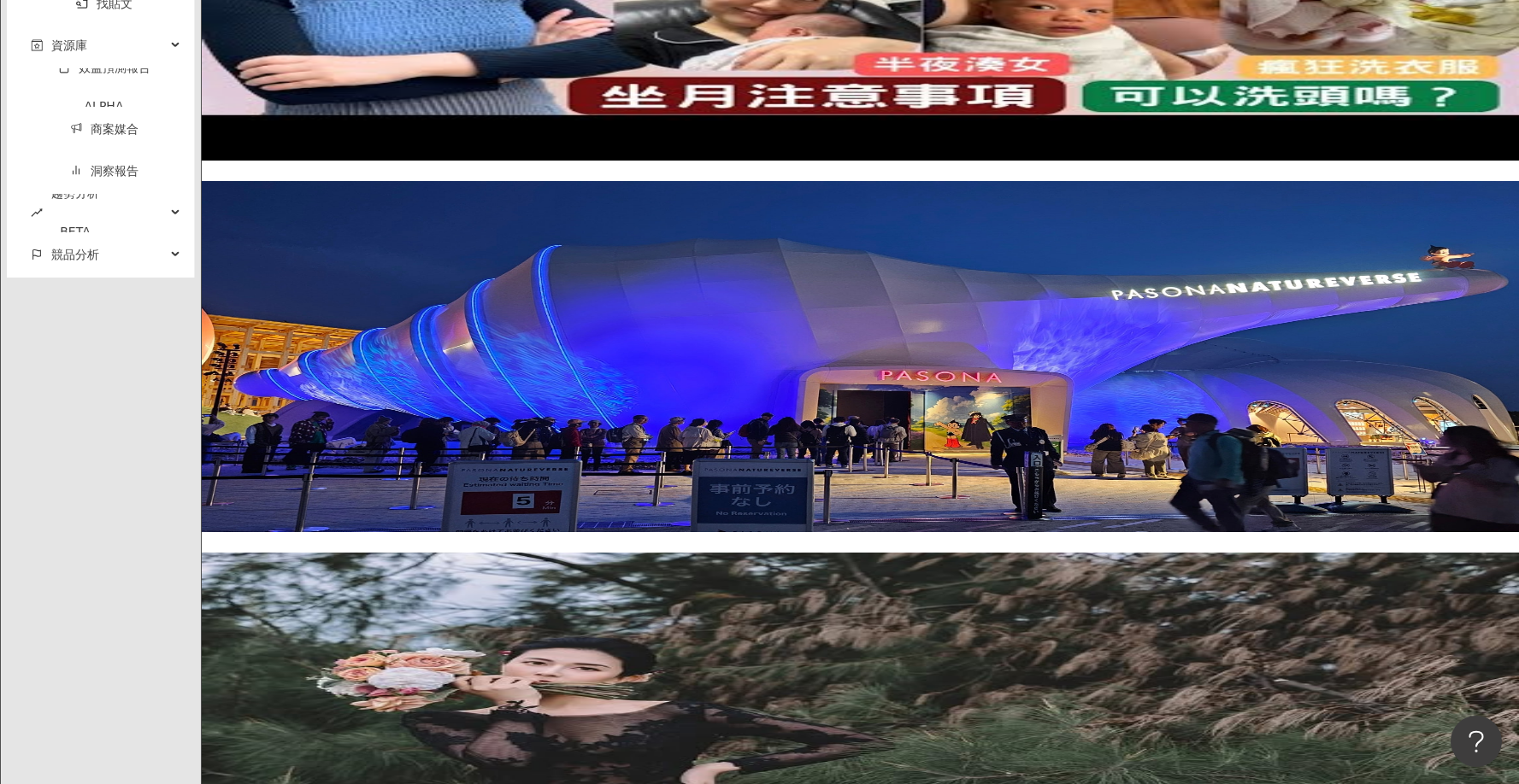
scroll to position [3287, 0]
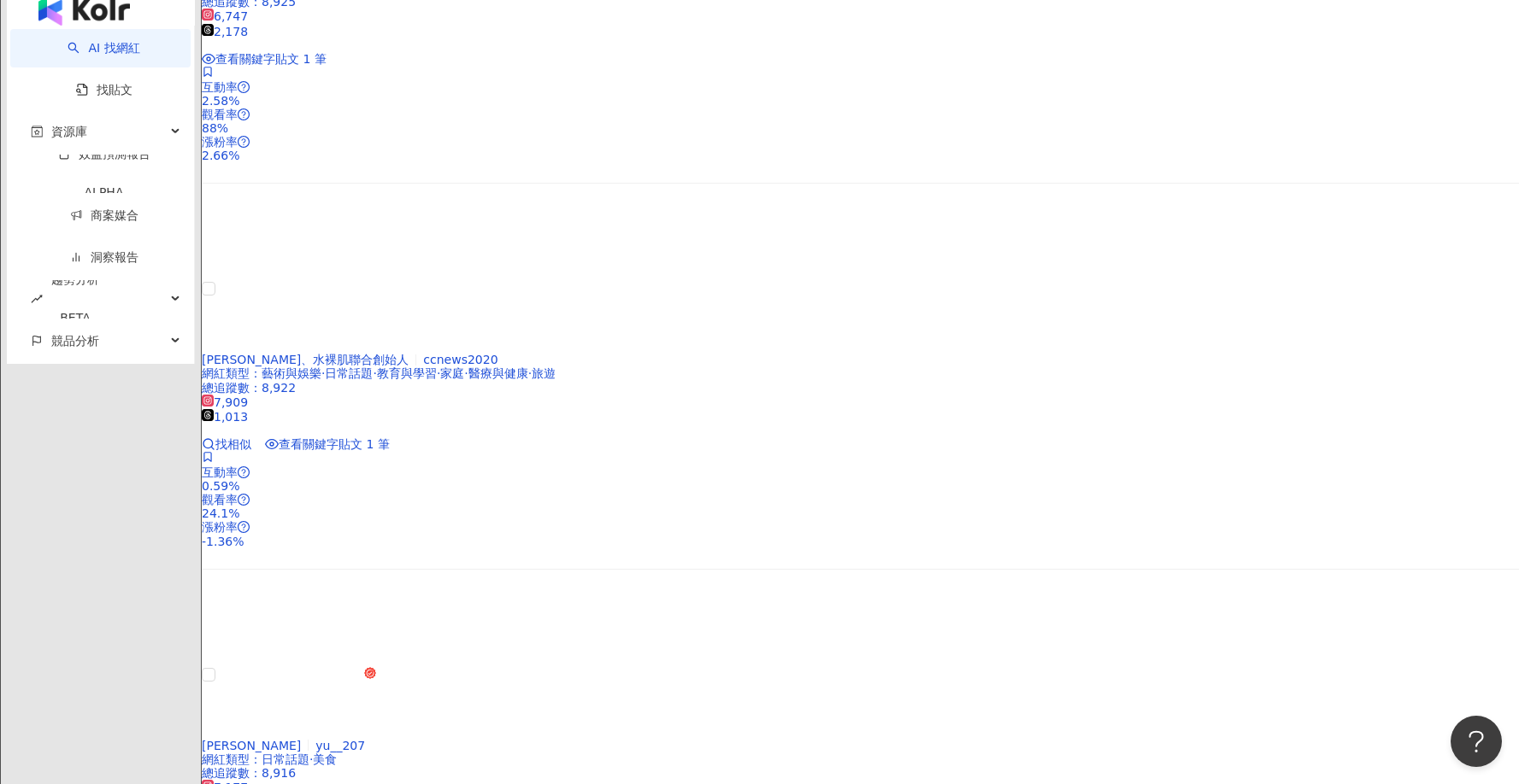
scroll to position [3160, 0]
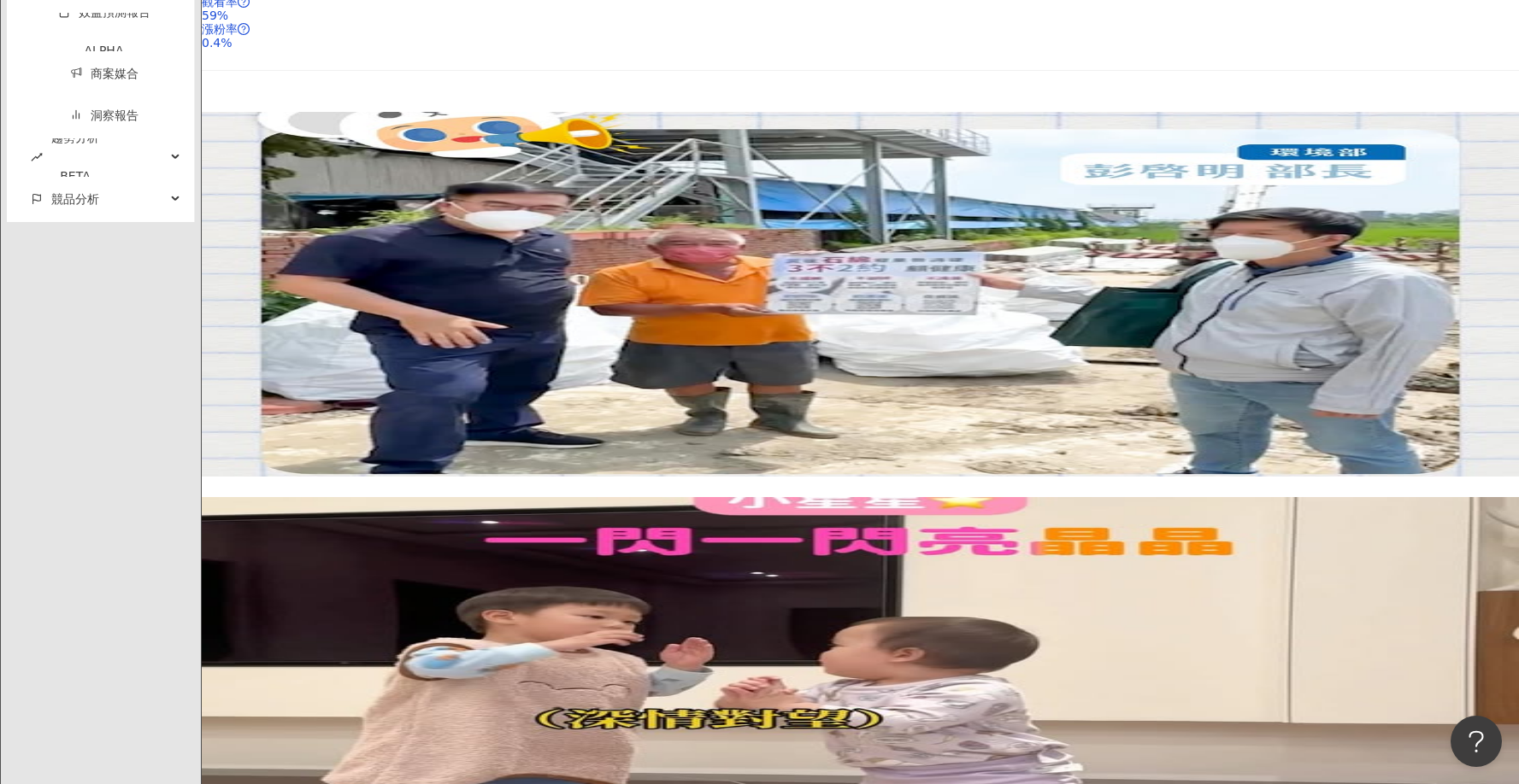
drag, startPoint x: 1409, startPoint y: 494, endPoint x: 1412, endPoint y: 485, distance: 9.5
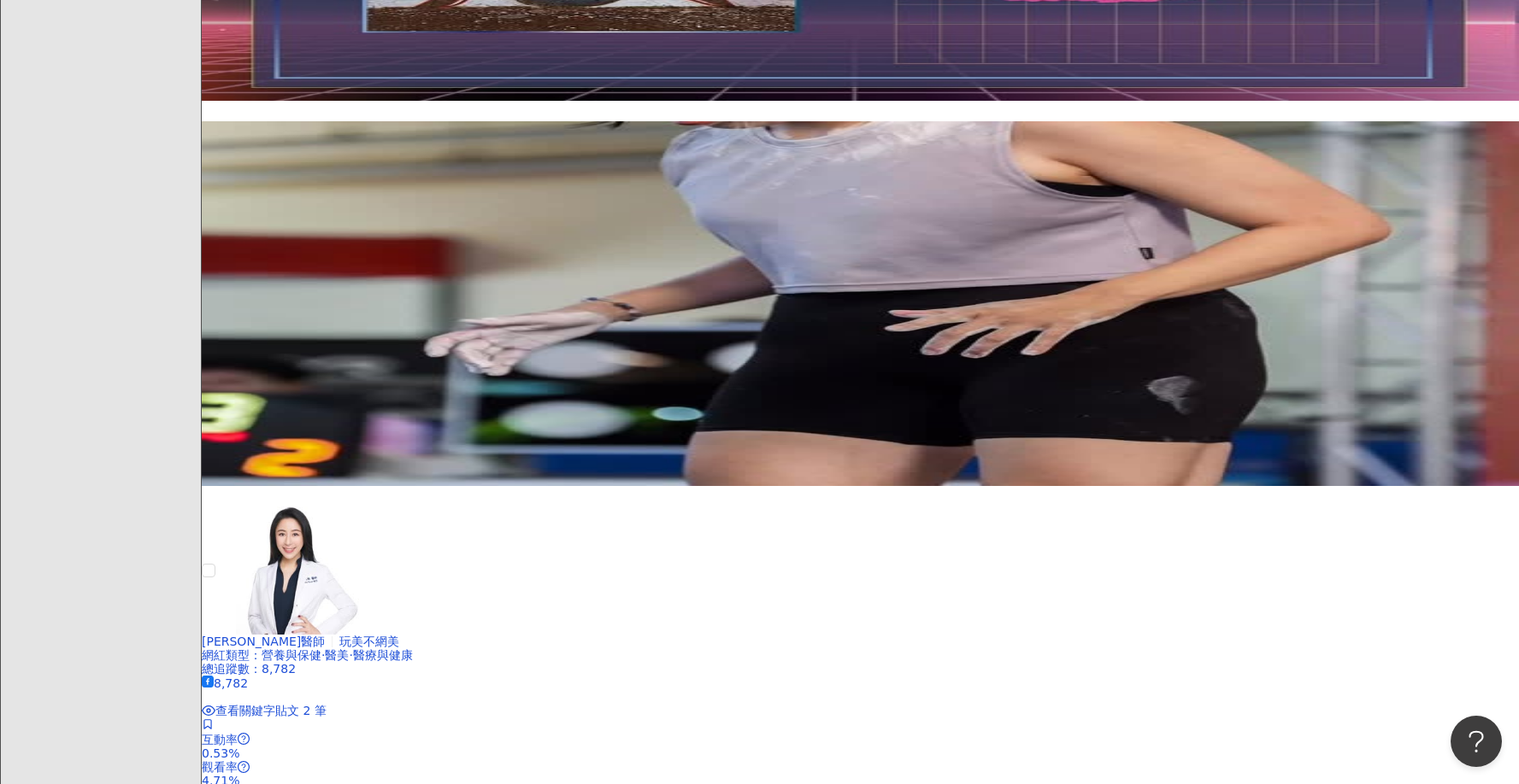
scroll to position [2124, 0]
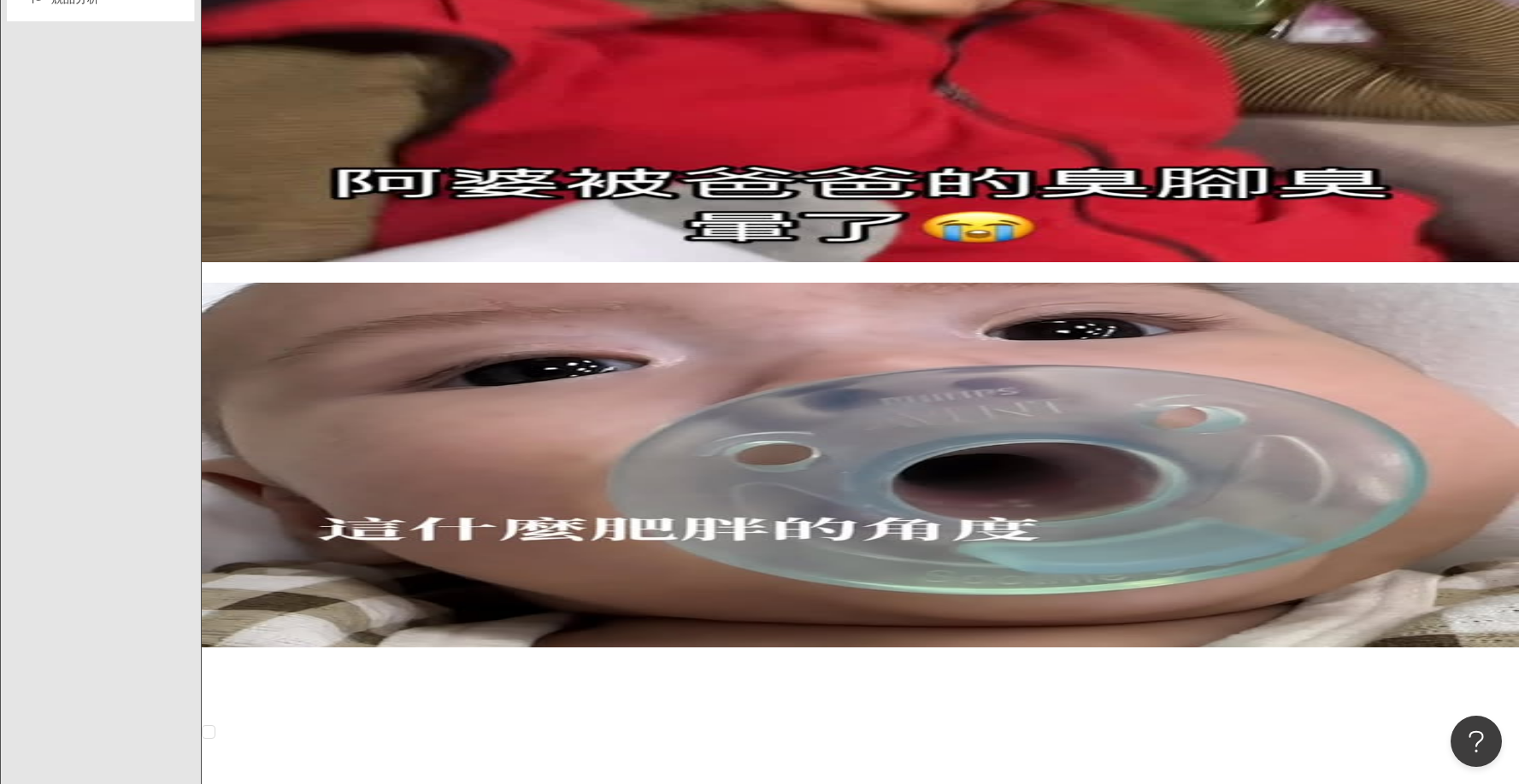
scroll to position [3405, 0]
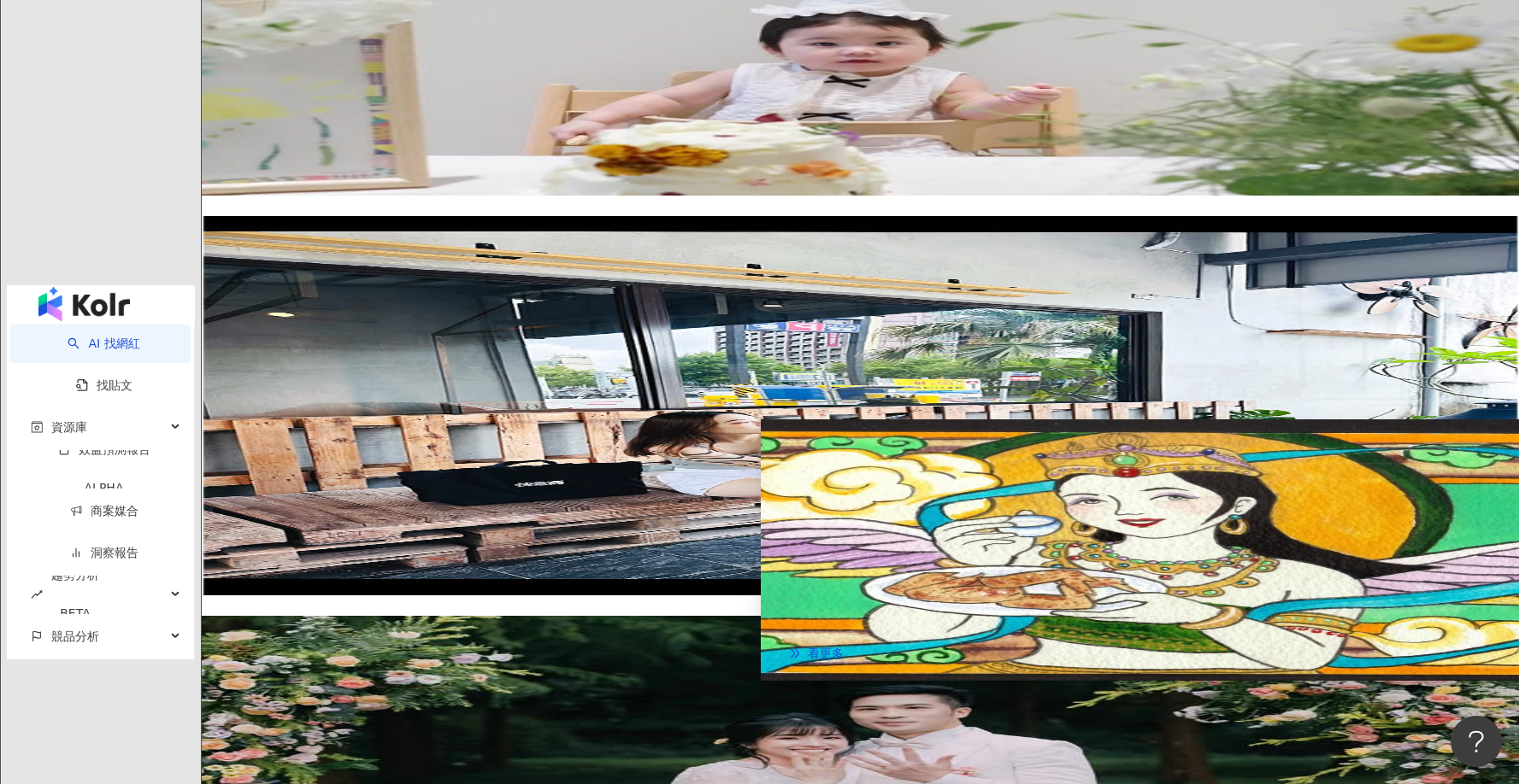
scroll to position [3245, 0]
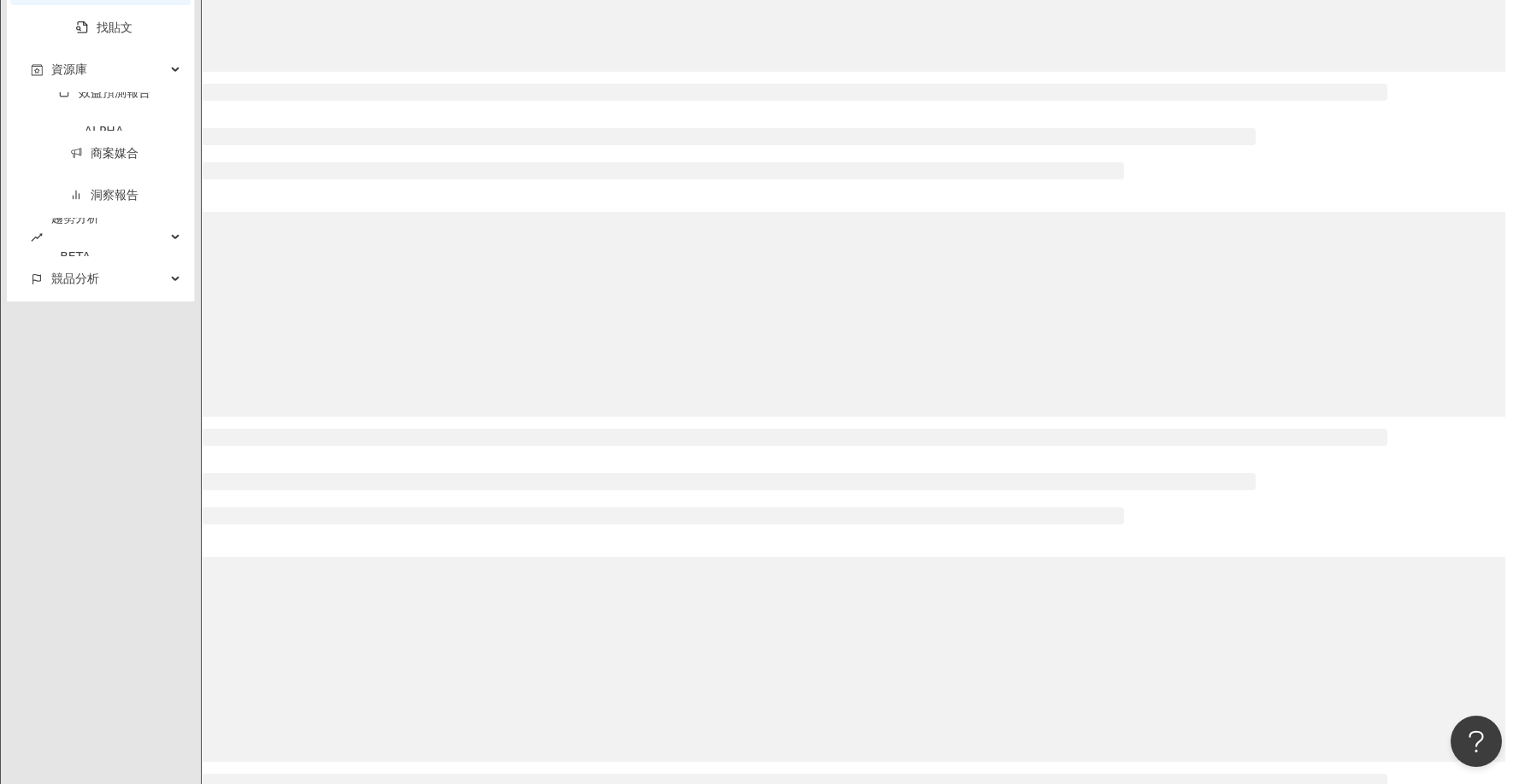
scroll to position [1572, 0]
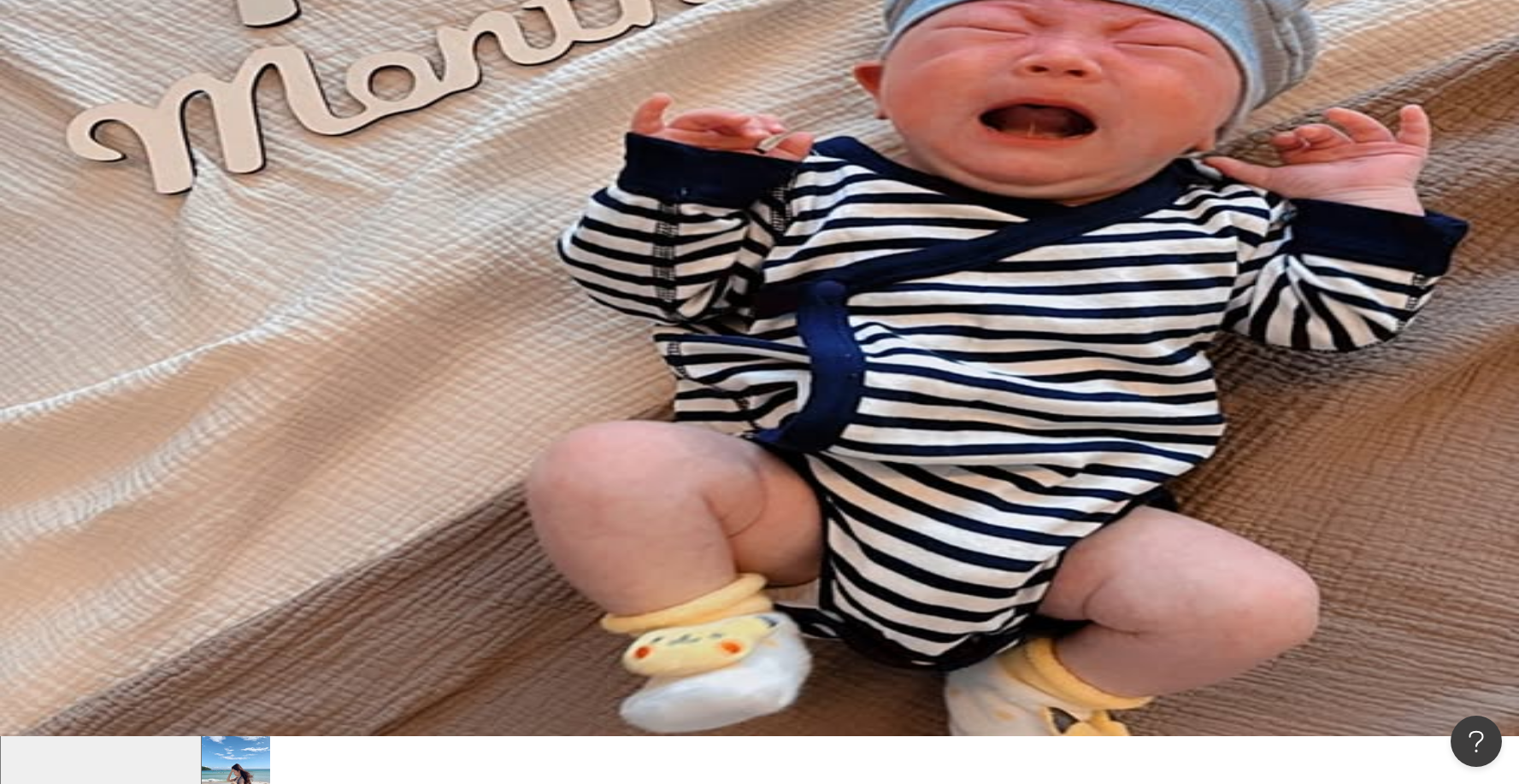
drag, startPoint x: 1501, startPoint y: 39, endPoint x: 1490, endPoint y: 10, distance: 31.0
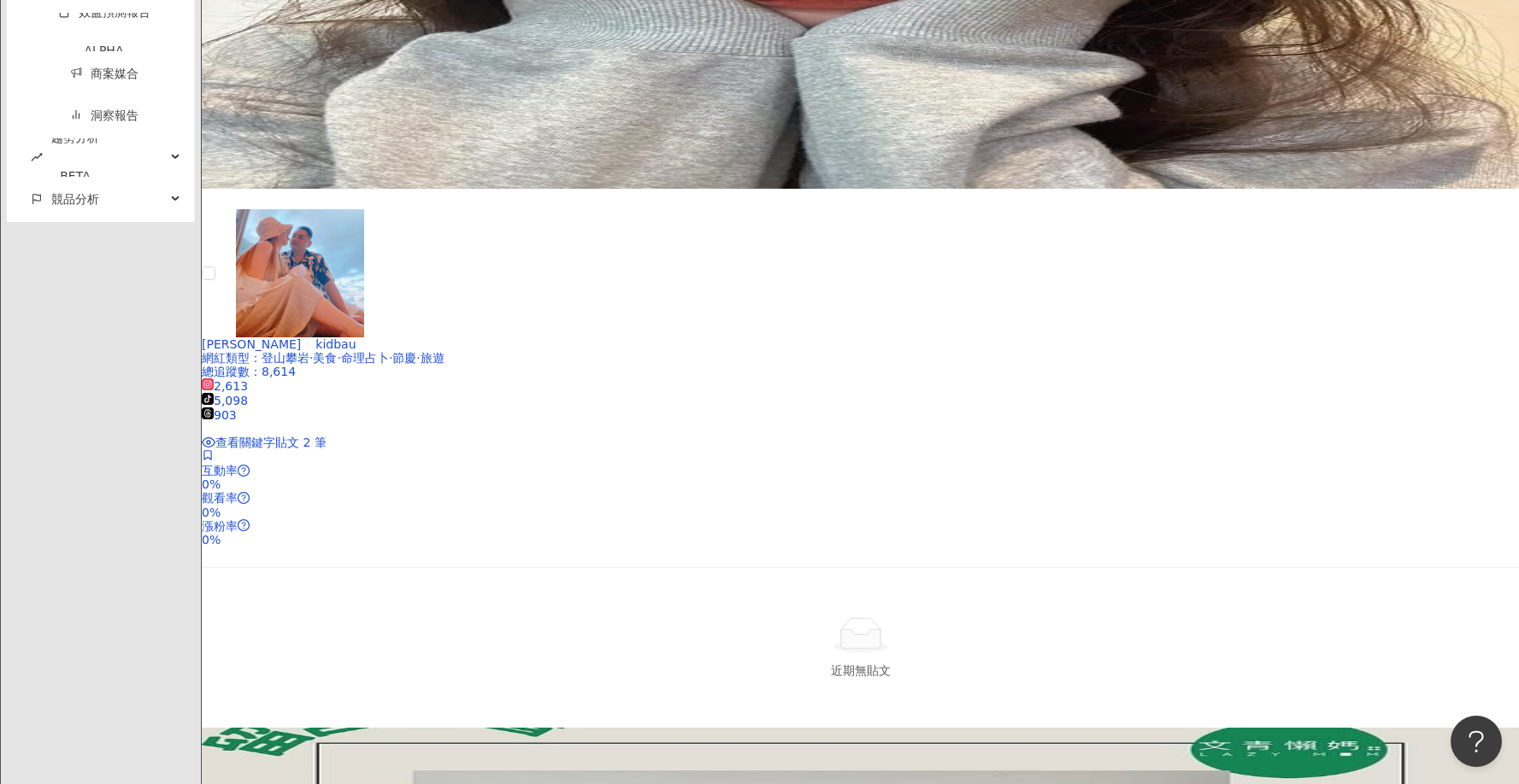
scroll to position [3464, 0]
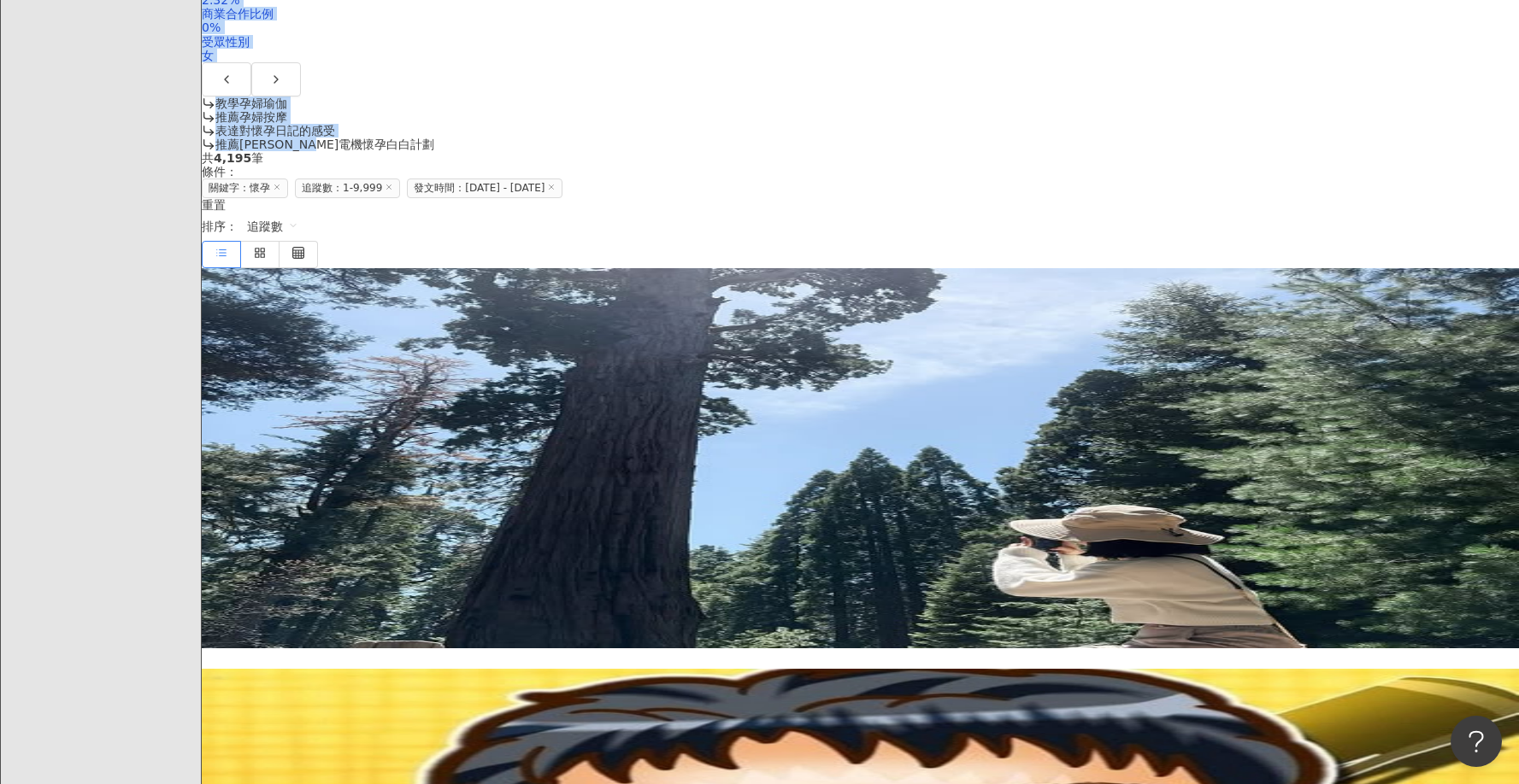
scroll to position [531, 0]
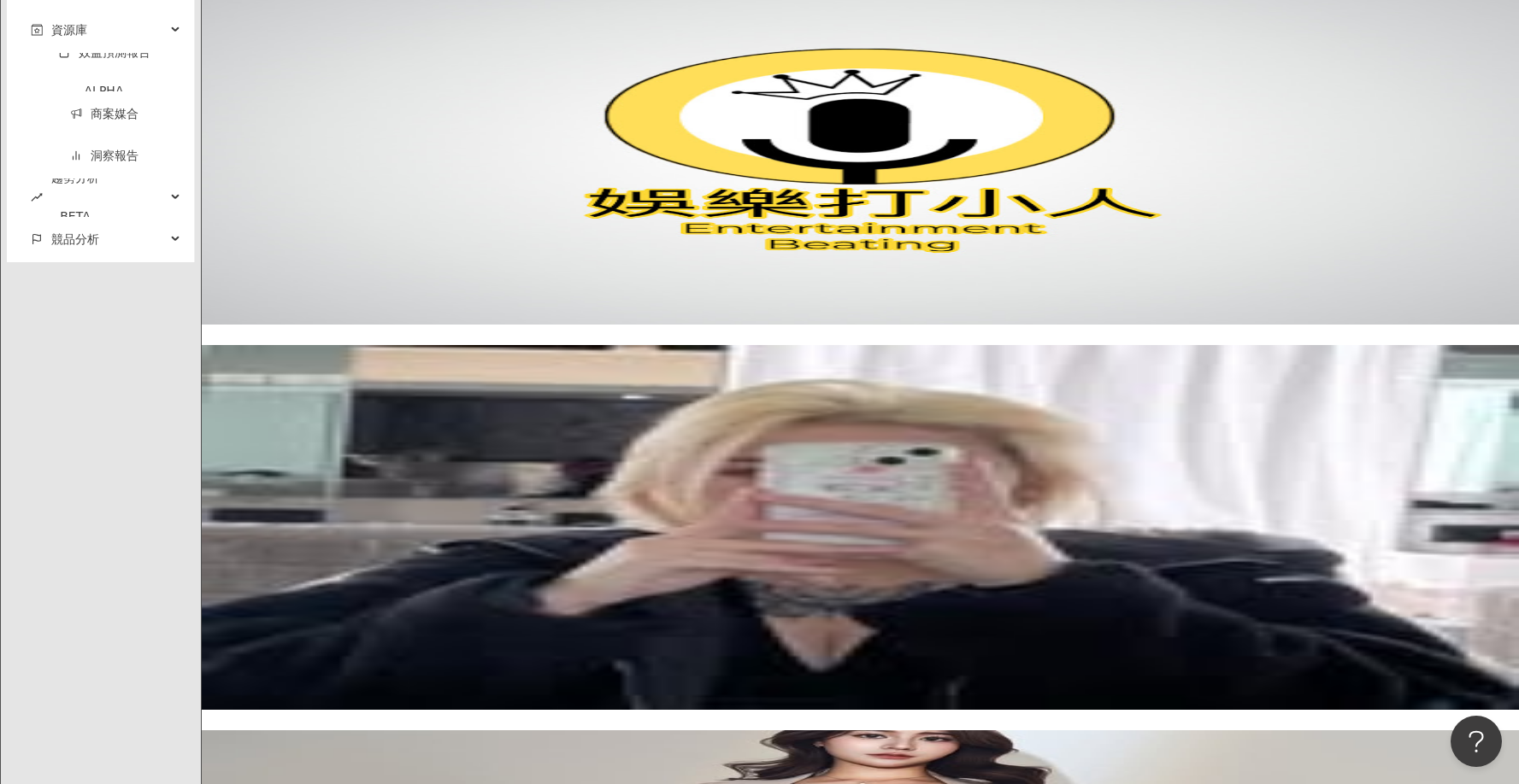
scroll to position [3350, 0]
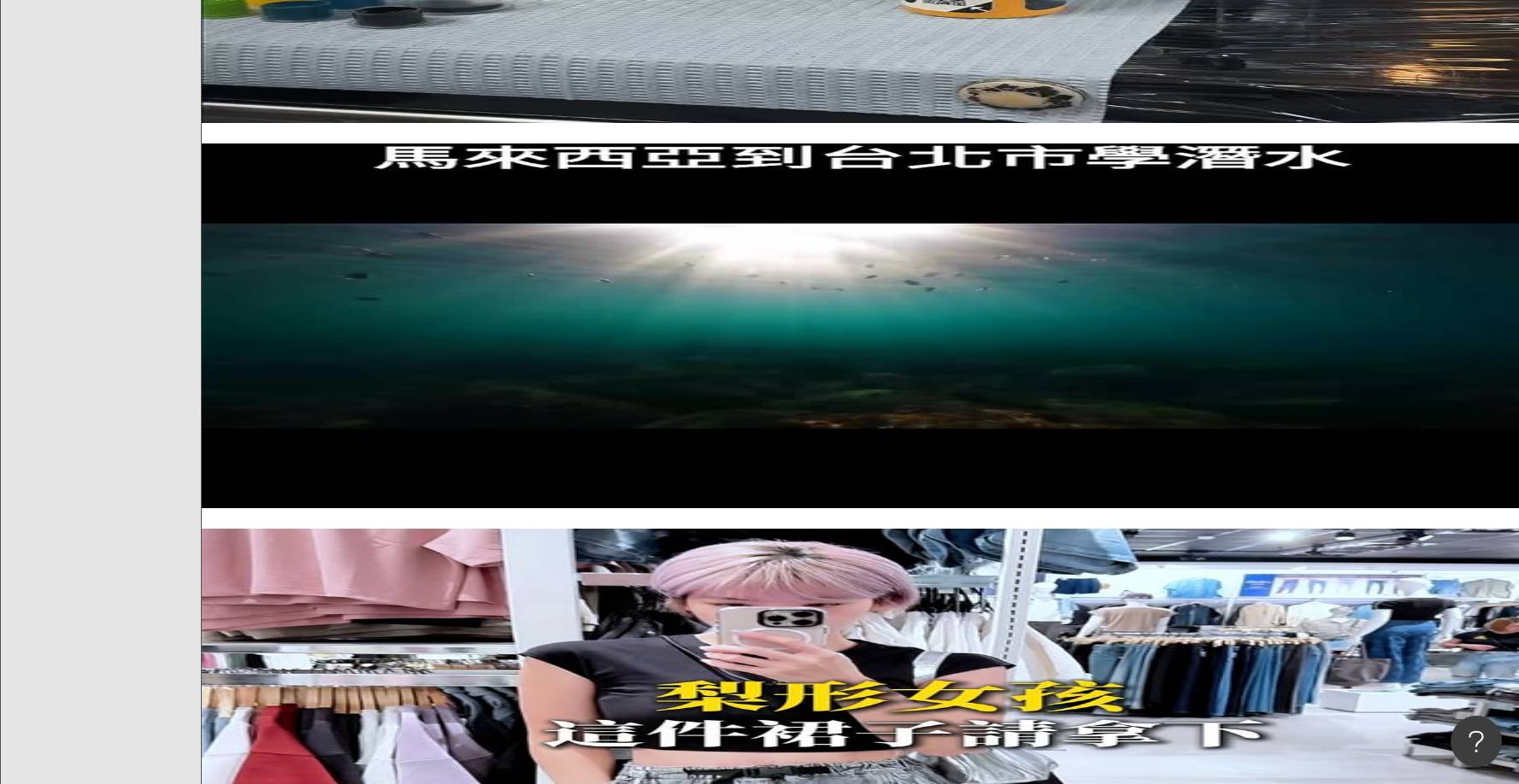
scroll to position [0, 0]
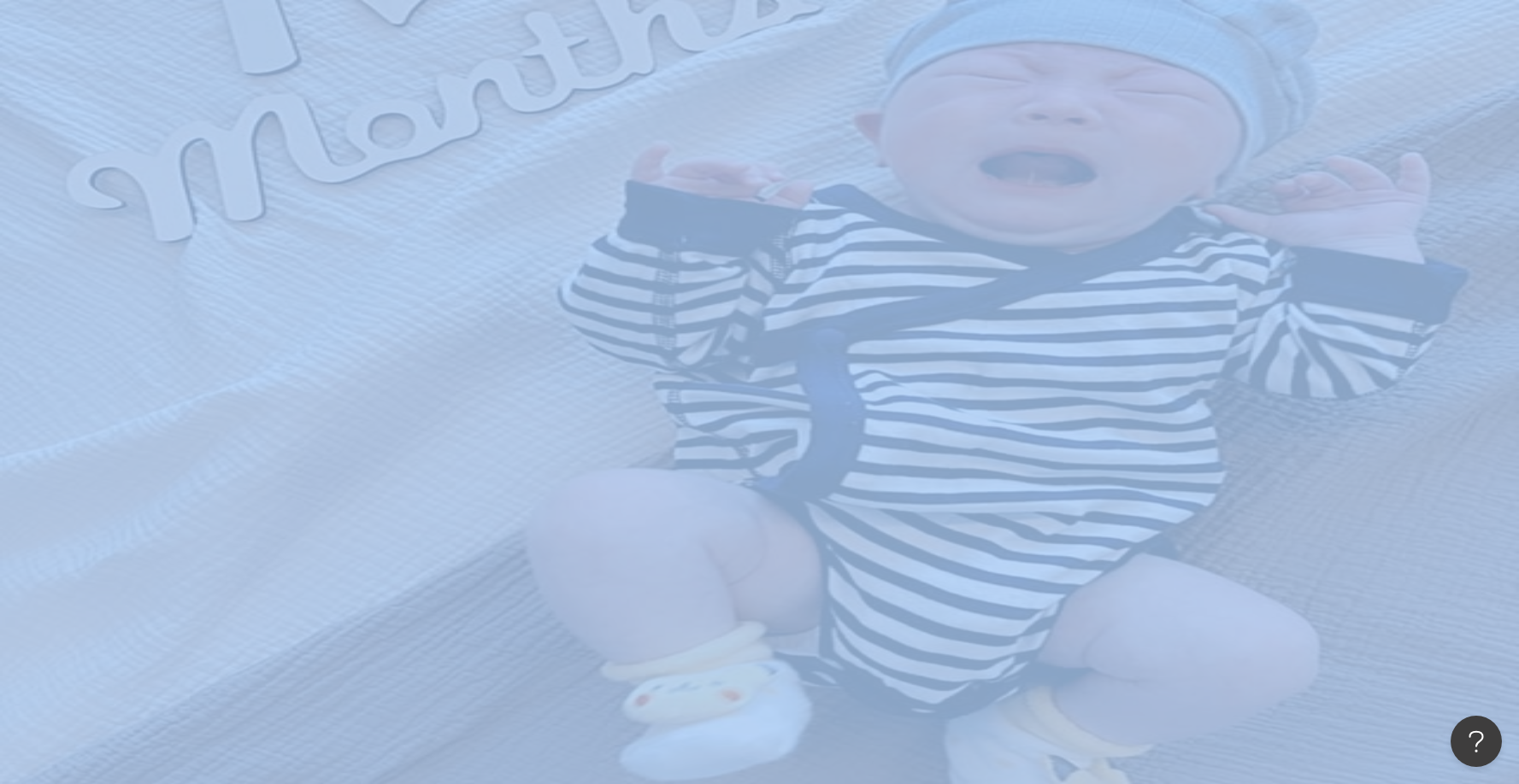
drag, startPoint x: 1161, startPoint y: 192, endPoint x: 1171, endPoint y: 218, distance: 27.9
click at [1161, 192] on div "**********" at bounding box center [860, 309] width 1317 height 295
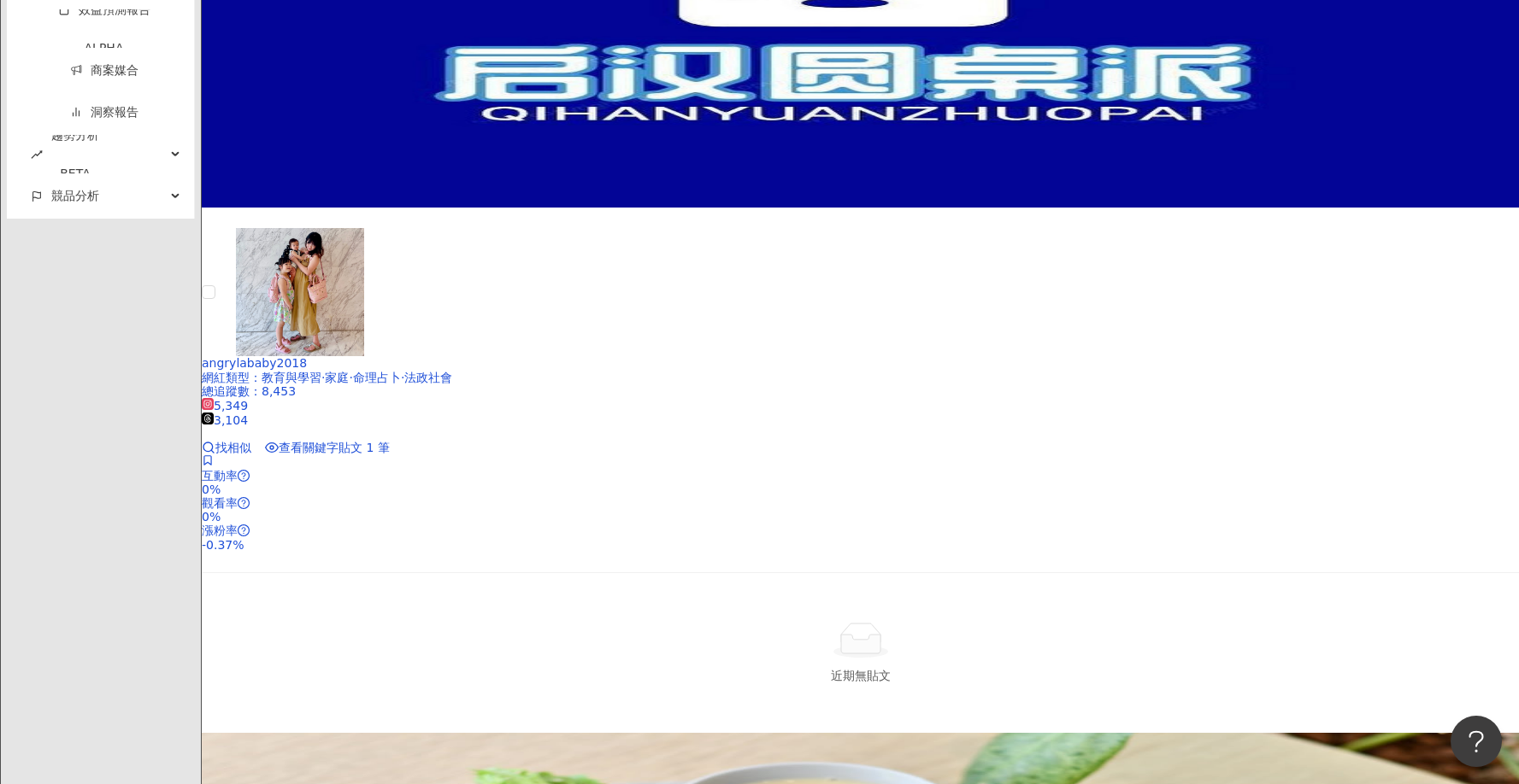
scroll to position [3416, 0]
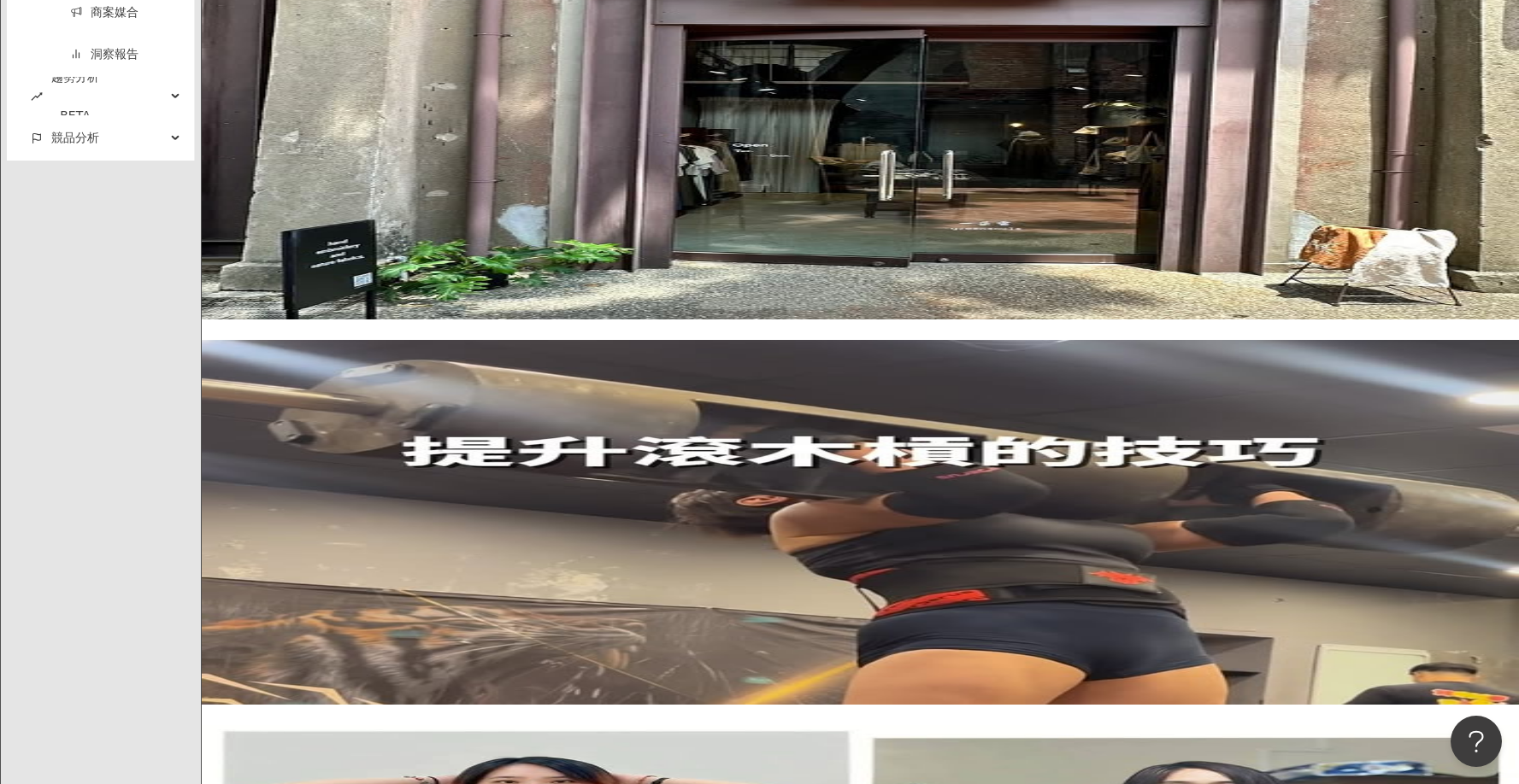
scroll to position [3501, 0]
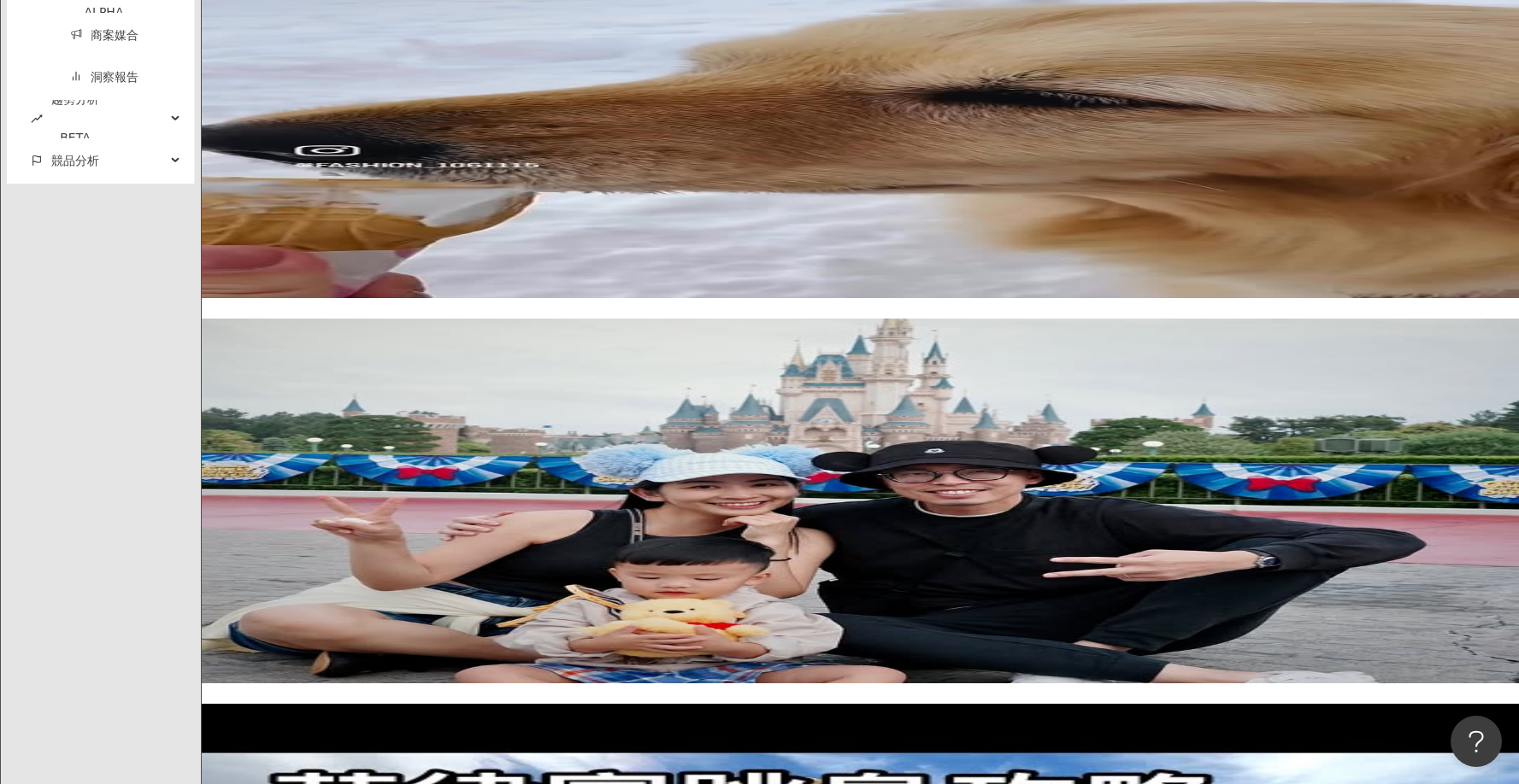
drag, startPoint x: 1443, startPoint y: 496, endPoint x: 1528, endPoint y: 612, distance: 143.8
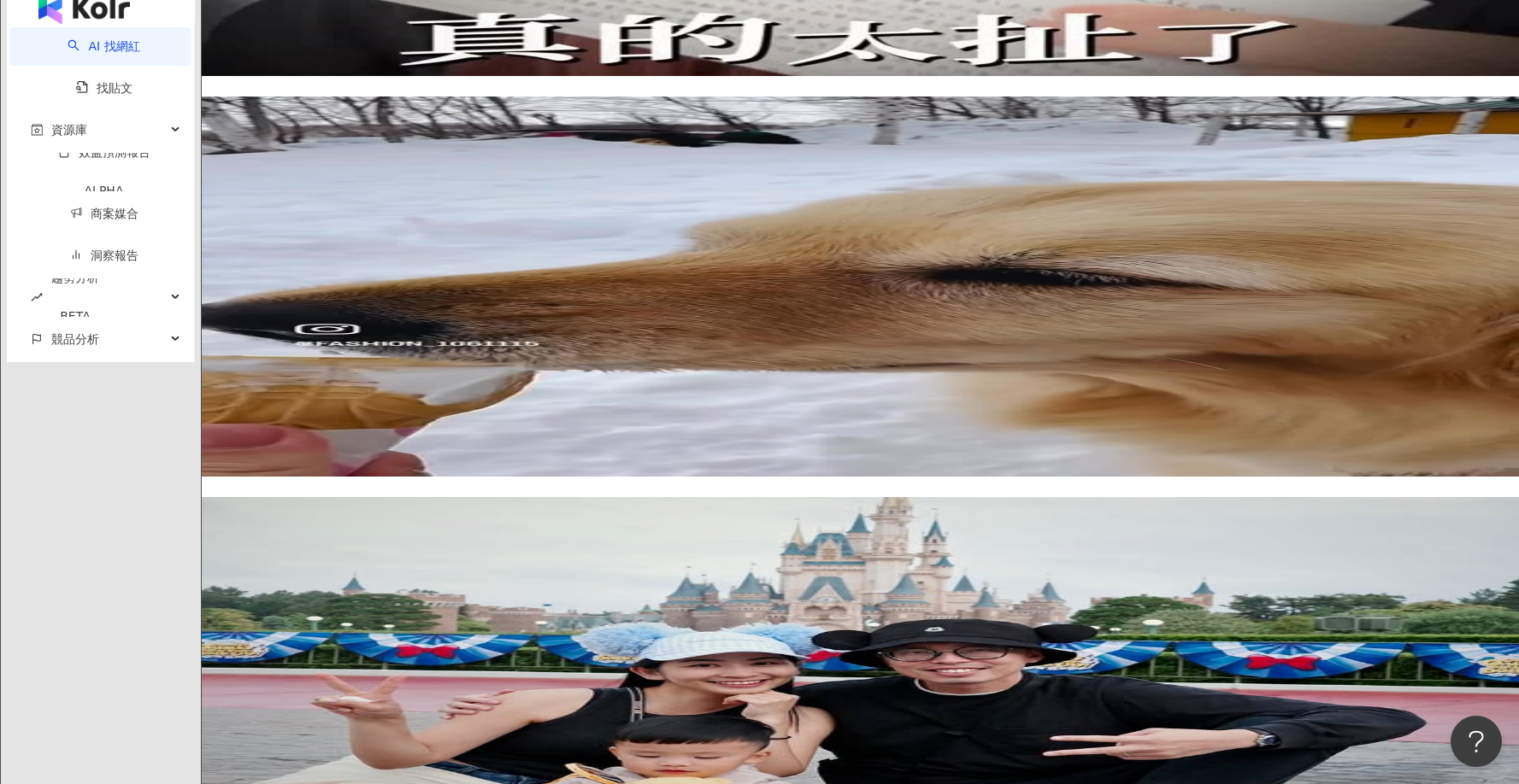
scroll to position [3330, 0]
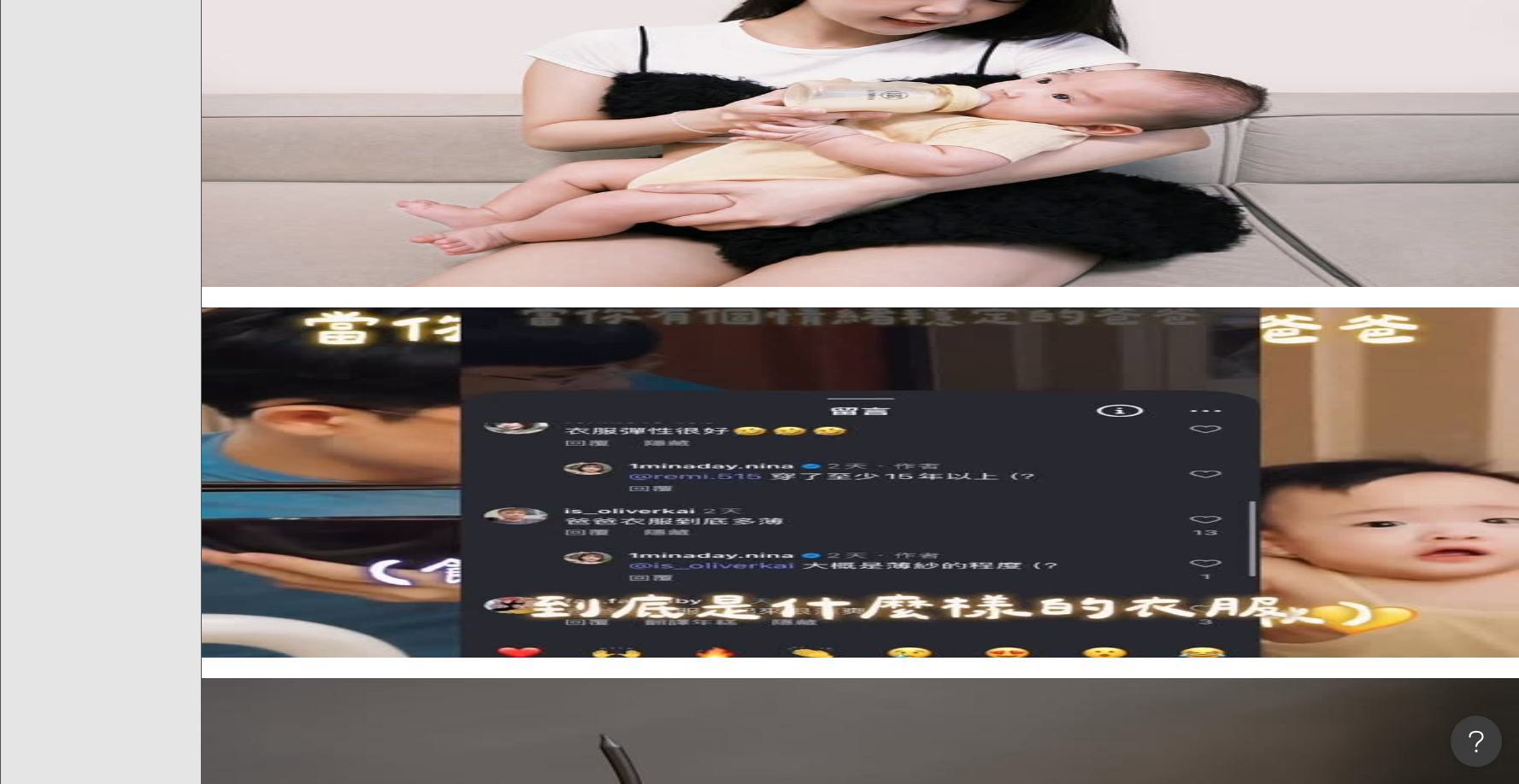
scroll to position [0, 0]
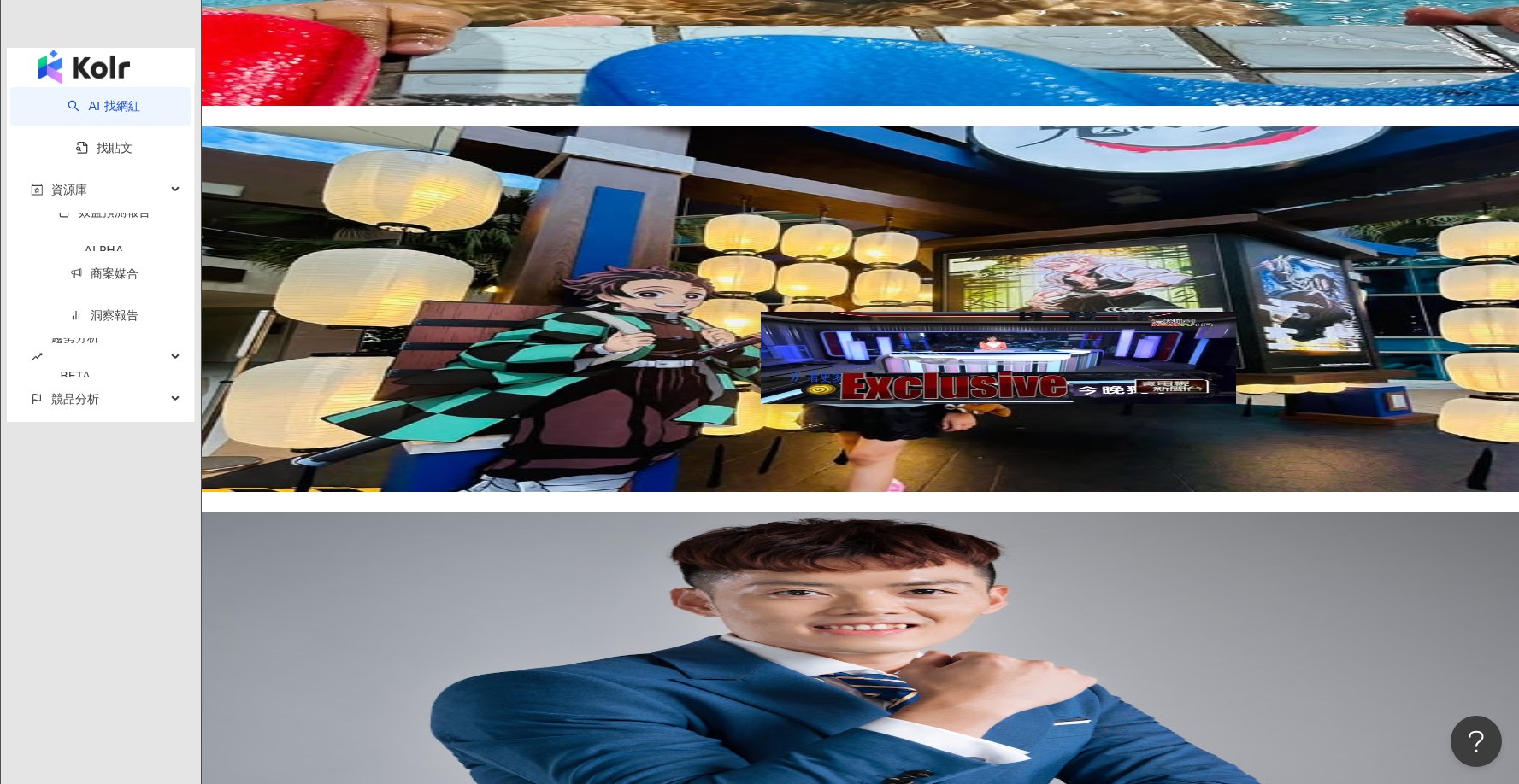
scroll to position [3416, 0]
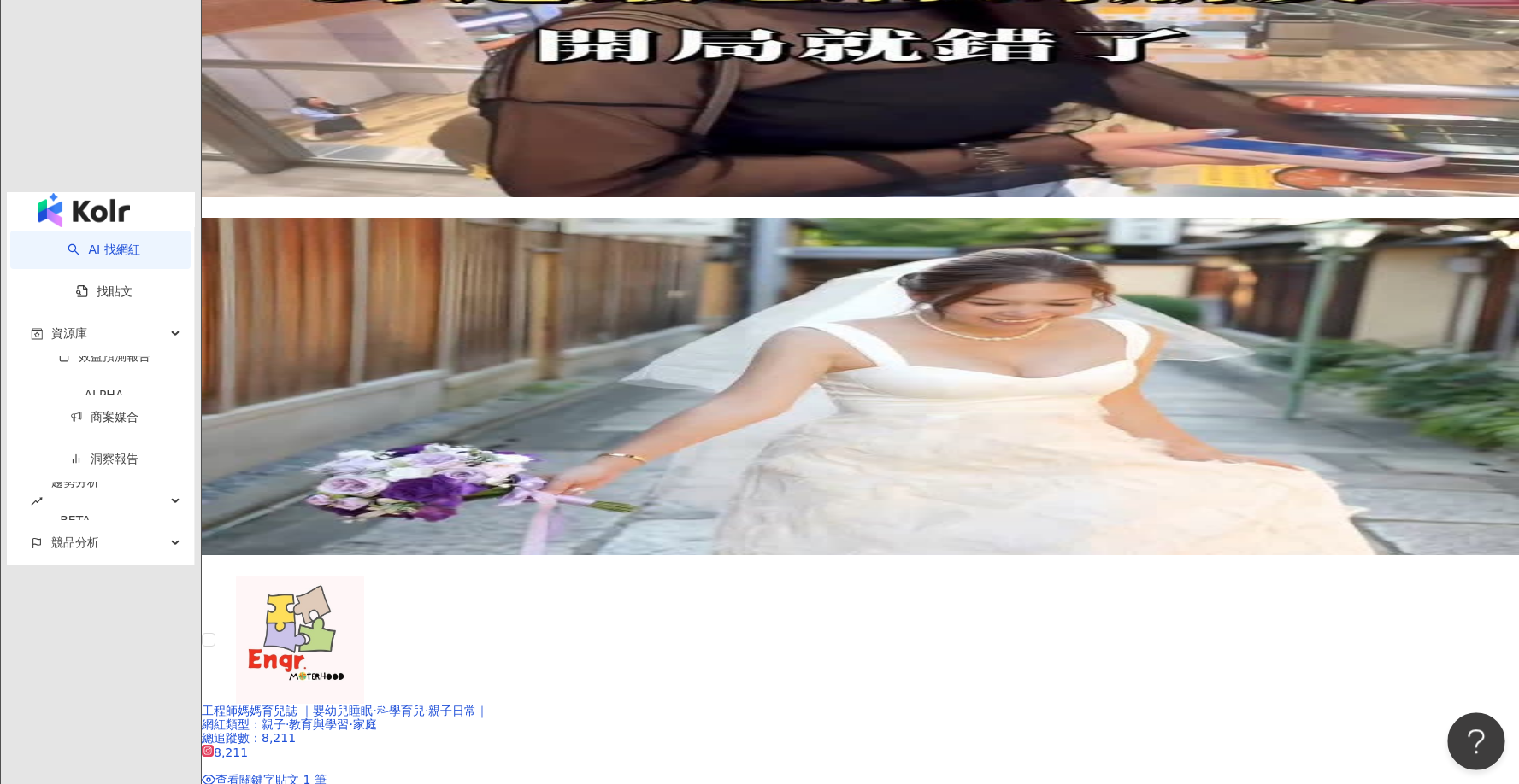
scroll to position [3439, 0]
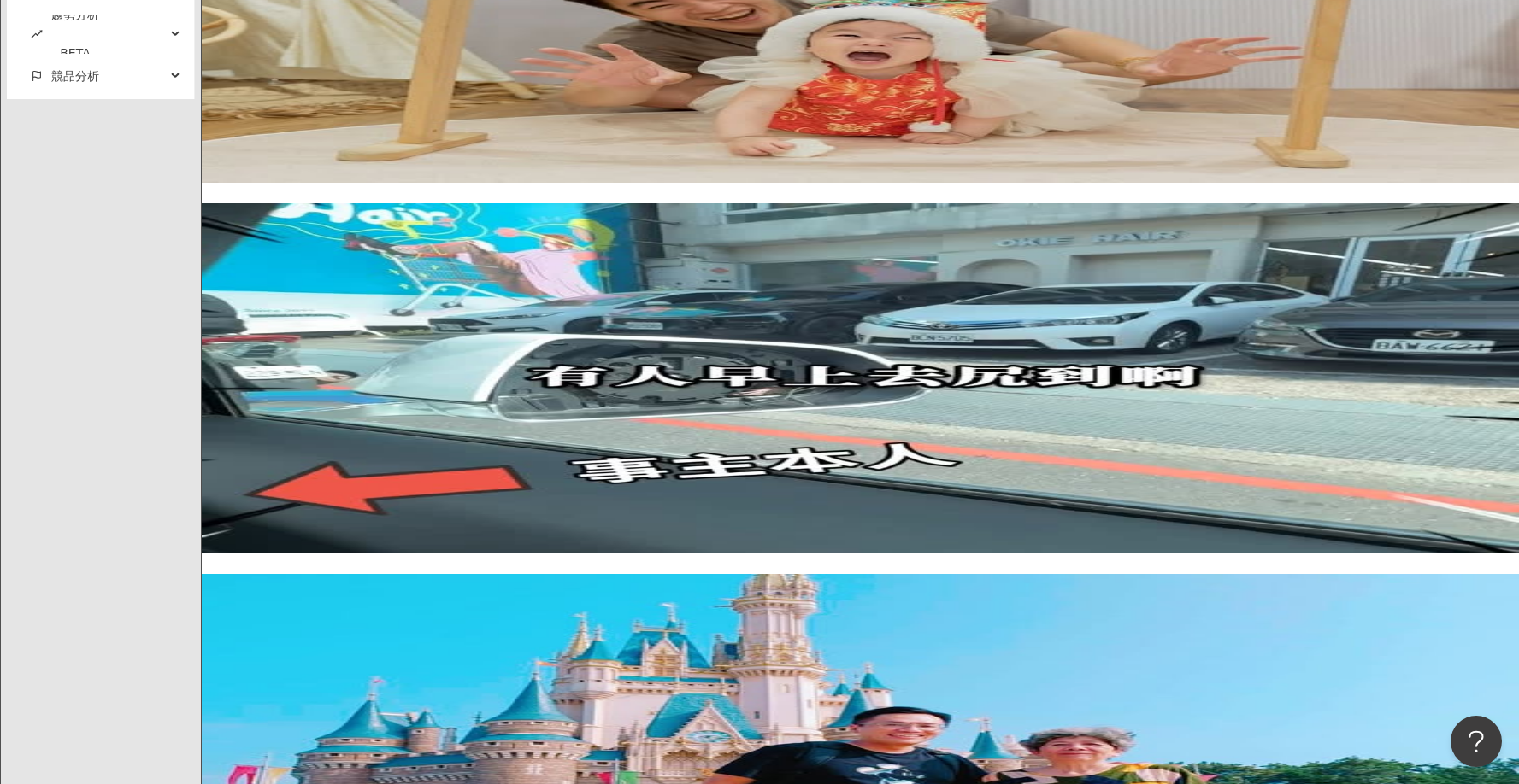
scroll to position [3528, 0]
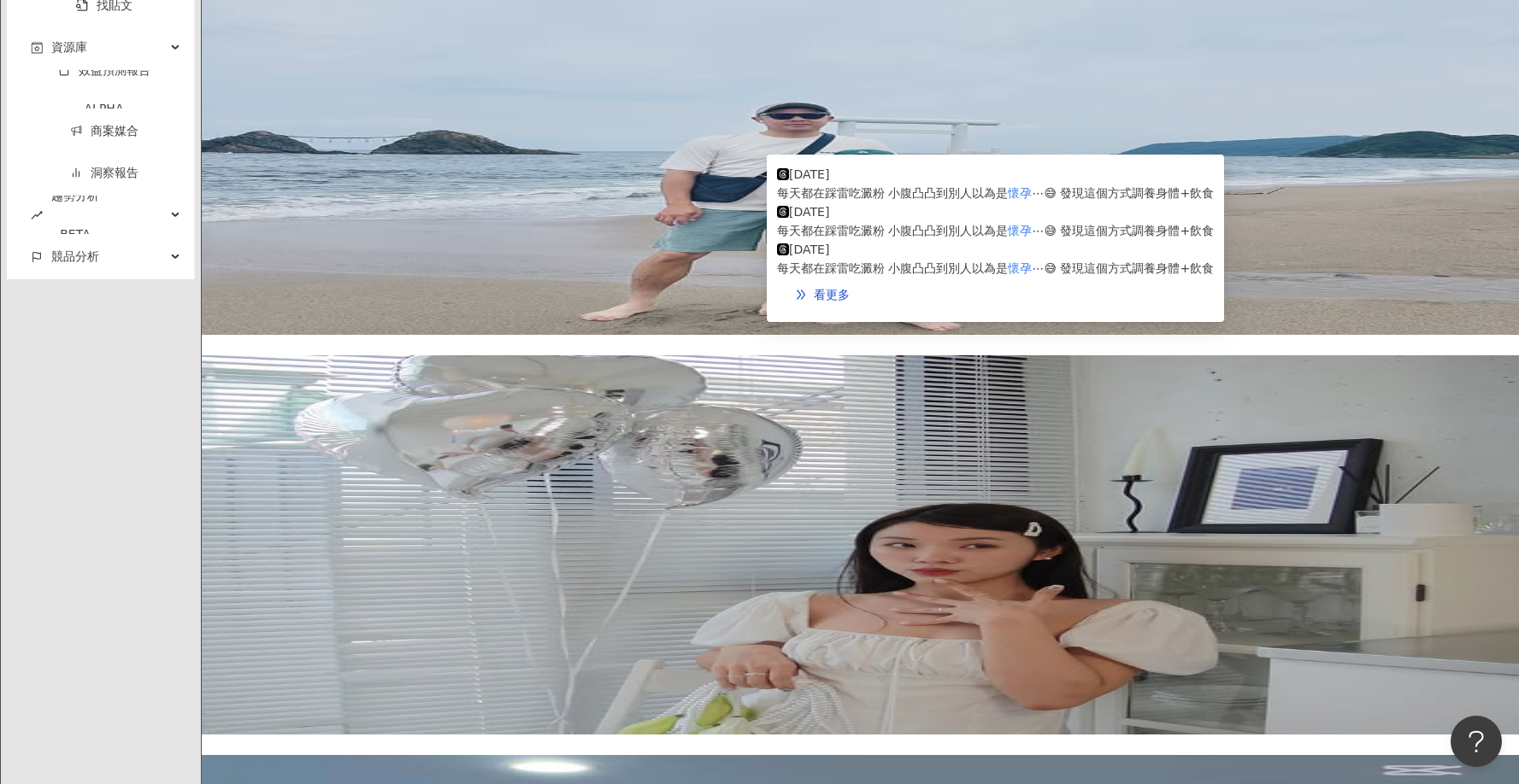
scroll to position [3501, 0]
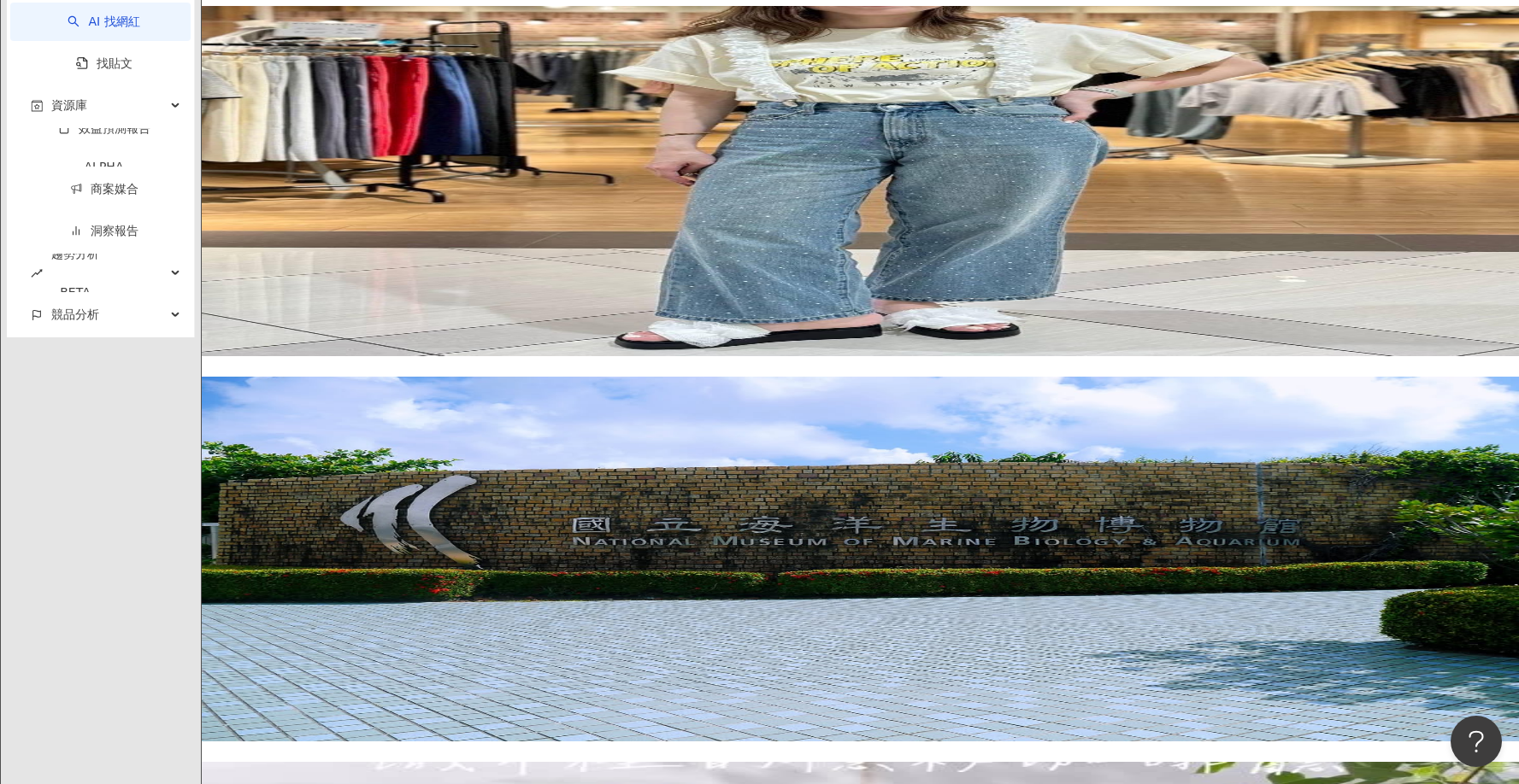
scroll to position [3330, 0]
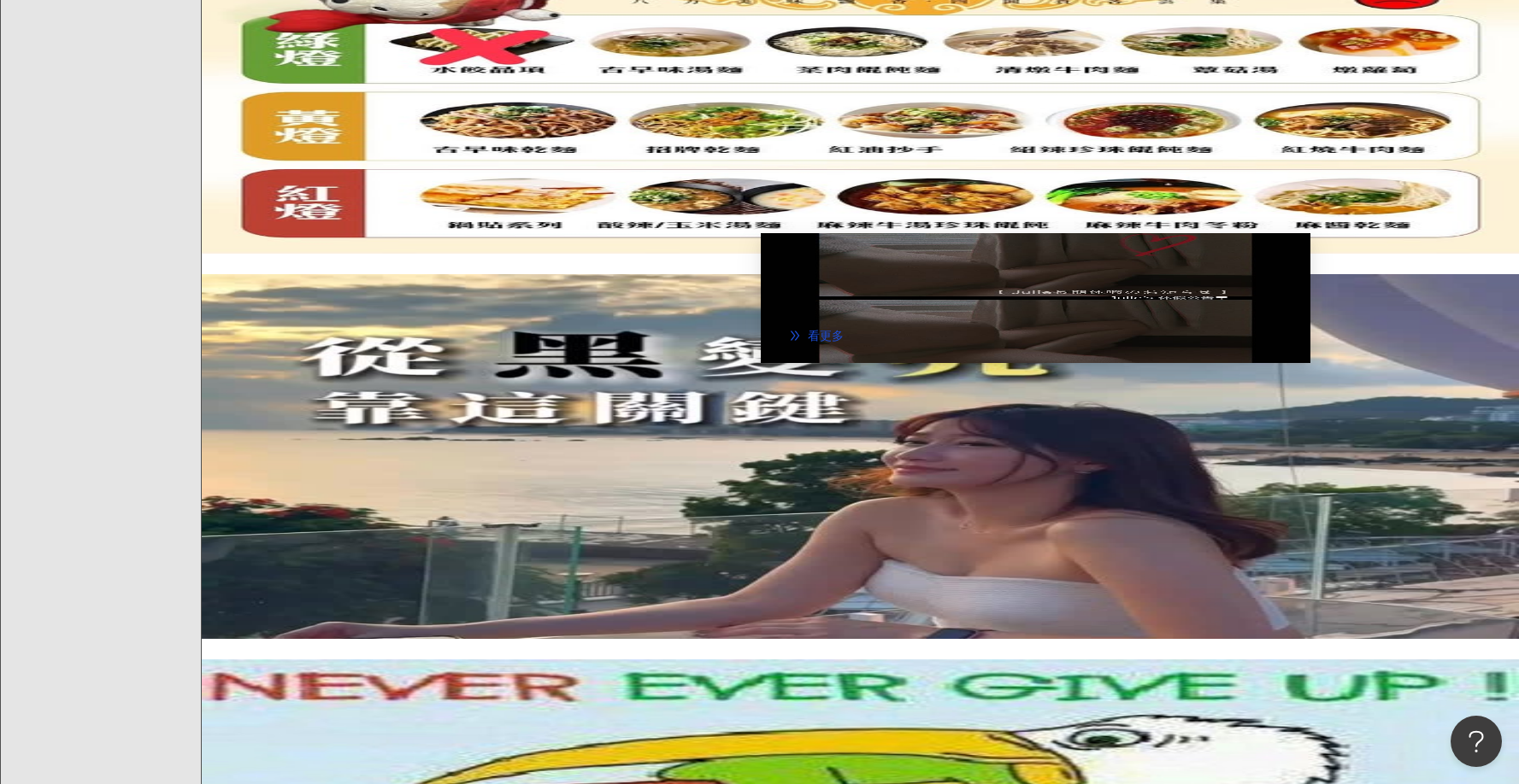
scroll to position [2391, 0]
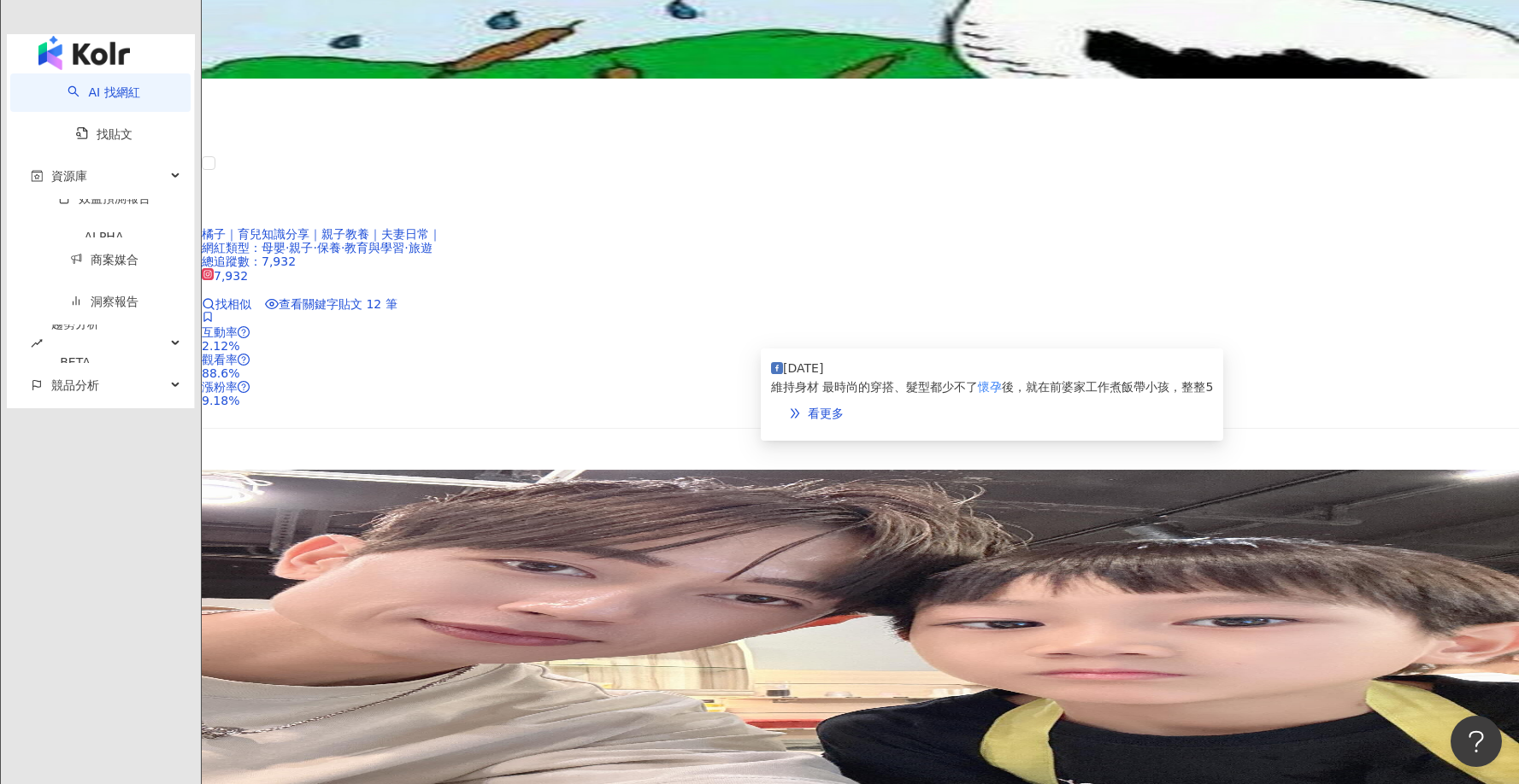
scroll to position [3564, 0]
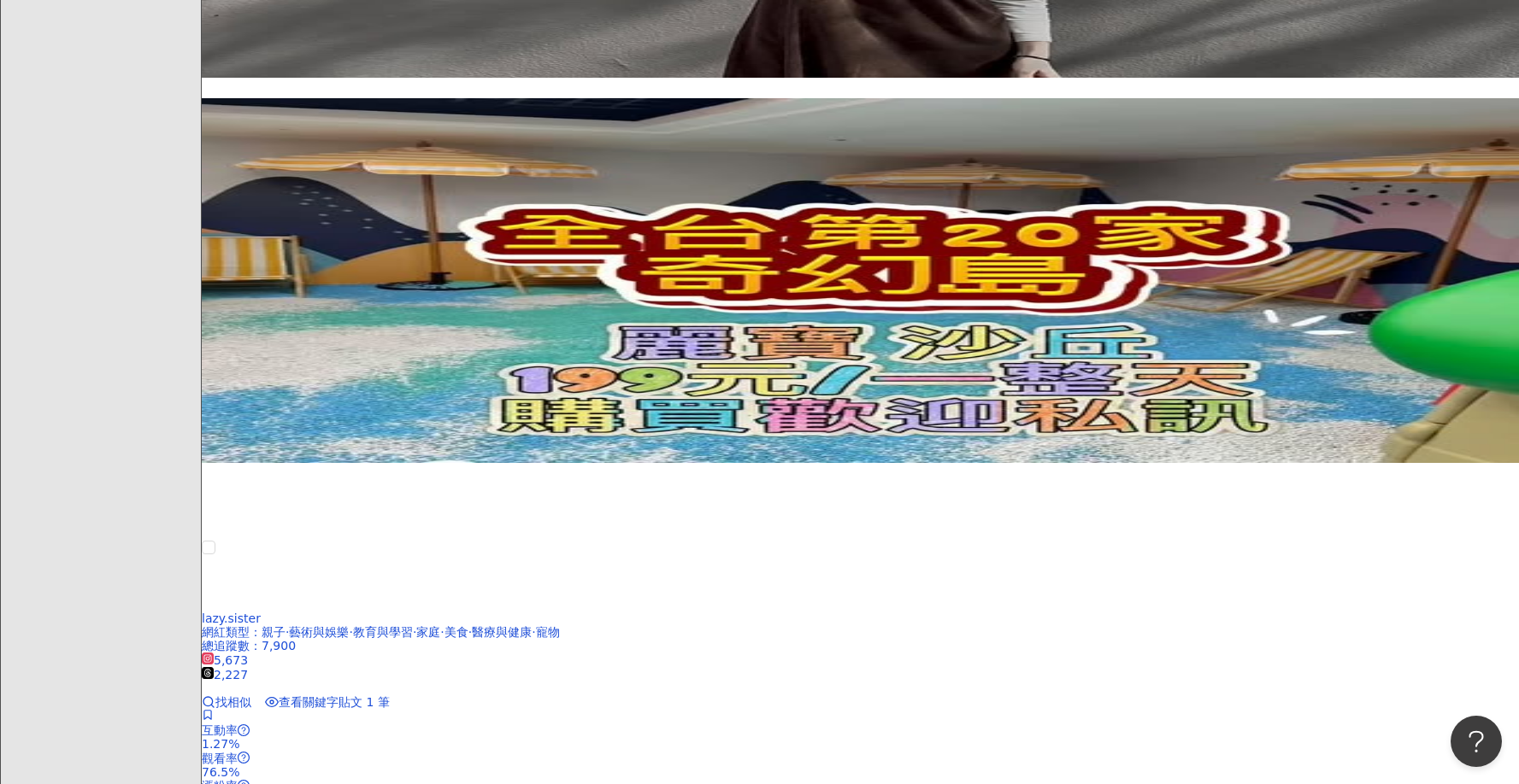
scroll to position [3673, 0]
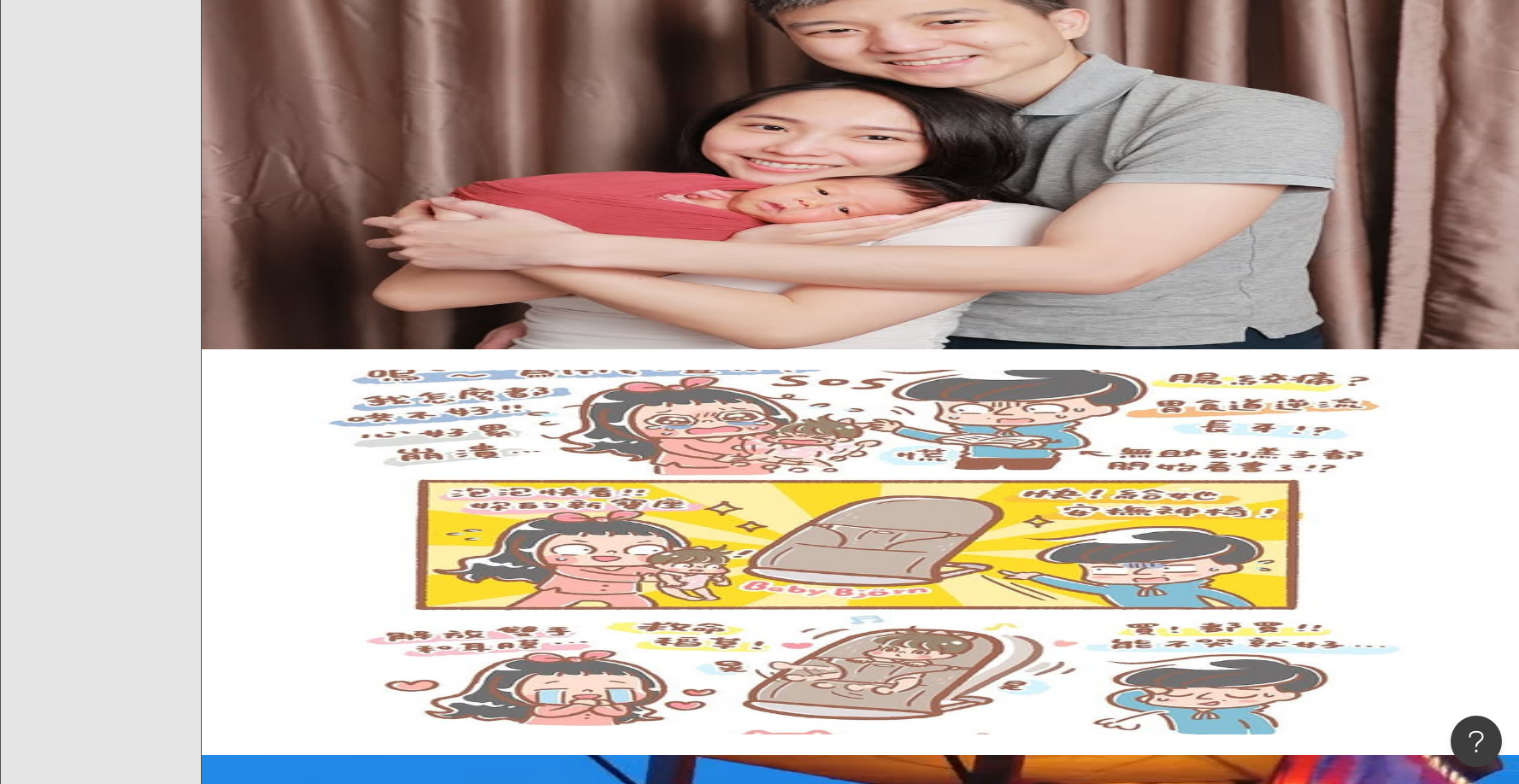
drag, startPoint x: 312, startPoint y: 381, endPoint x: 344, endPoint y: 409, distance: 42.5
click at [312, 381] on div "正在搜尋 ： 關鍵字：懷孕 追蹤數：1-9,999 發文時間：2025/1/1 - 2025/8/29 重置 AI 開啟 AI 關閉 a______mis.f…" at bounding box center [860, 304] width 1317 height 5338
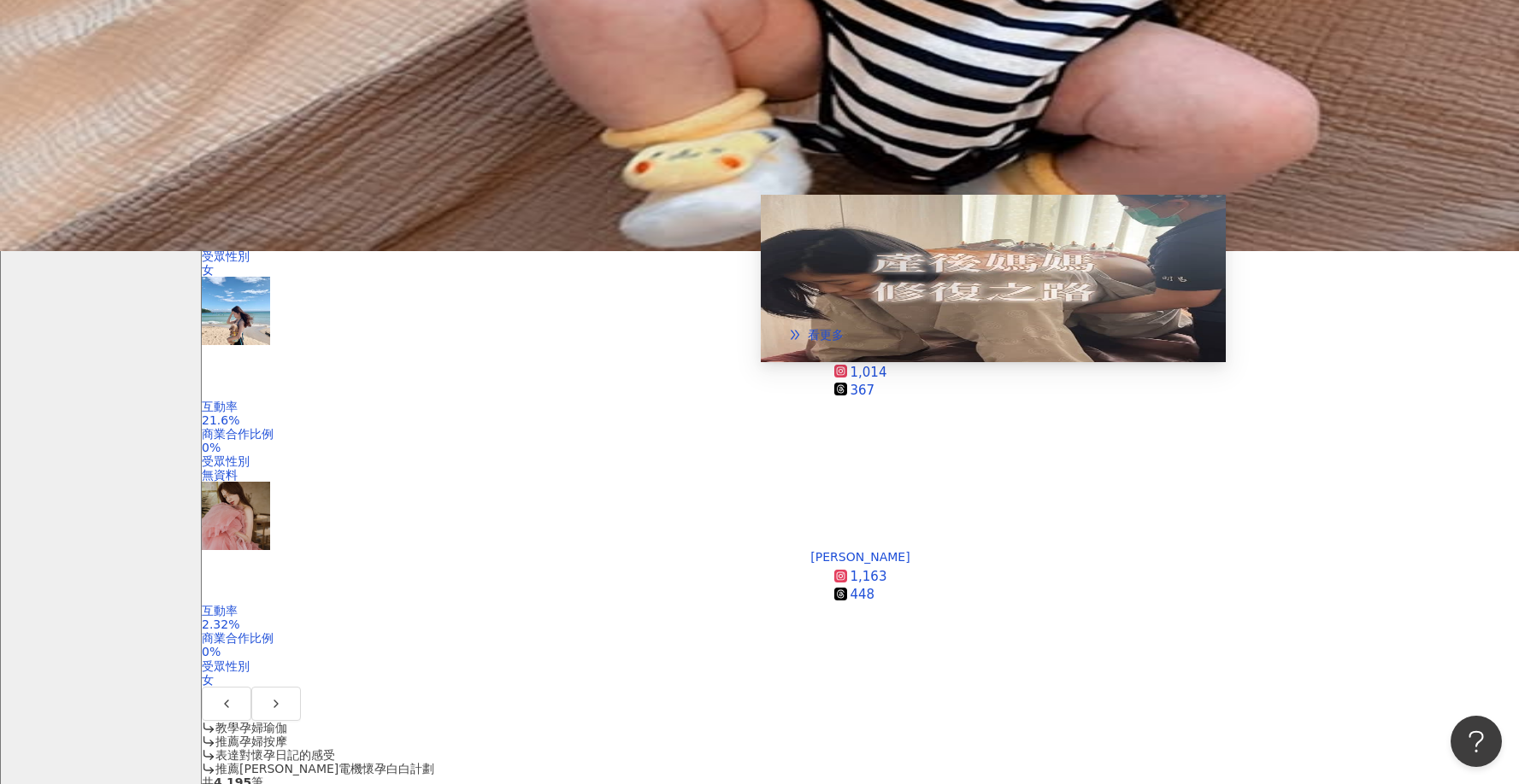
scroll to position [683, 0]
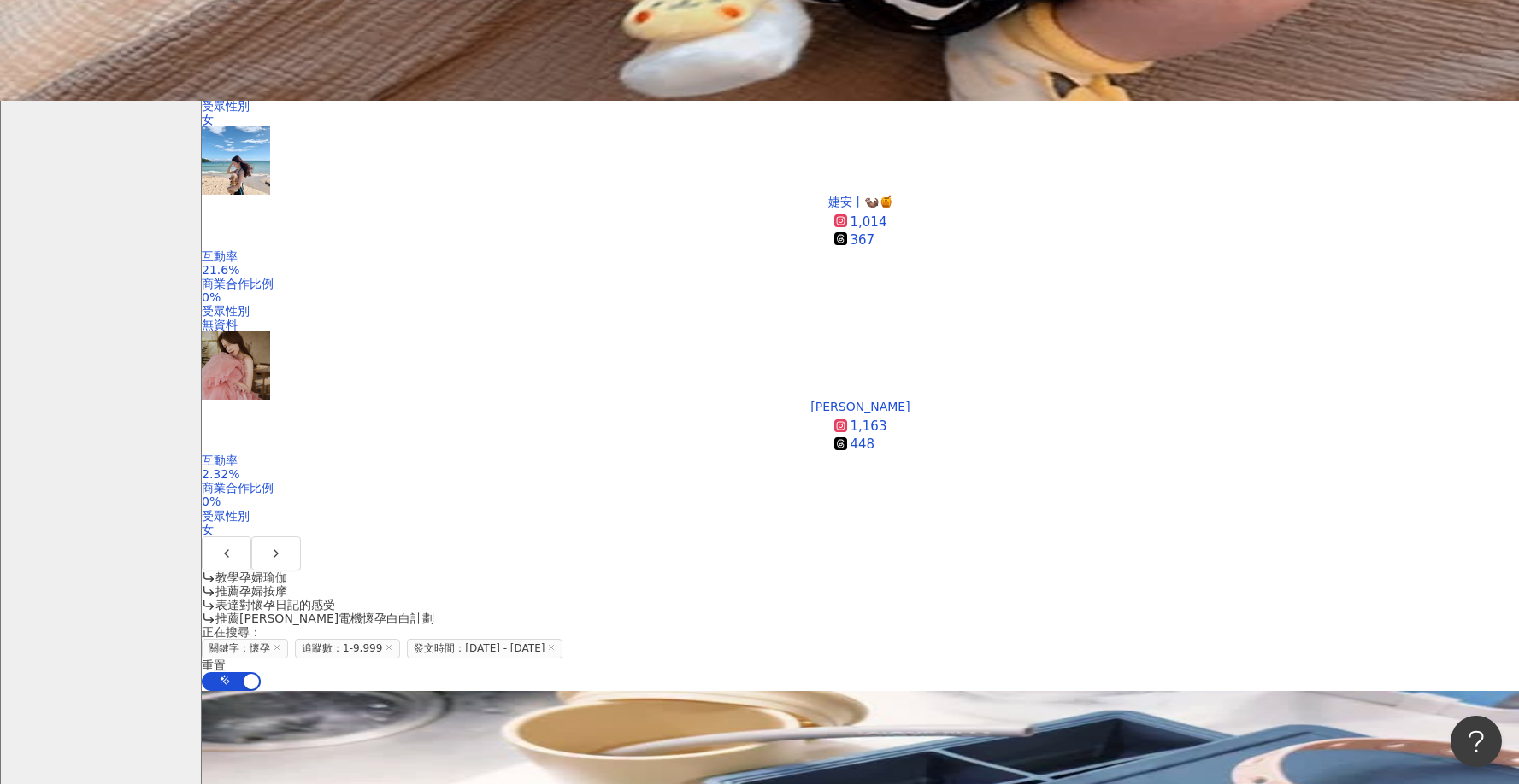
drag, startPoint x: 245, startPoint y: 463, endPoint x: 259, endPoint y: 465, distance: 14.1
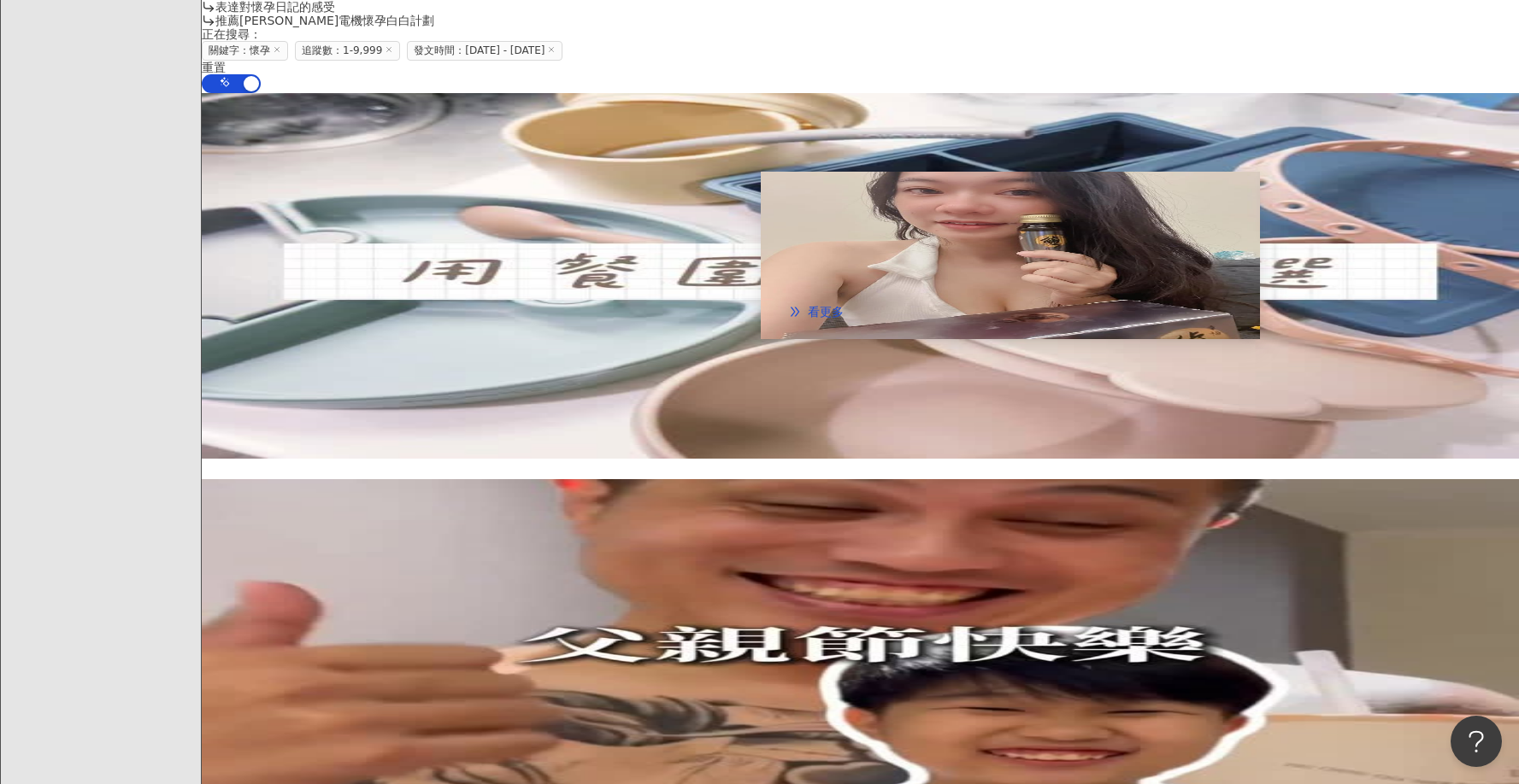
scroll to position [1622, 0]
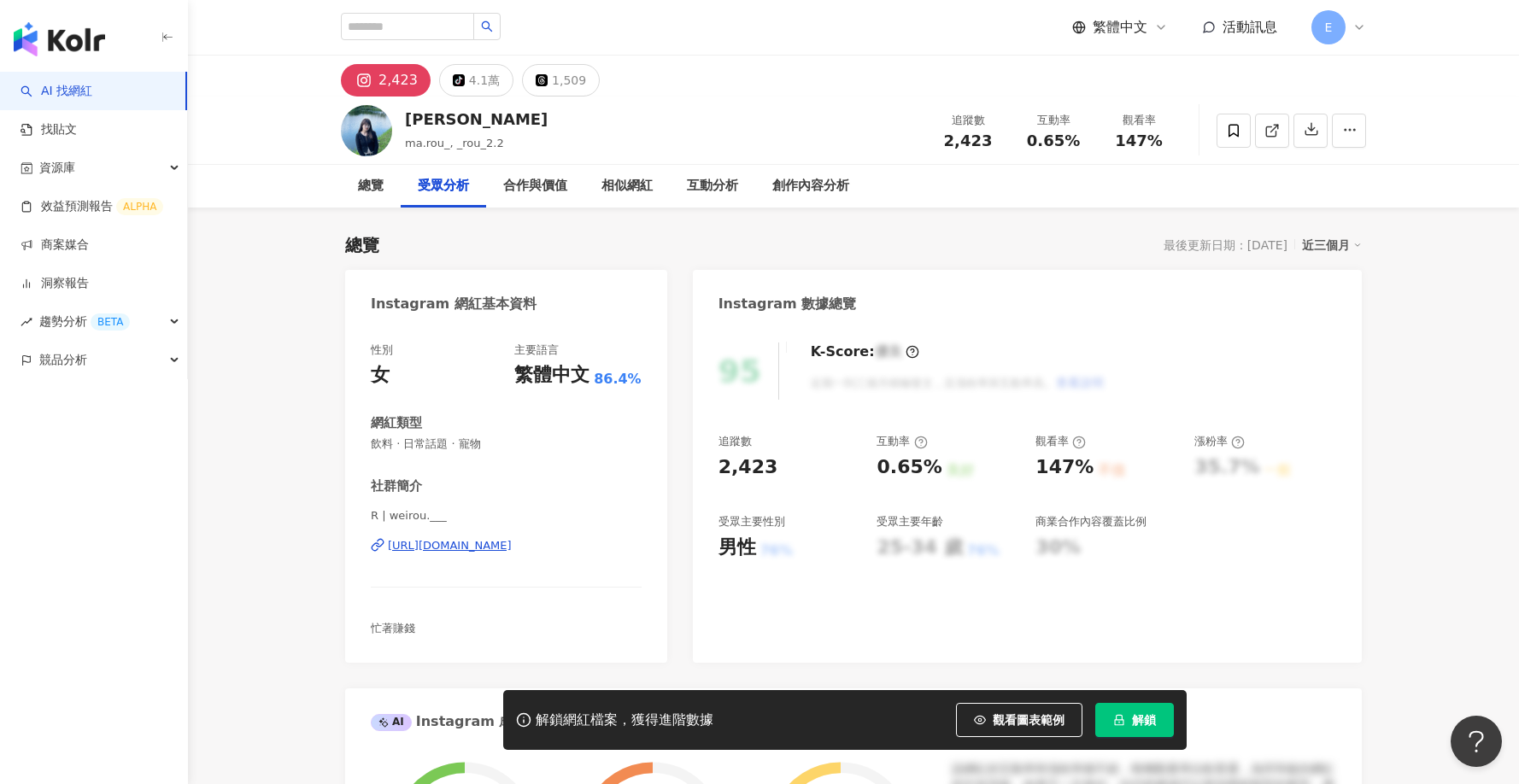
click at [474, 547] on div "https://www.instagram.com/weirou.___/" at bounding box center [450, 546] width 124 height 16
click at [472, 546] on div "https://www.instagram.com/weirou.___/" at bounding box center [450, 546] width 124 height 16
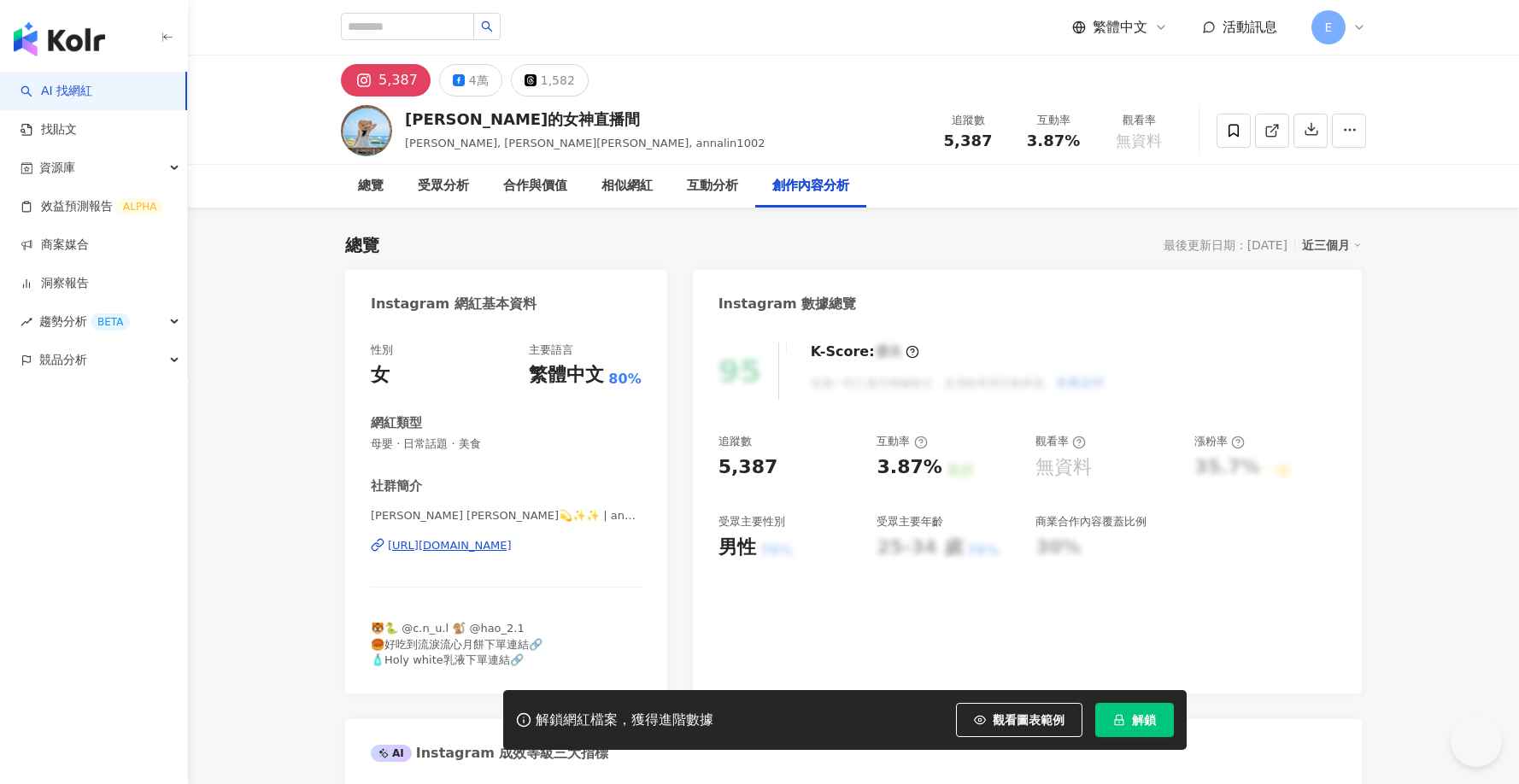
click at [512, 545] on div "https://www.instagram.com/annalin1002/" at bounding box center [450, 546] width 124 height 16
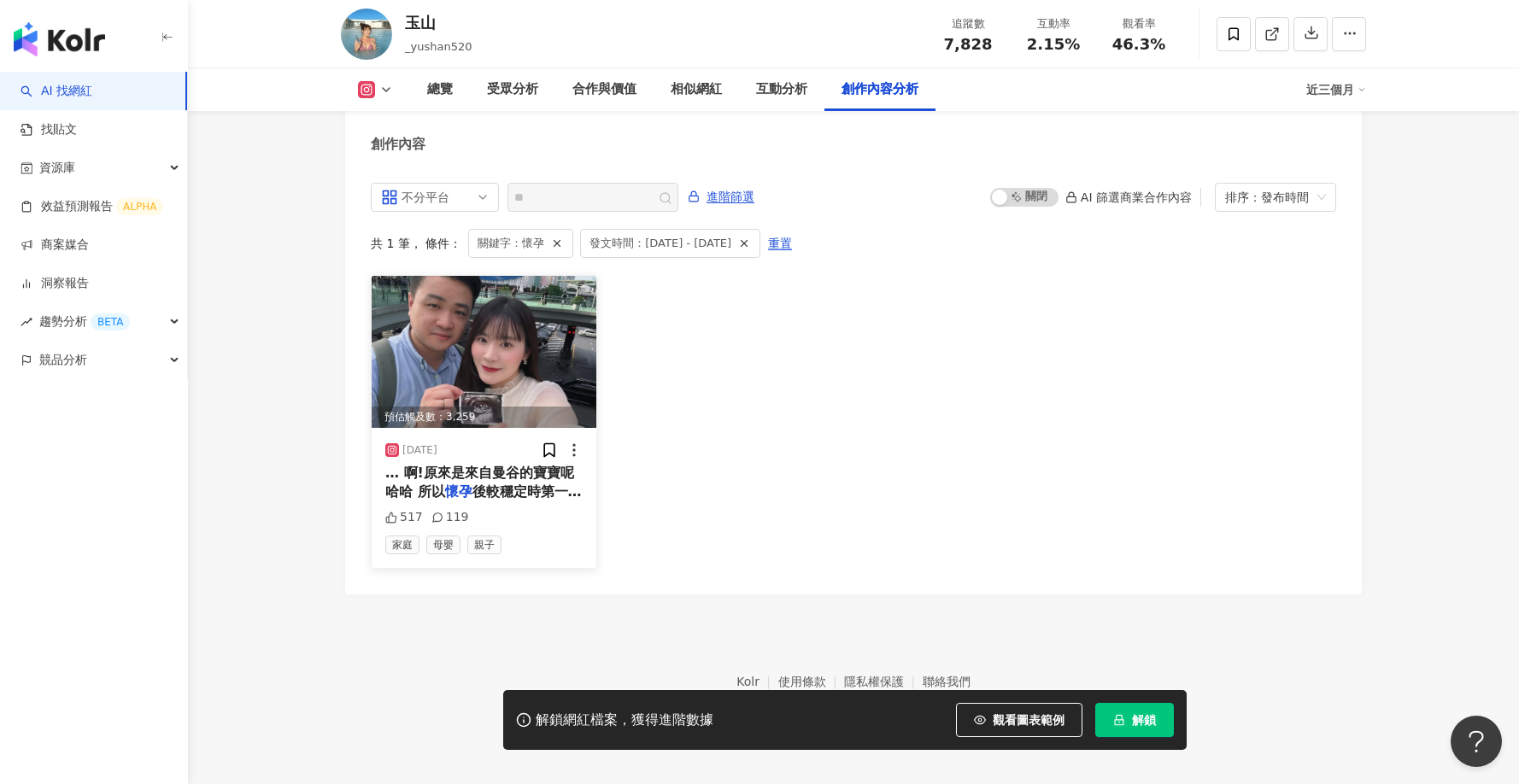
scroll to position [5235, 0]
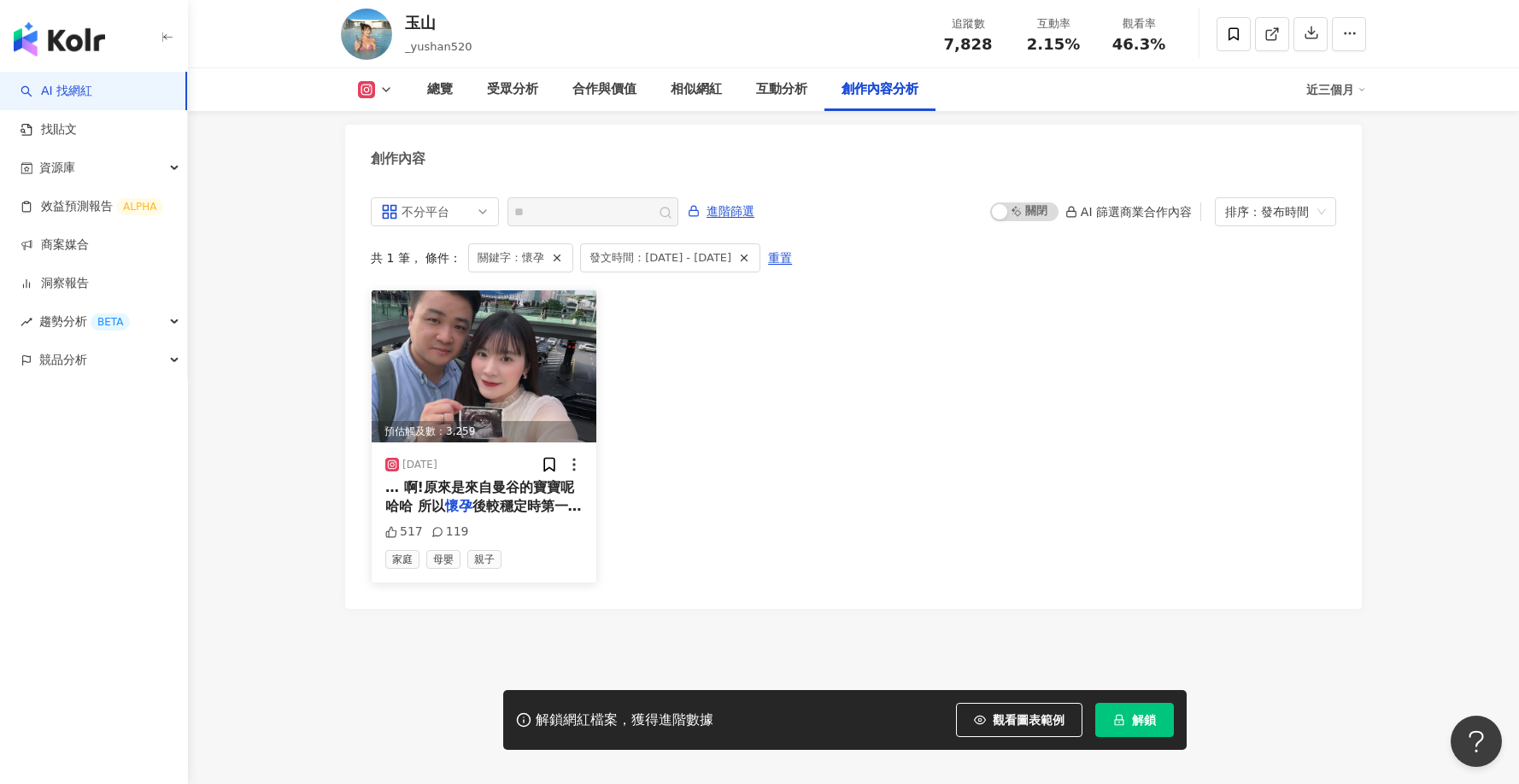
click at [485, 422] on div "預估觸及數：3,259" at bounding box center [484, 432] width 224 height 21
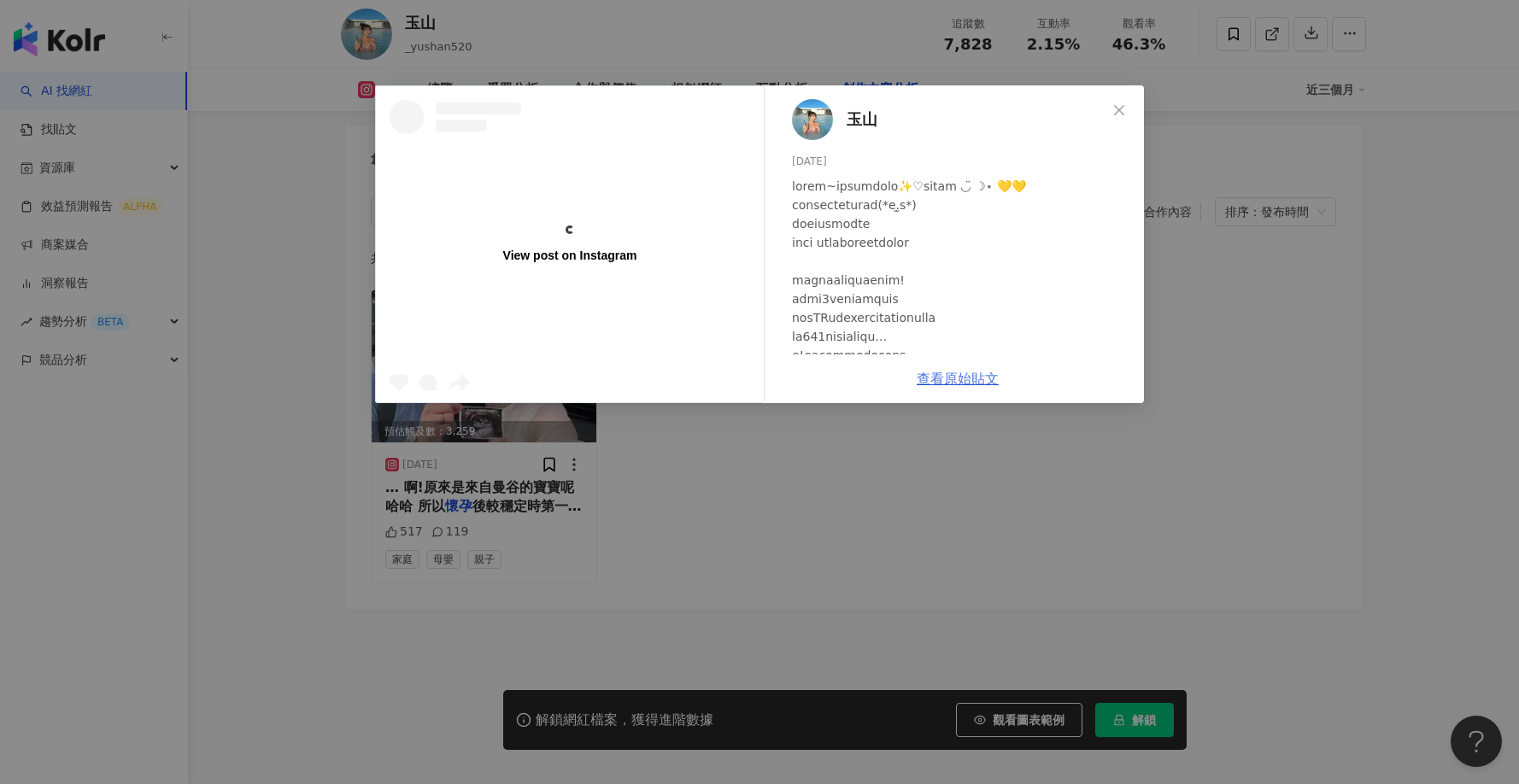
click at [960, 382] on link "查看原始貼文" at bounding box center [958, 378] width 82 height 17
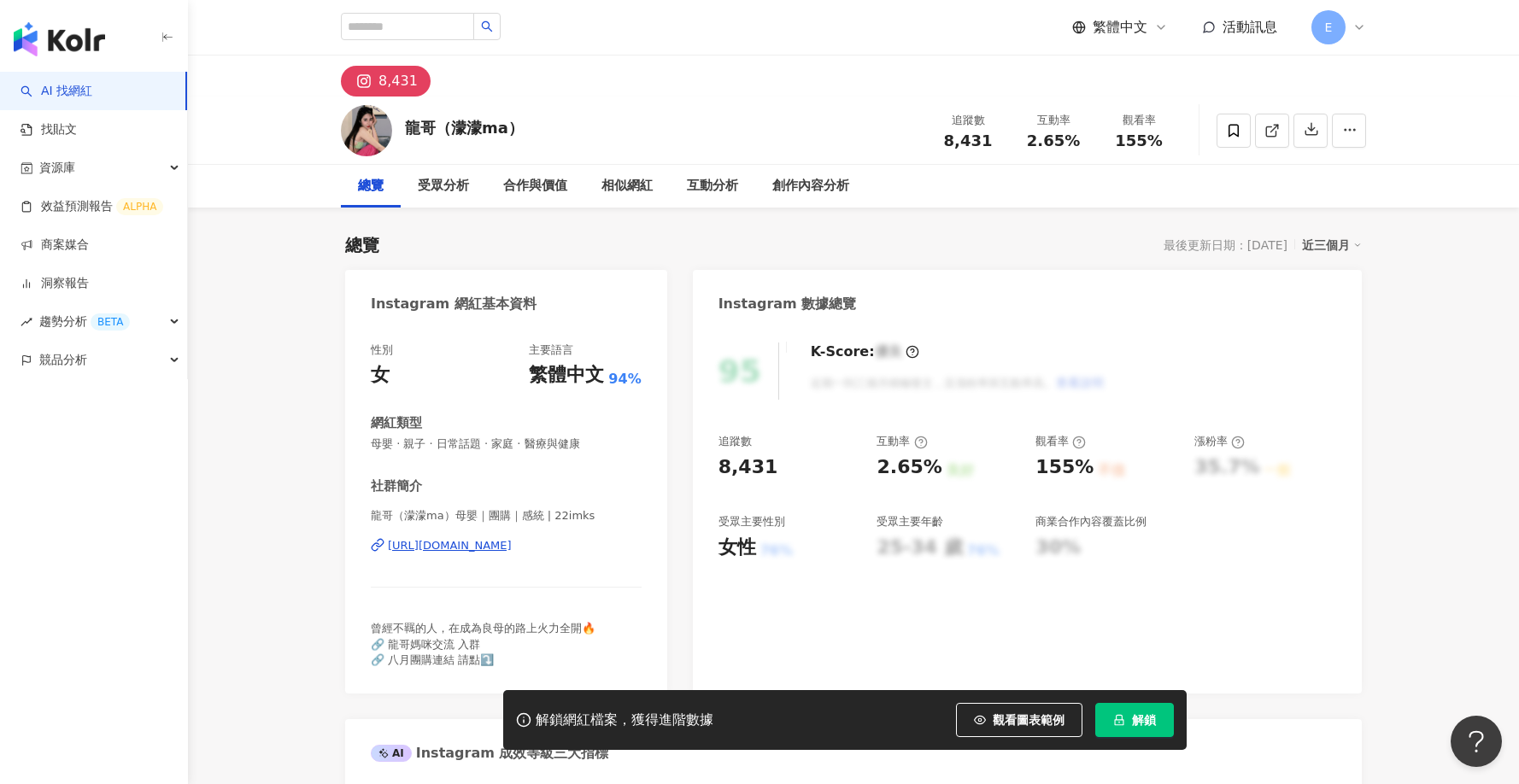
click at [460, 547] on div "[URL][DOMAIN_NAME]" at bounding box center [450, 546] width 124 height 16
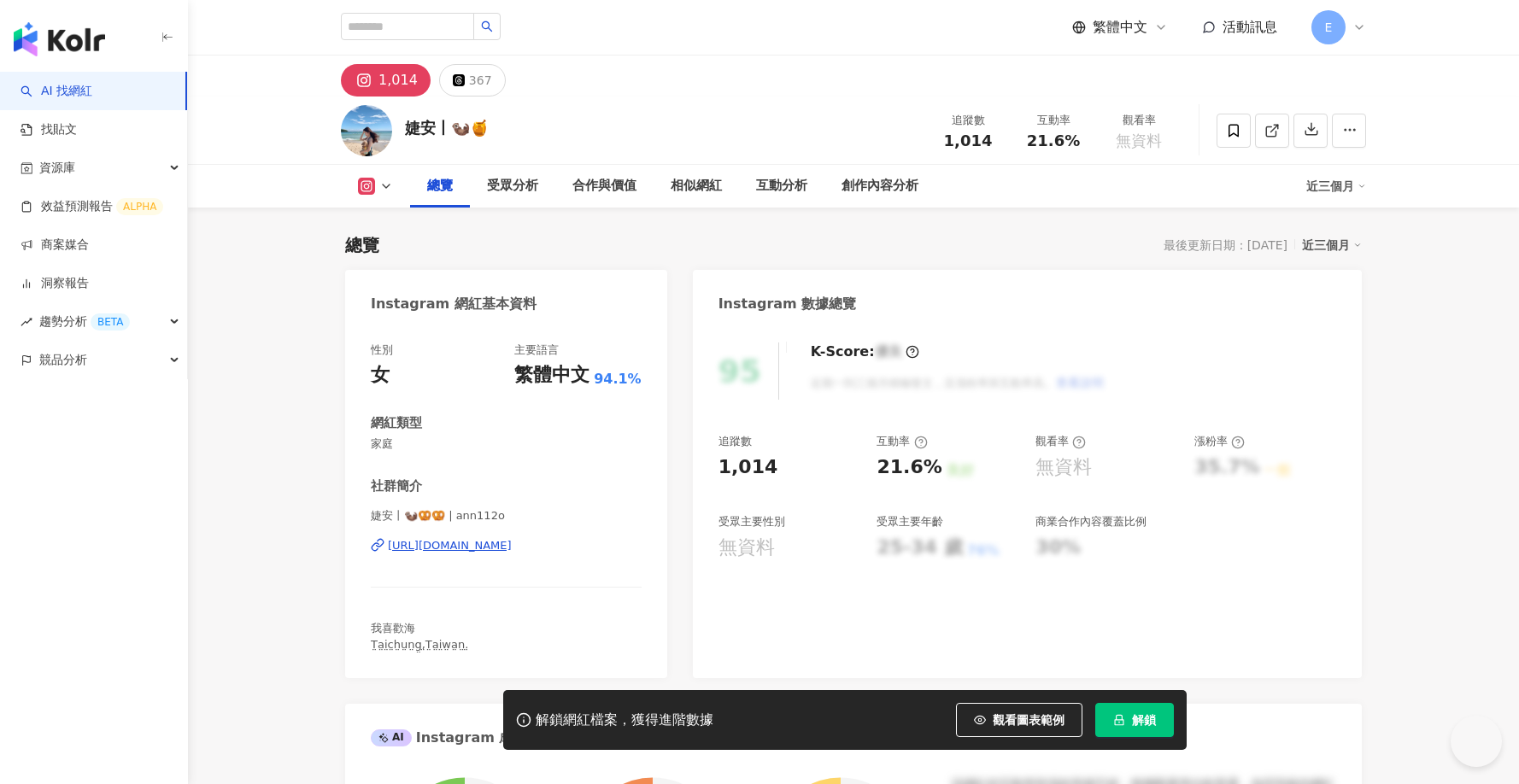
click at [512, 546] on div "https://www.instagram.com/ann112o/" at bounding box center [450, 546] width 124 height 16
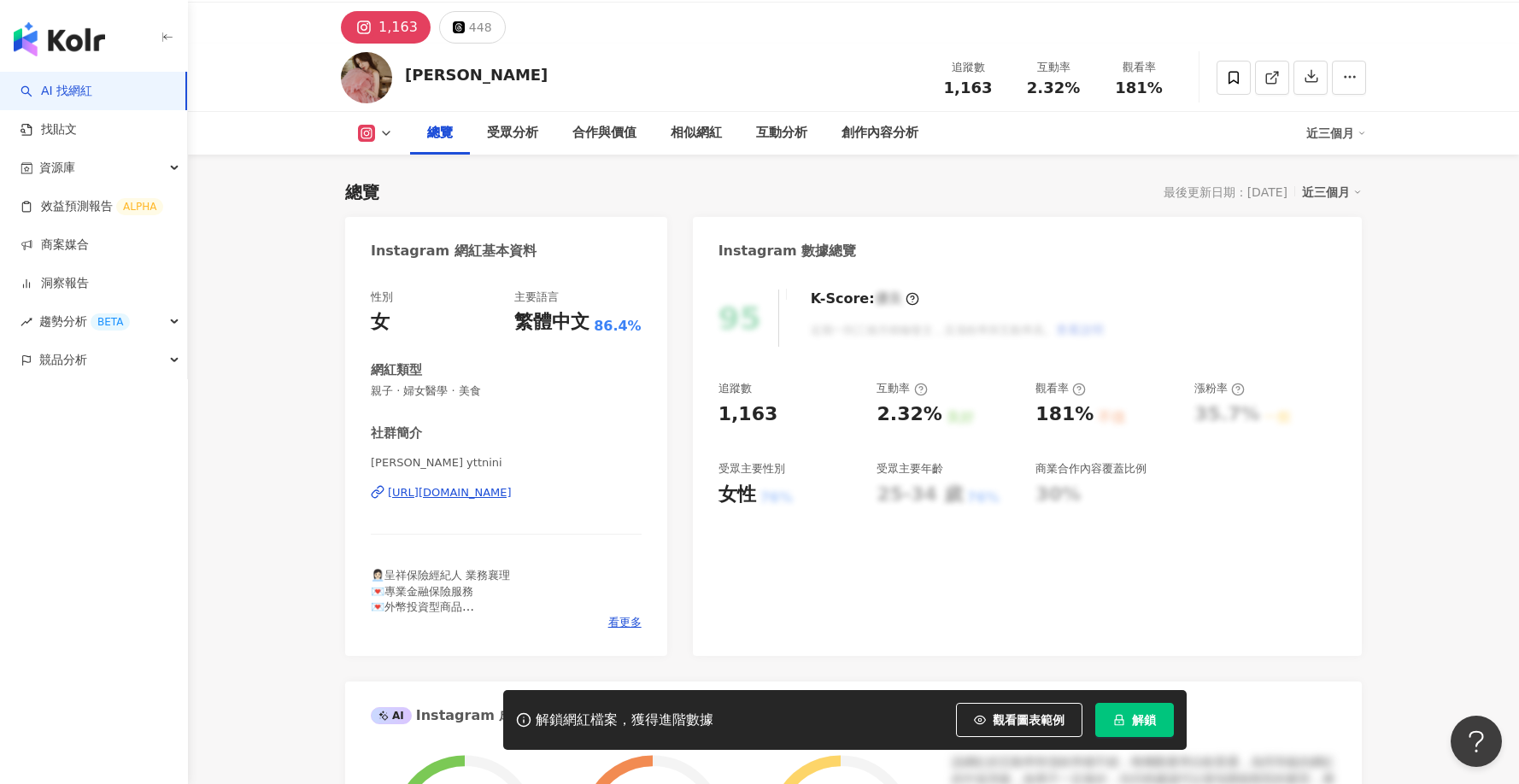
scroll to position [171, 0]
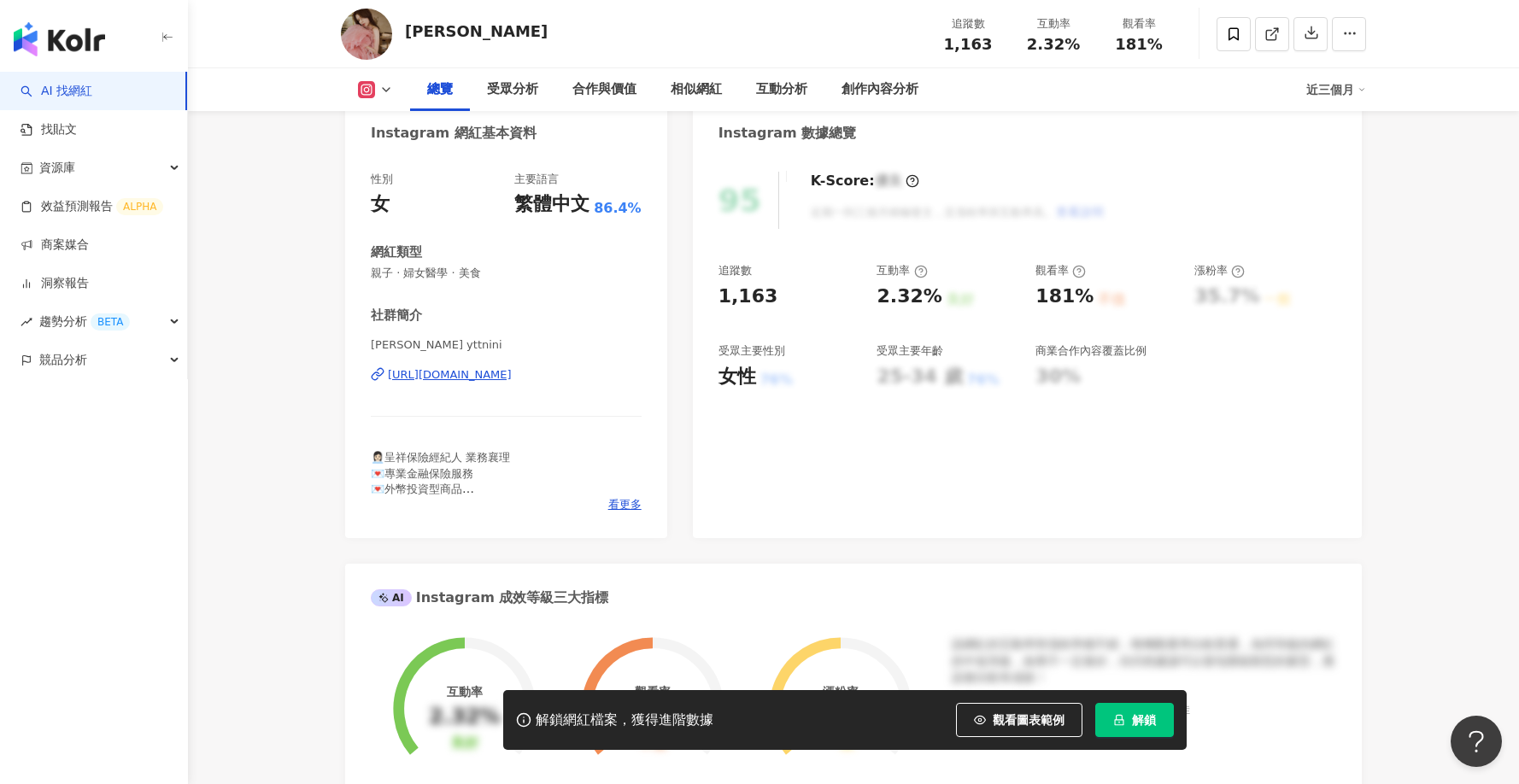
click at [512, 370] on div "https://www.instagram.com/yttnini/" at bounding box center [450, 375] width 124 height 16
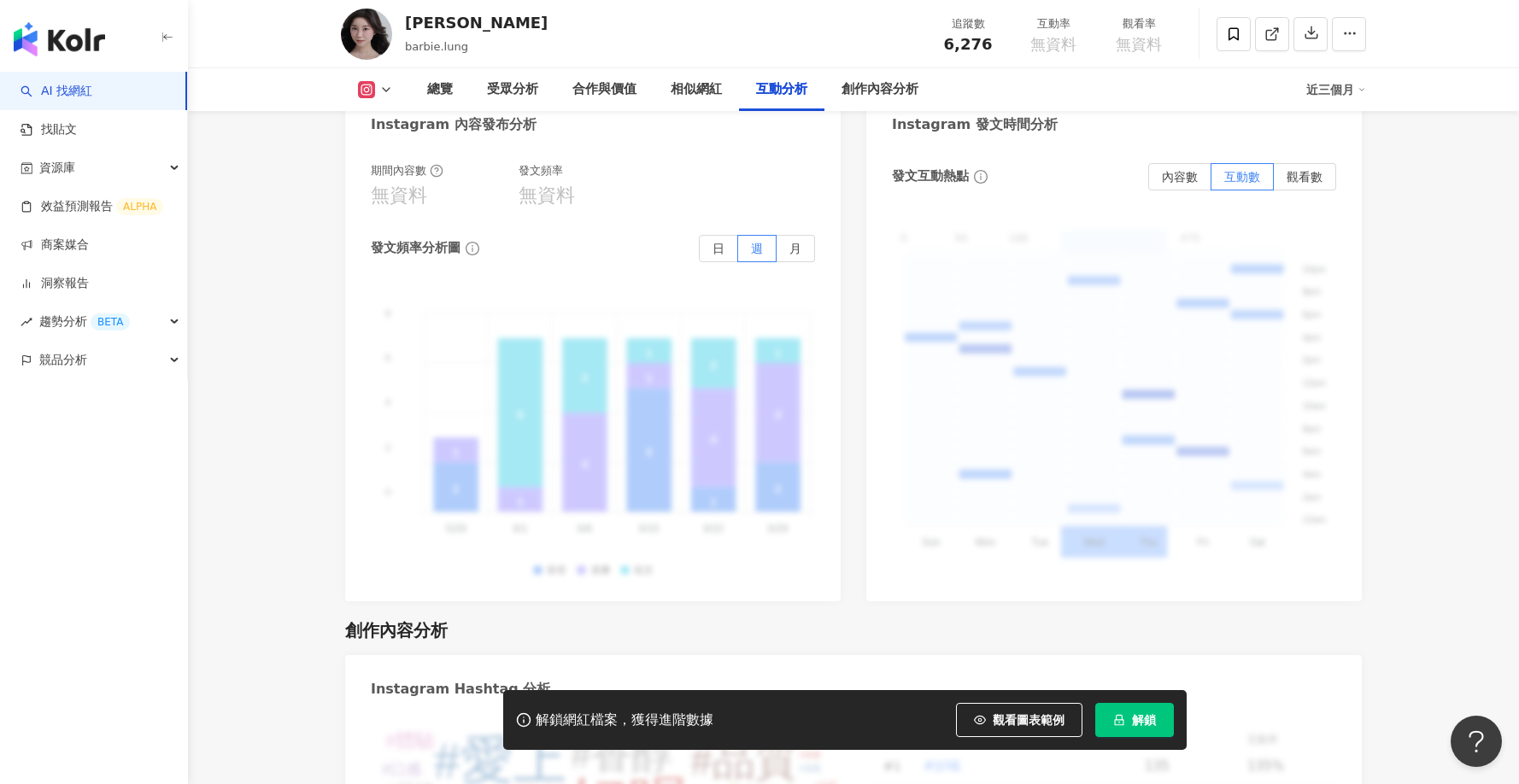
scroll to position [5022, 0]
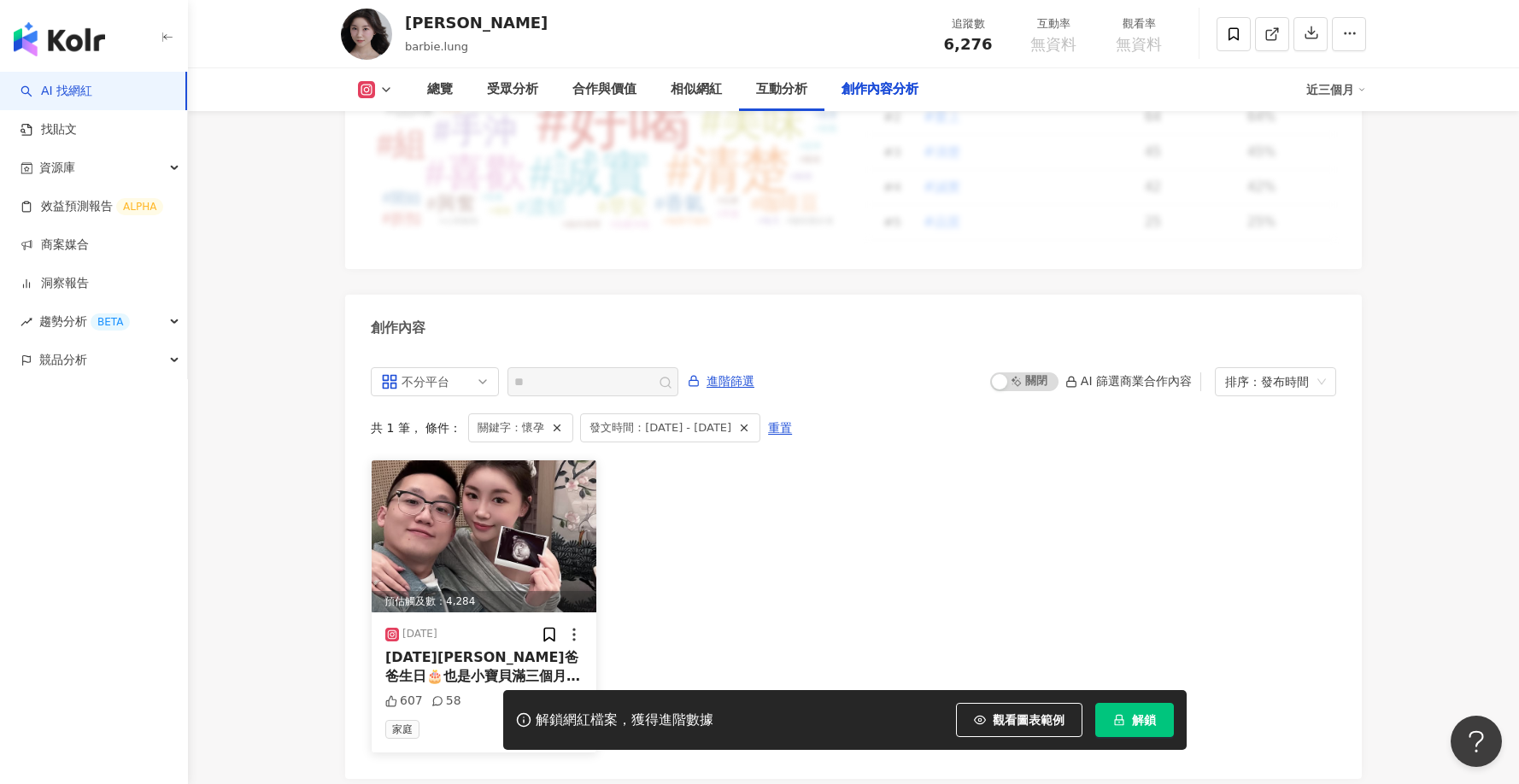
click at [432, 652] on span "今天劉爸爸生日🎂也是小寶貝滿三個月的日子 得知自己" at bounding box center [483, 676] width 195 height 54
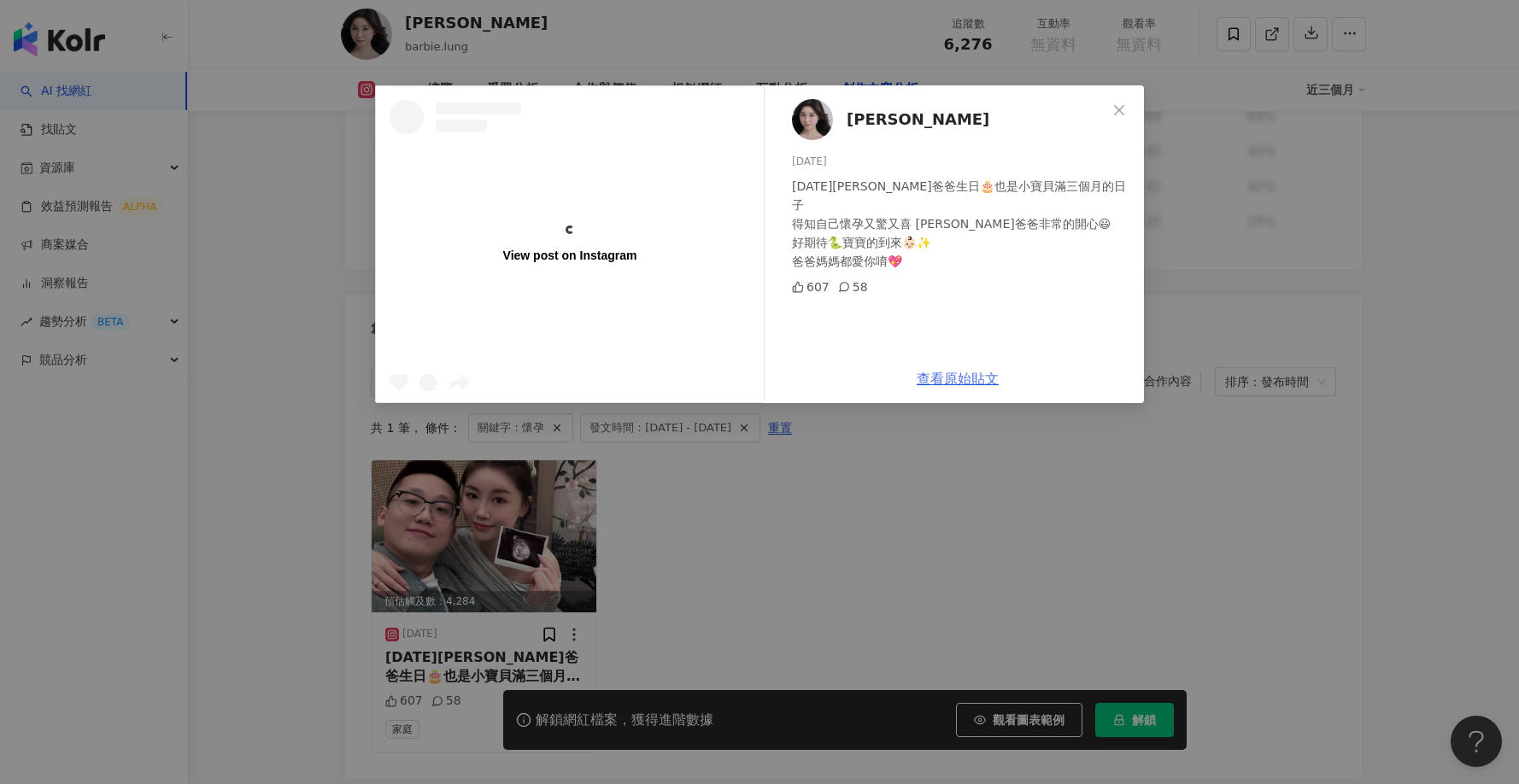
click at [988, 382] on link "查看原始貼文" at bounding box center [958, 378] width 82 height 17
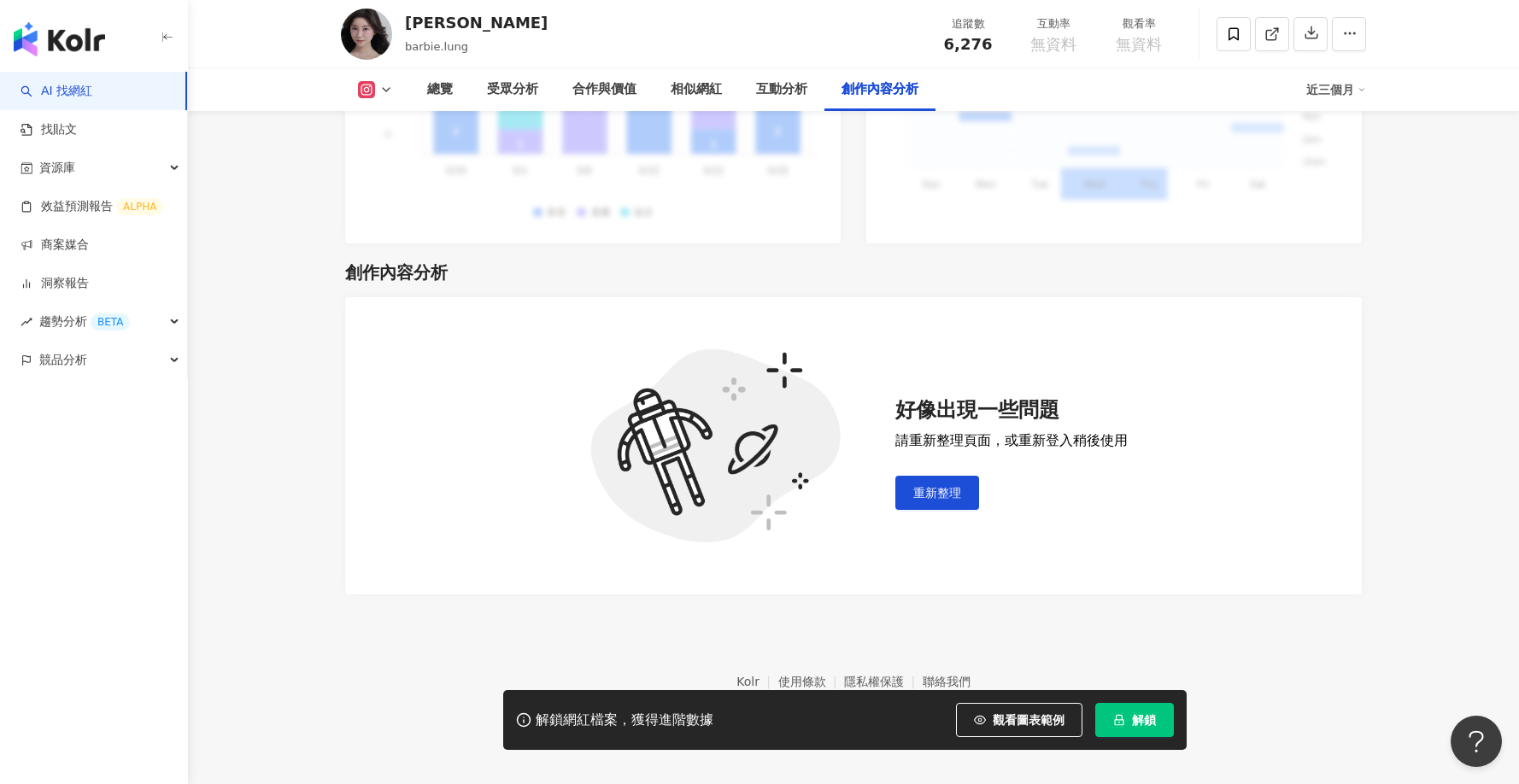
scroll to position [4683, 0]
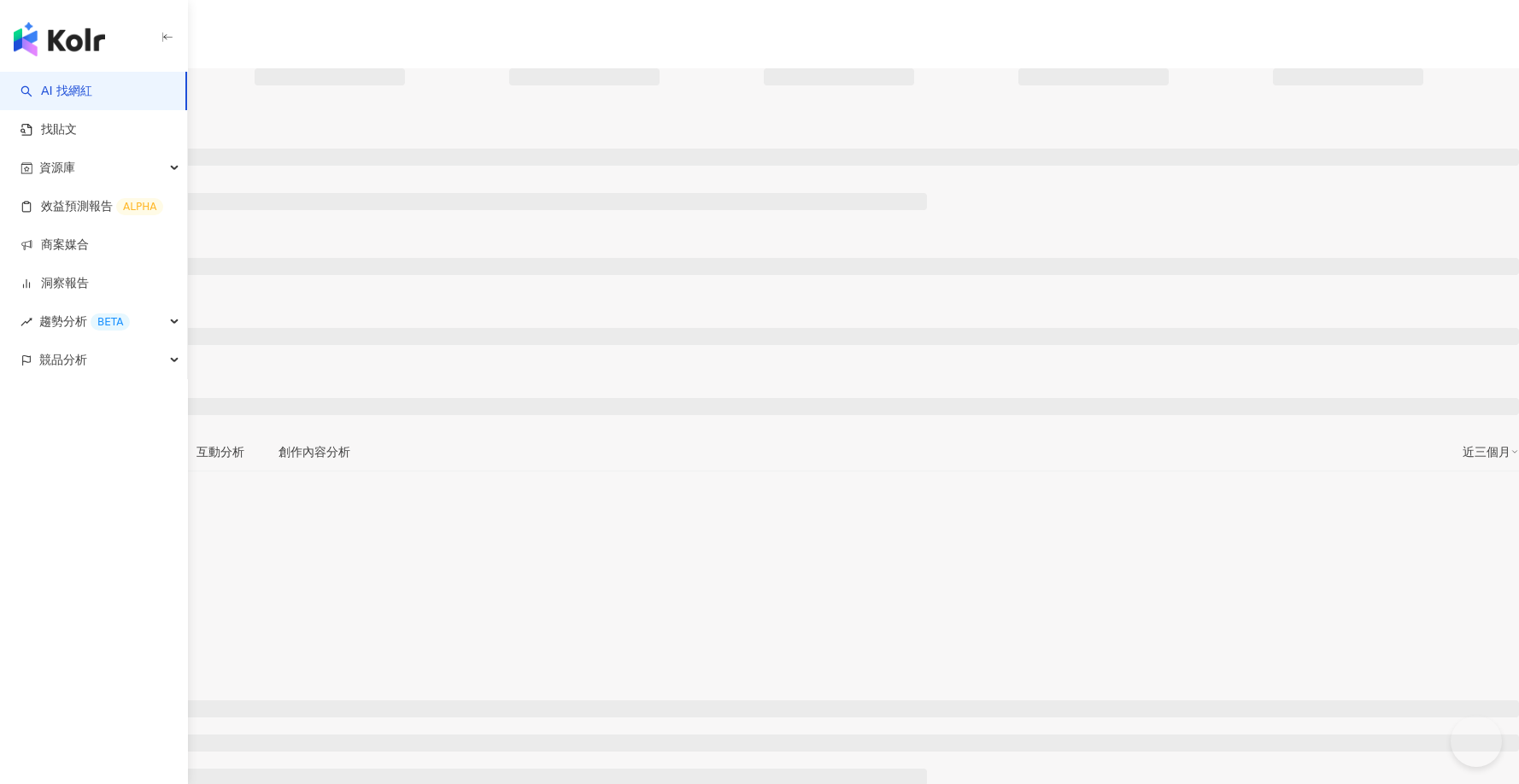
type input "**"
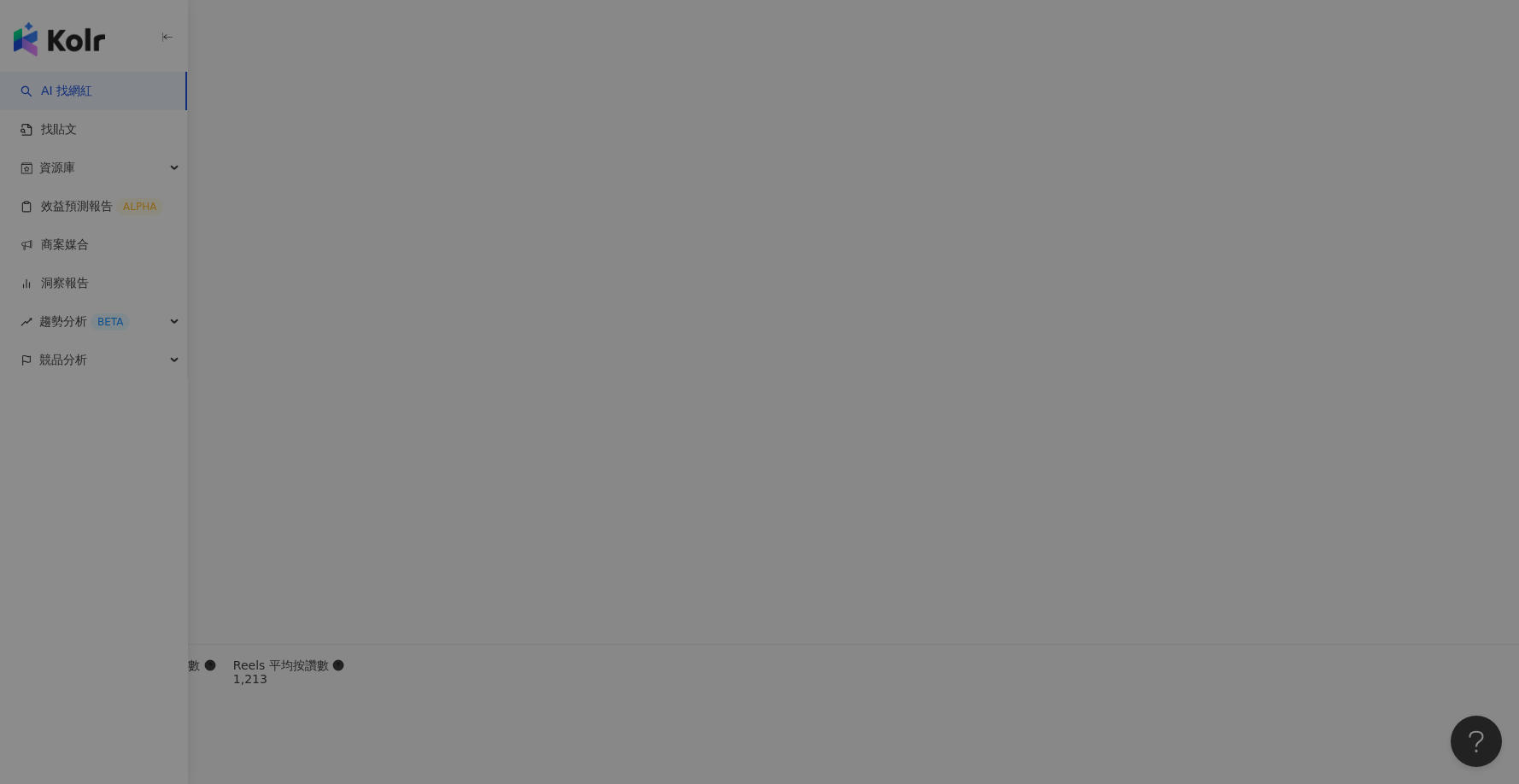
scroll to position [5145, 0]
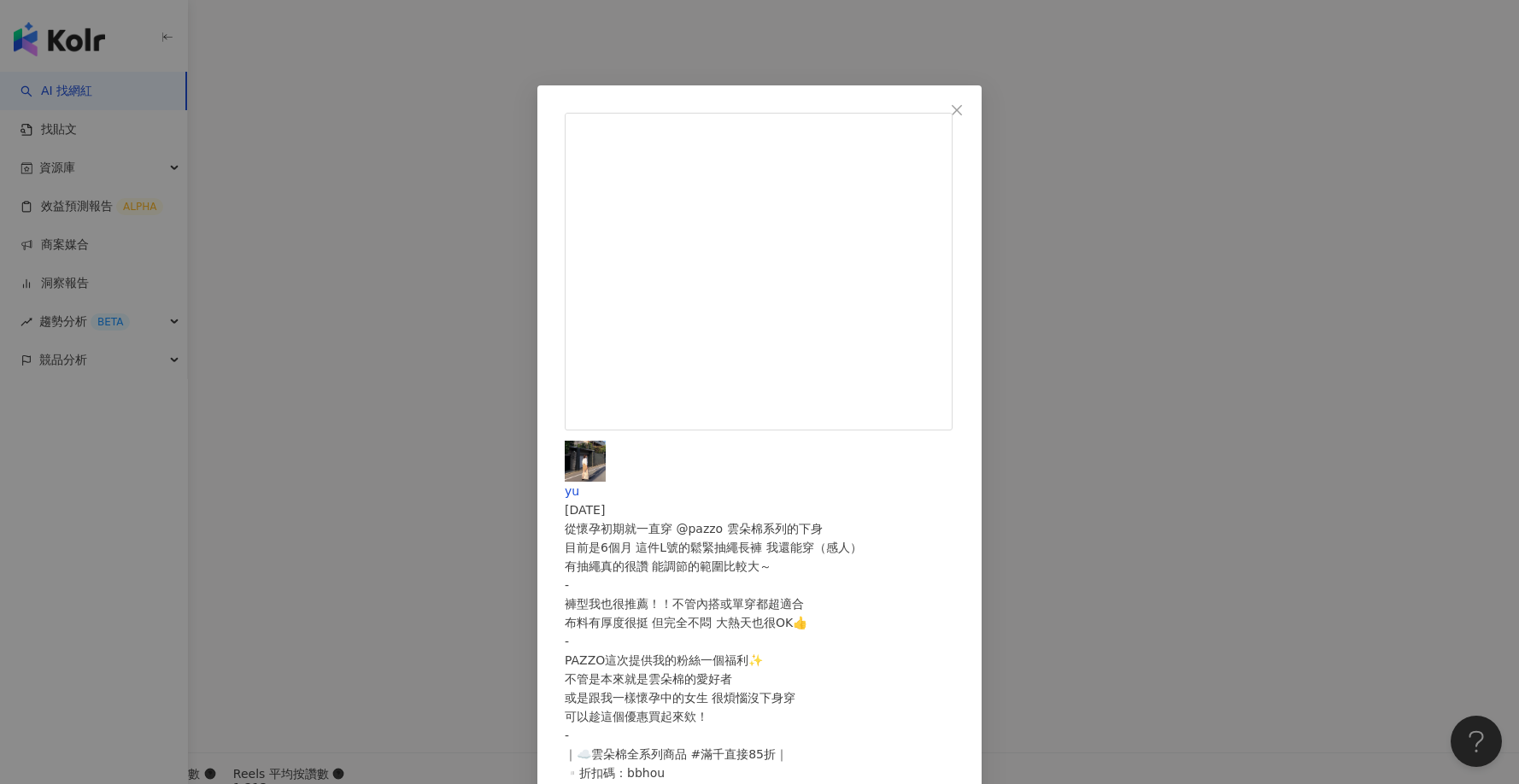
scroll to position [5145, 0]
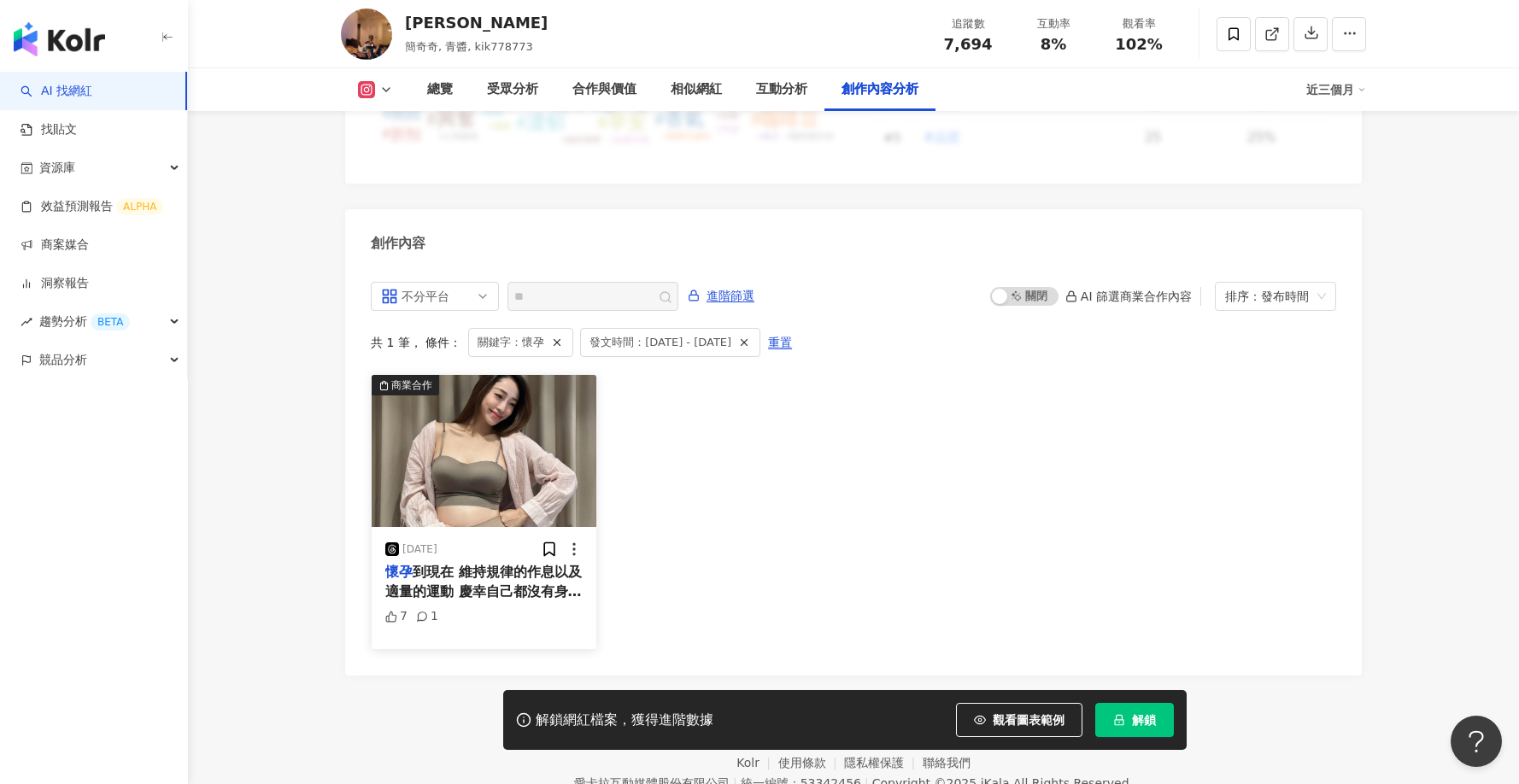
click at [488, 563] on span "到現在 維持規律的作息以及適量的運動 慶幸自己都沒有身體上的太不舒適 但就飲食的部份上 幾乎都外食族的我 沒辦法餐餐都營養均衡 還是得靠營養品來補足 在此也做…" at bounding box center [484, 639] width 196 height 151
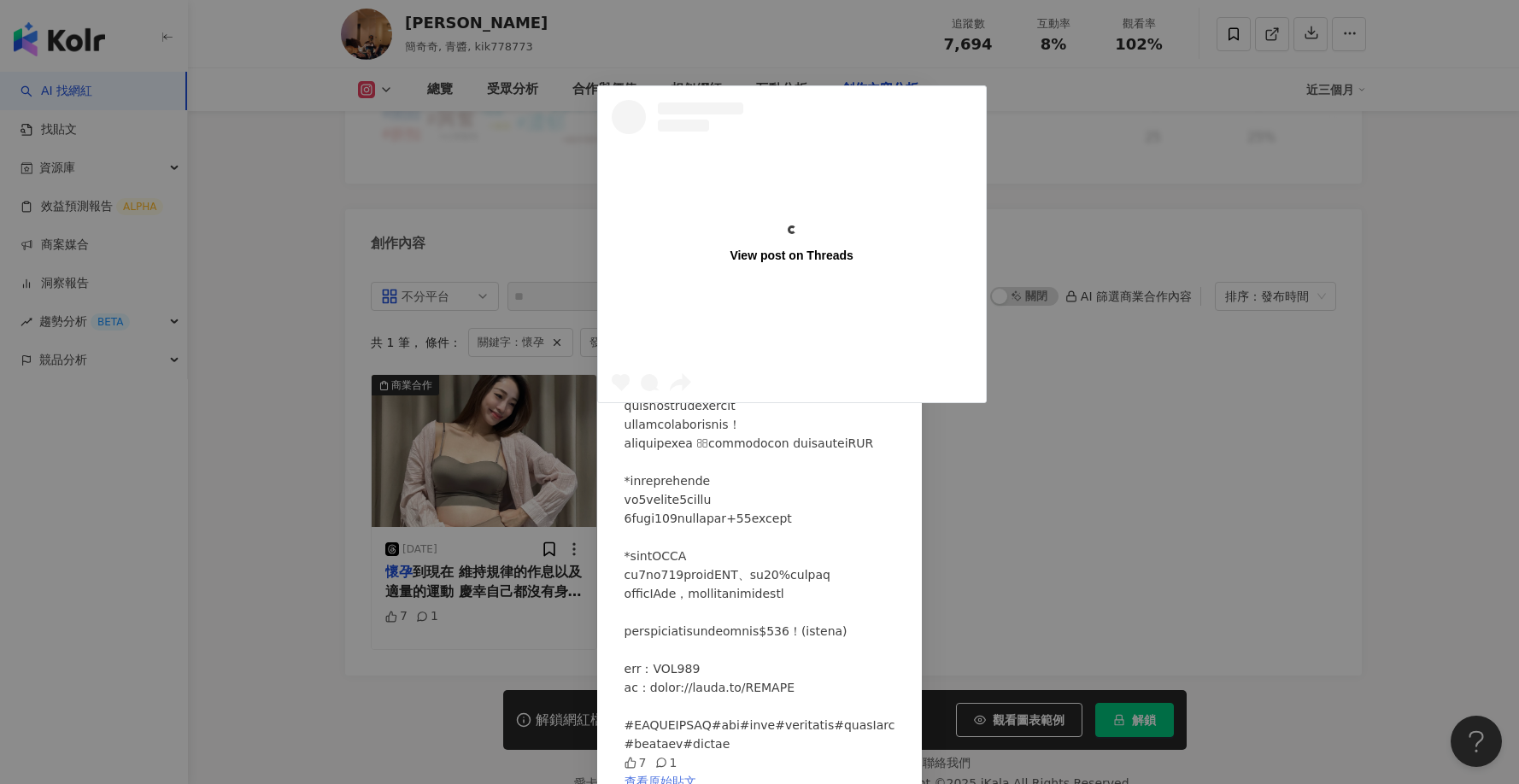
click at [697, 774] on link "查看原始貼文" at bounding box center [661, 781] width 72 height 14
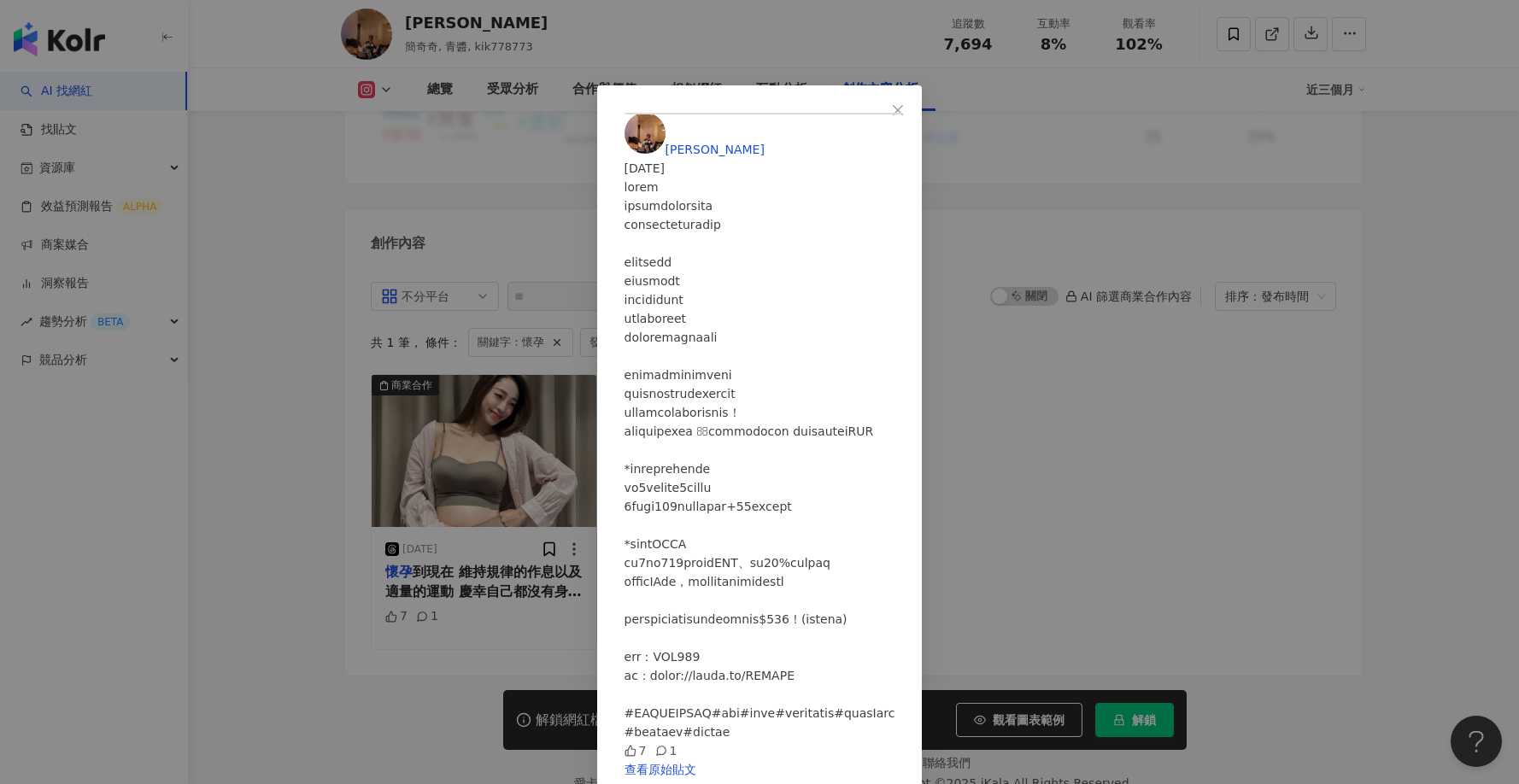
click at [1230, 237] on div "晴菜菜菜子 2025/8/14 7 1 查看原始貼文" at bounding box center [759, 392] width 1519 height 784
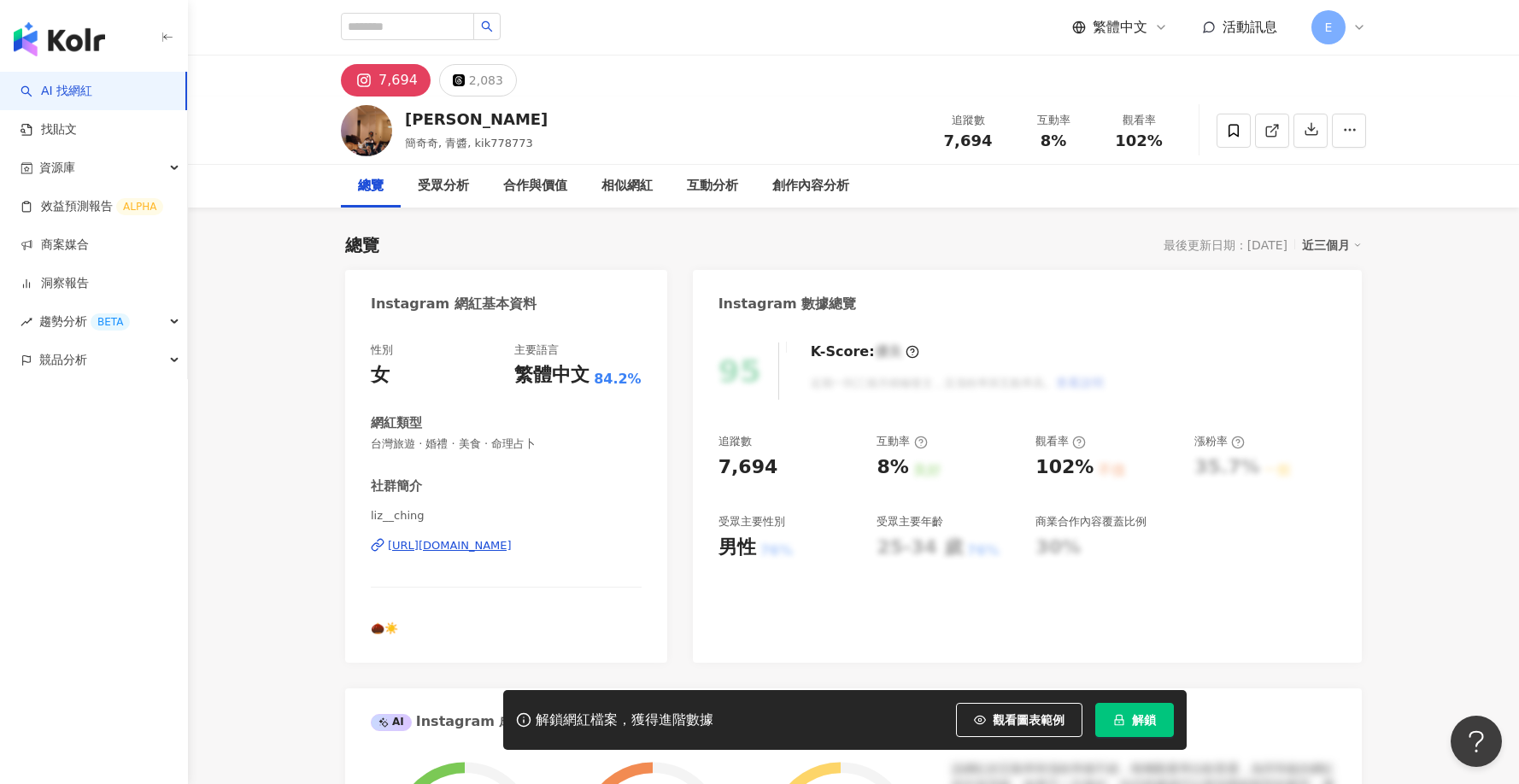
click at [483, 544] on div "https://www.instagram.com/liz__ching/" at bounding box center [450, 546] width 124 height 16
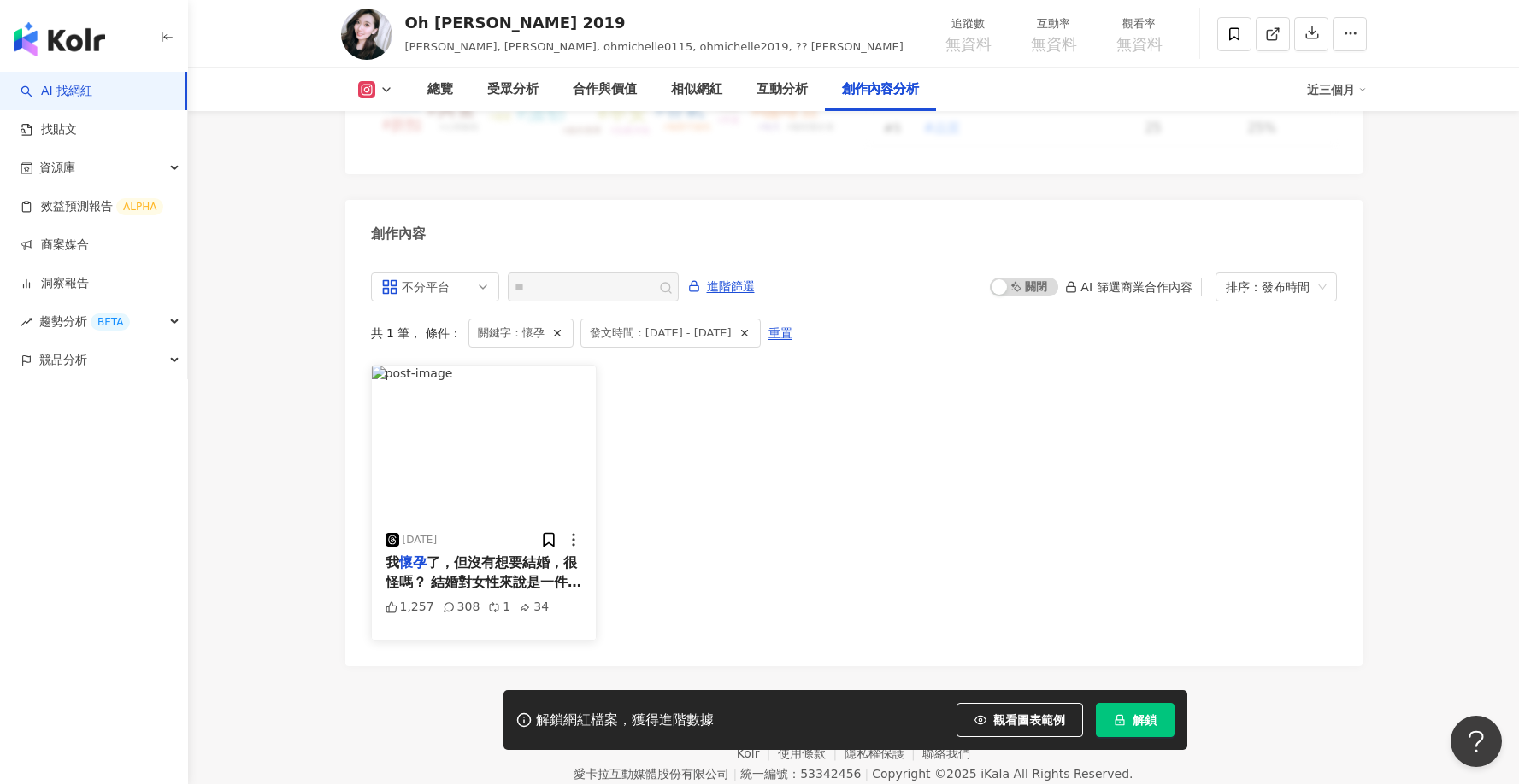
click at [479, 554] on span "了，但沒有想要結婚，很怪嗎？ 結婚對女性來說是一件吃力不討好的事 有孩子已經夠累了，還要結婚伺候你全家？ 到最後自己可能都不是自己了" at bounding box center [484, 601] width 196 height 93
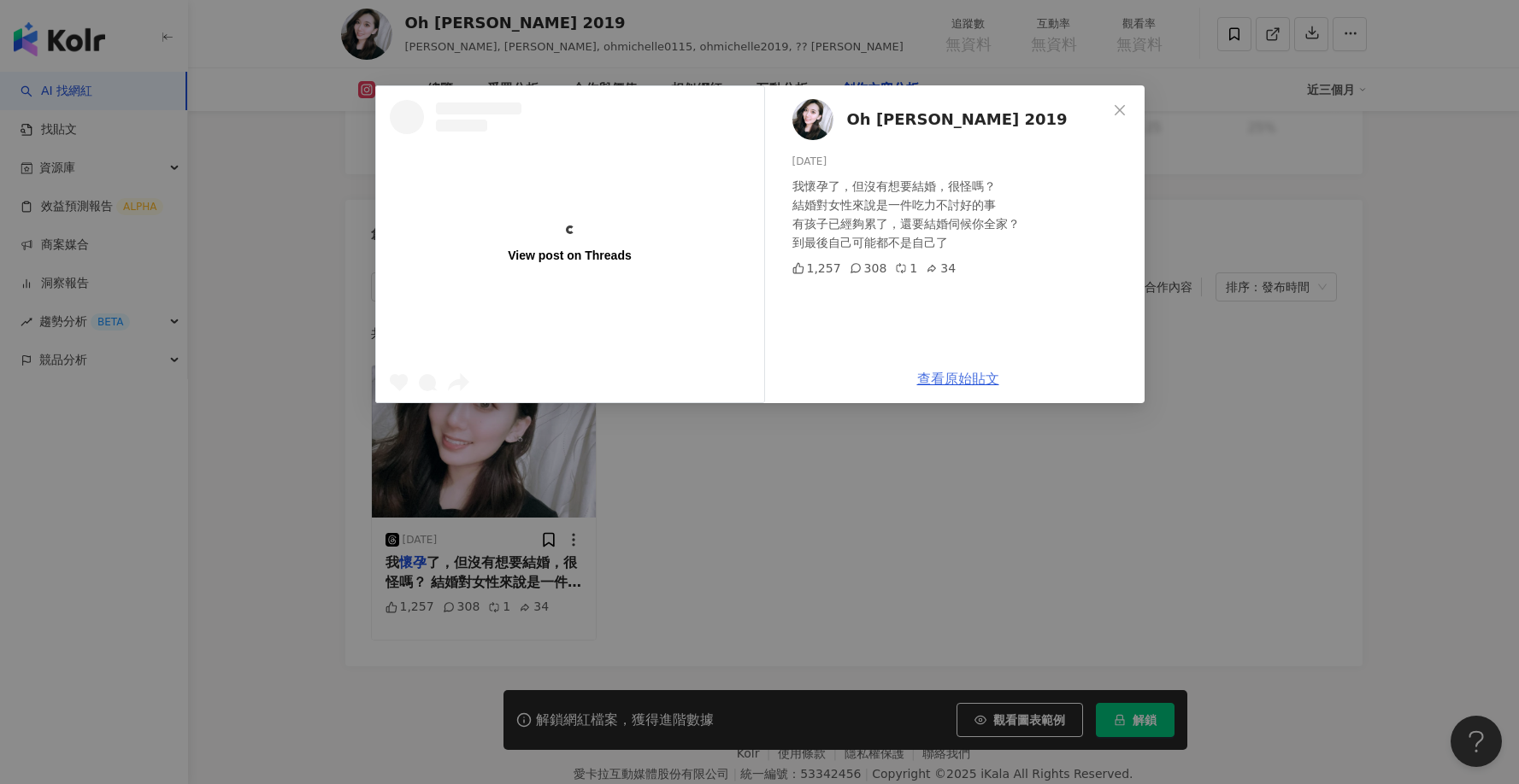
click at [979, 382] on link "查看原始貼文" at bounding box center [958, 378] width 82 height 17
click at [1117, 103] on icon "close" at bounding box center [1119, 110] width 14 height 14
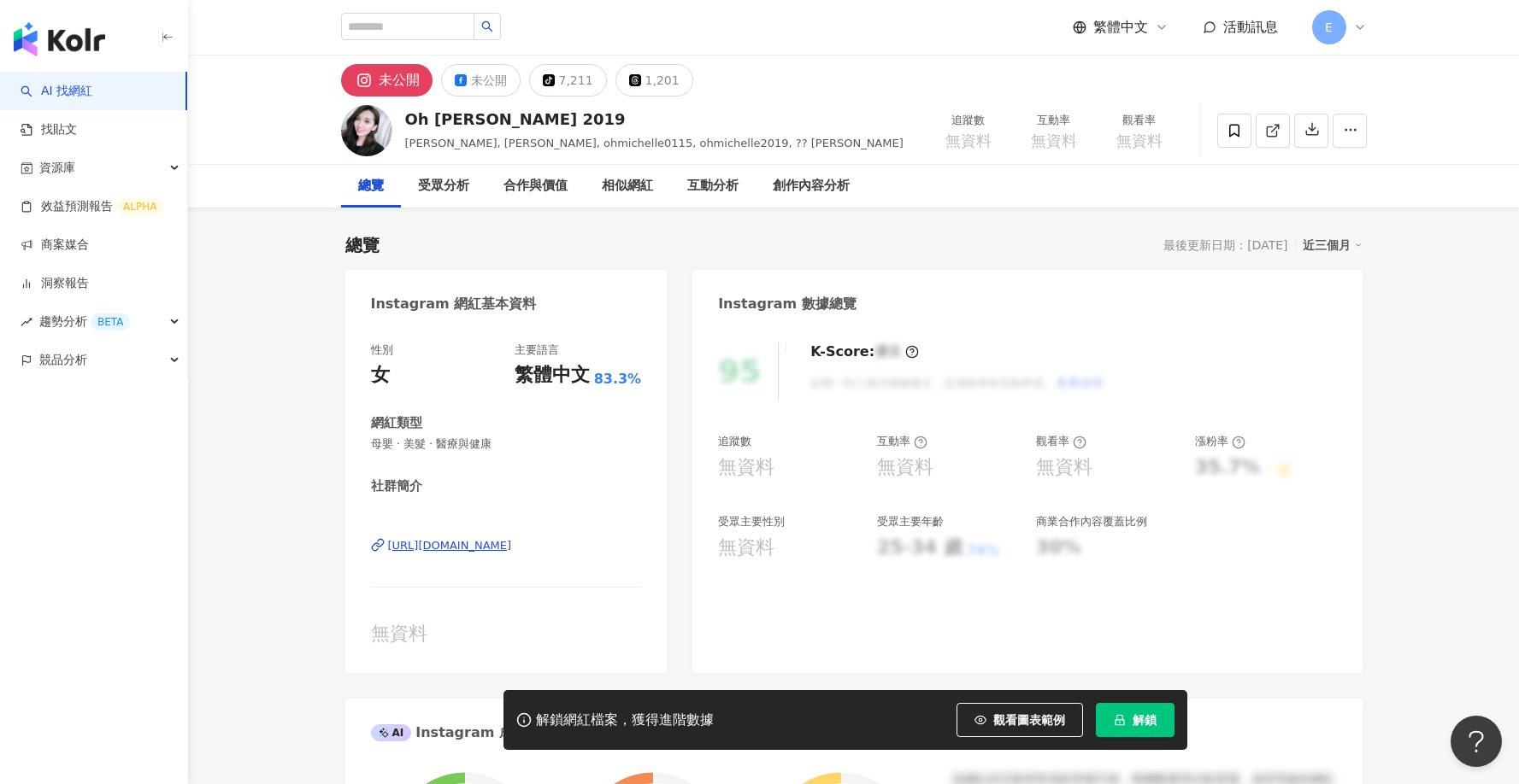
click at [512, 544] on div "[URL][DOMAIN_NAME]" at bounding box center [450, 546] width 124 height 16
